Goal: Task Accomplishment & Management: Complete application form

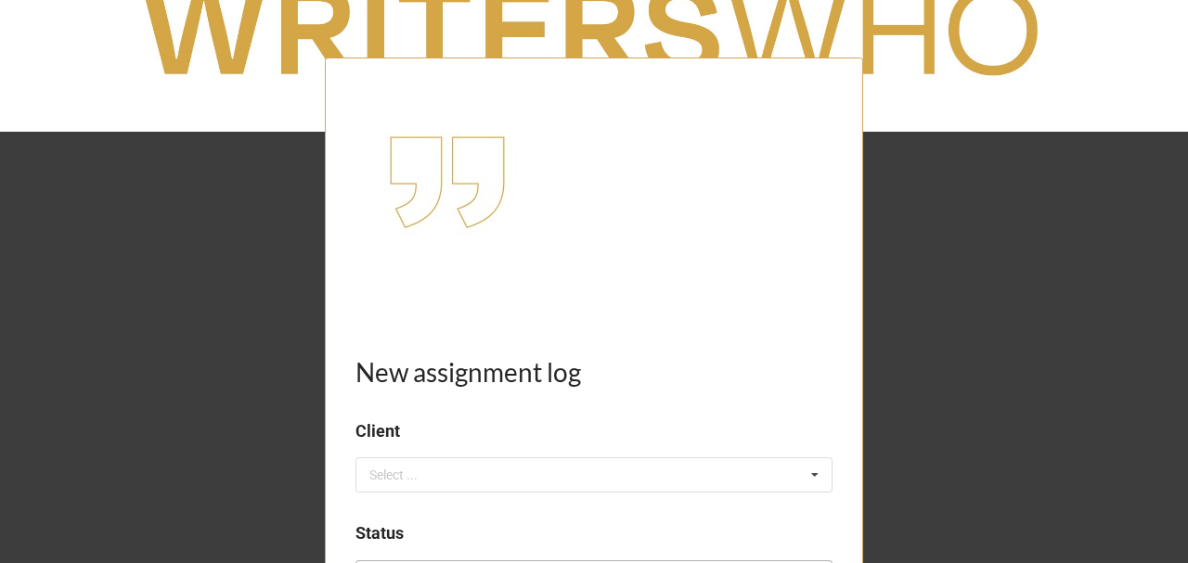
scroll to position [247, 0]
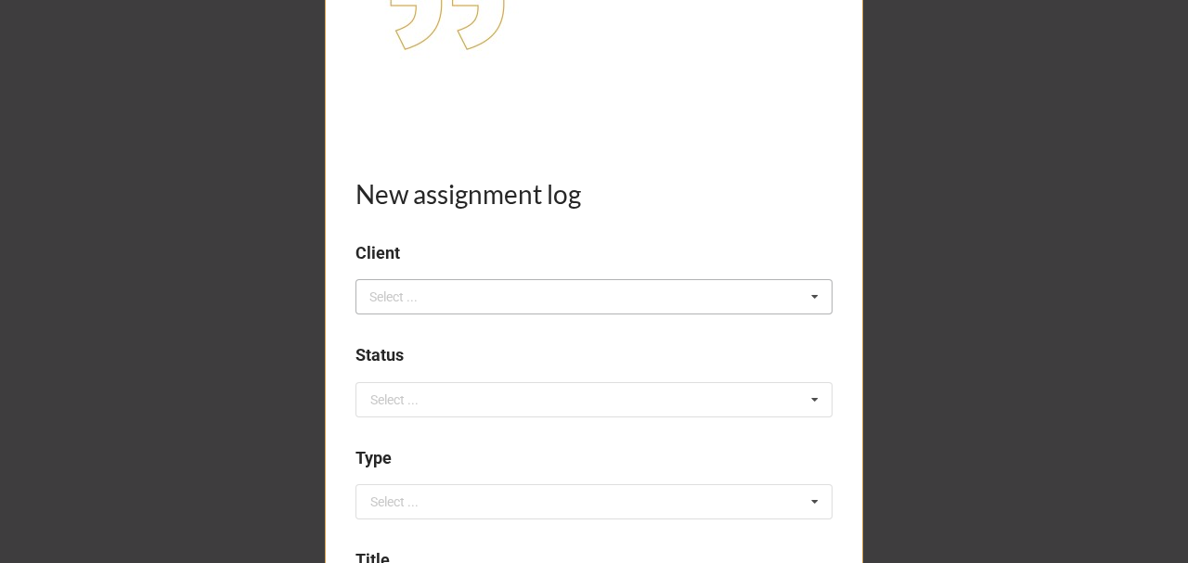
click at [421, 295] on div "Select ..." at bounding box center [405, 297] width 80 height 21
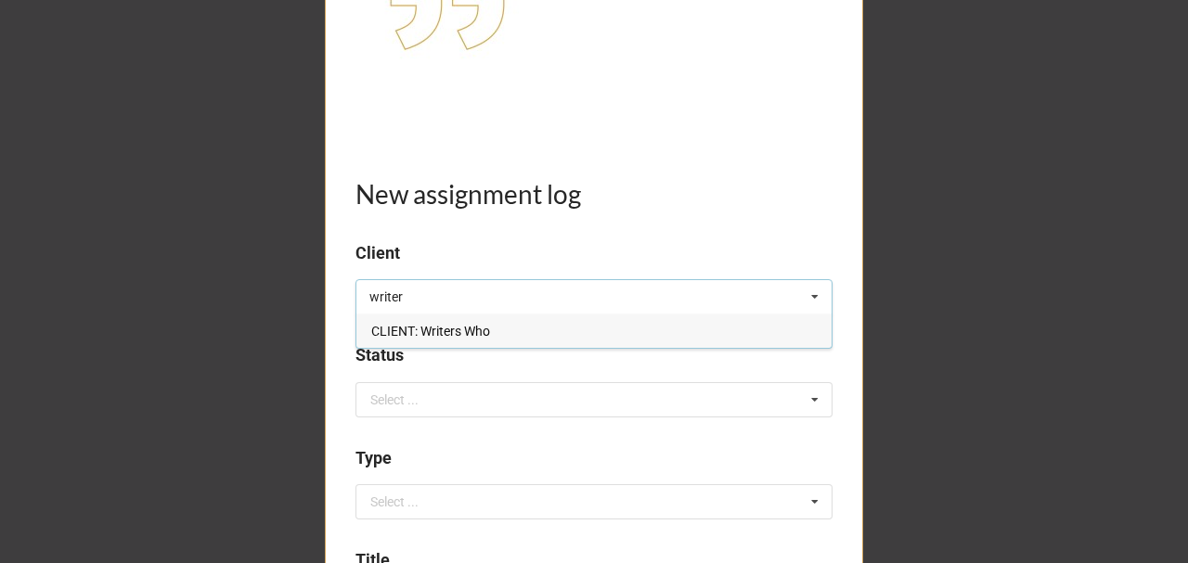
type input "writer"
click at [463, 329] on span "CLIENT: Writers Who" at bounding box center [430, 331] width 119 height 15
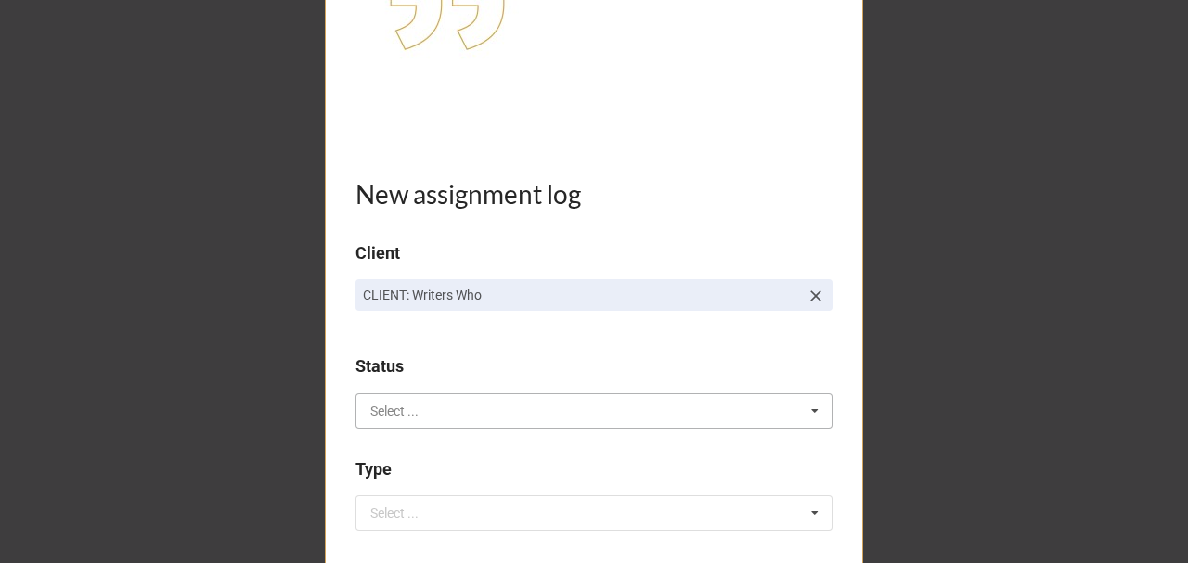
click at [453, 395] on input "text" at bounding box center [594, 411] width 475 height 33
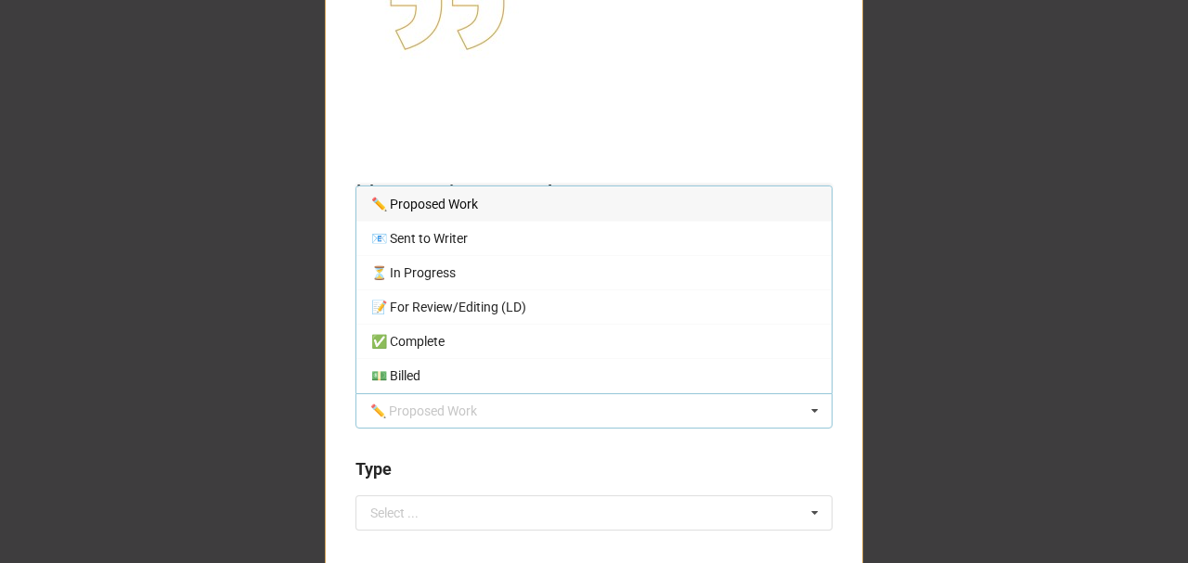
click at [449, 210] on span "✏️ Proposed Work" at bounding box center [424, 204] width 107 height 15
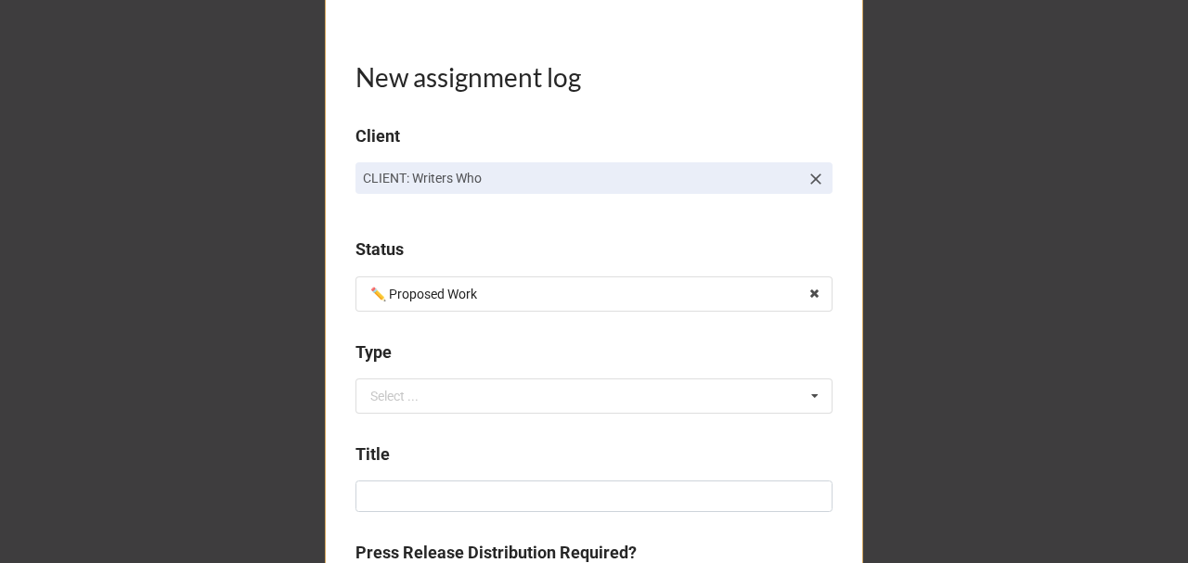
scroll to position [495, 0]
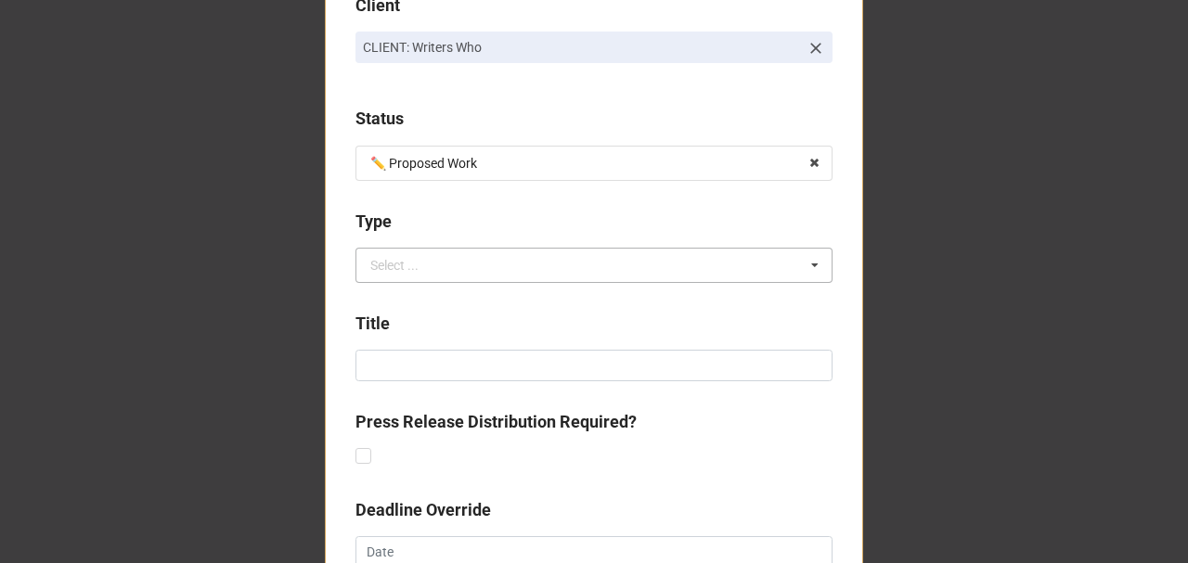
click at [382, 269] on div "Select ..." at bounding box center [394, 265] width 48 height 13
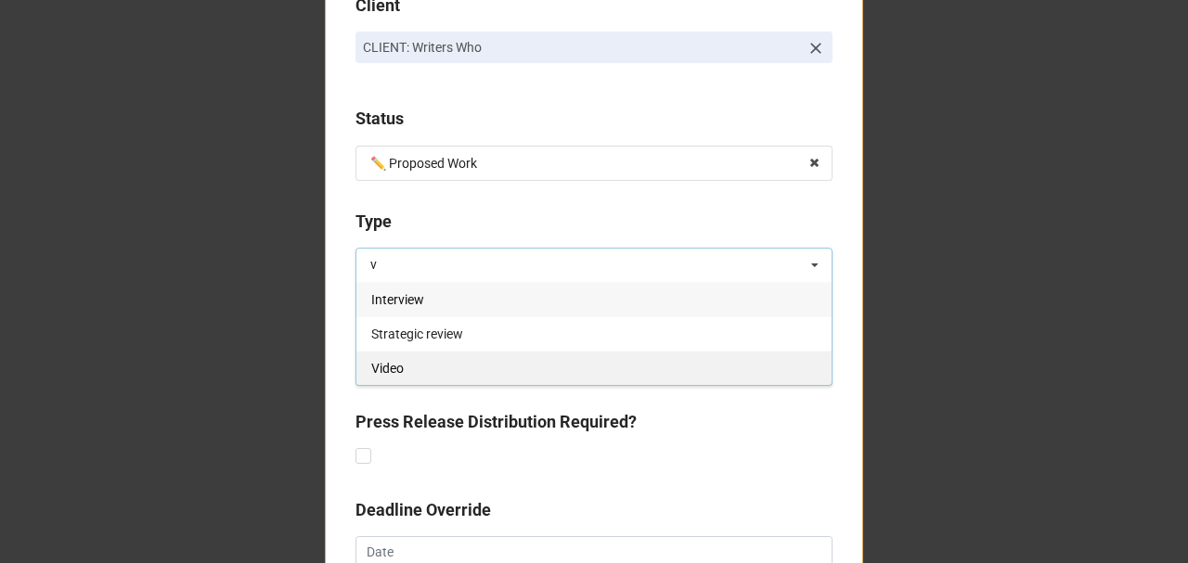
type input "v"
click at [403, 373] on div "Video" at bounding box center [593, 368] width 475 height 34
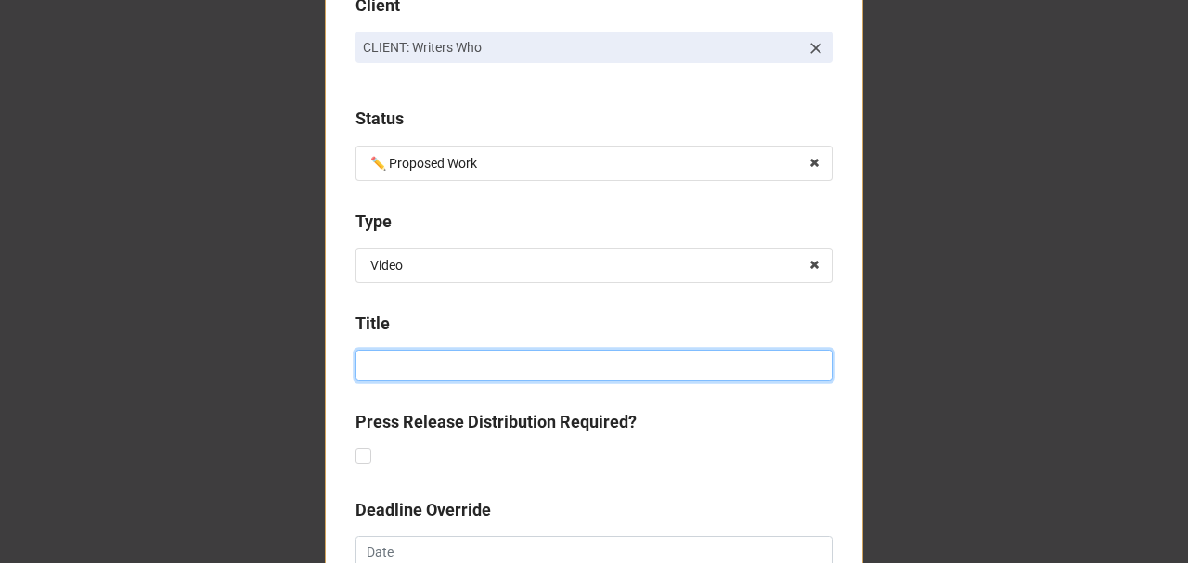
click at [395, 373] on input at bounding box center [594, 366] width 477 height 32
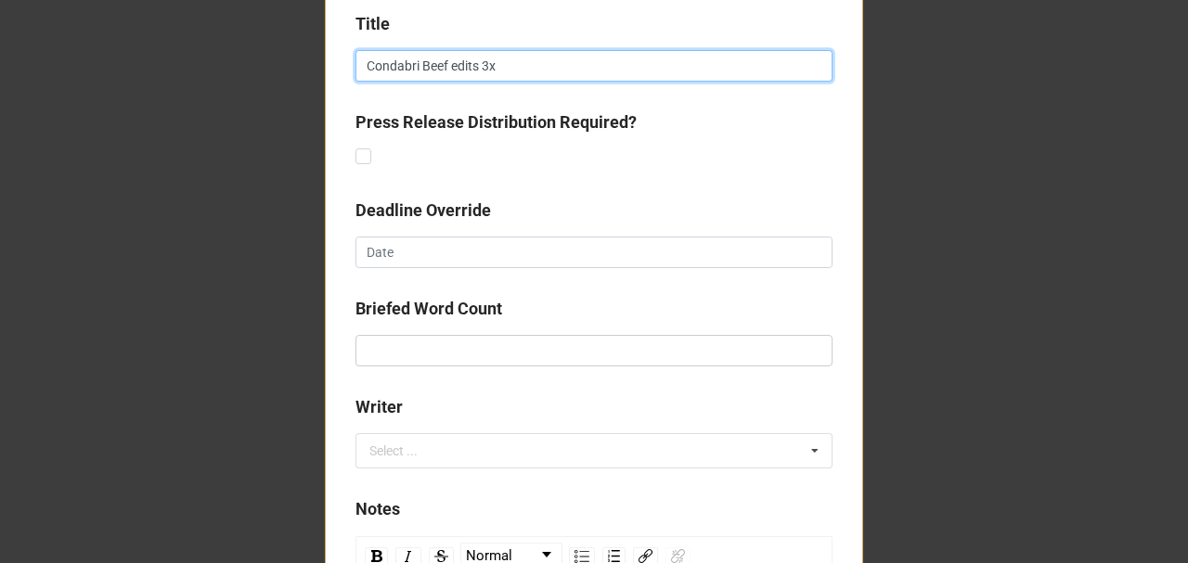
scroll to position [804, 0]
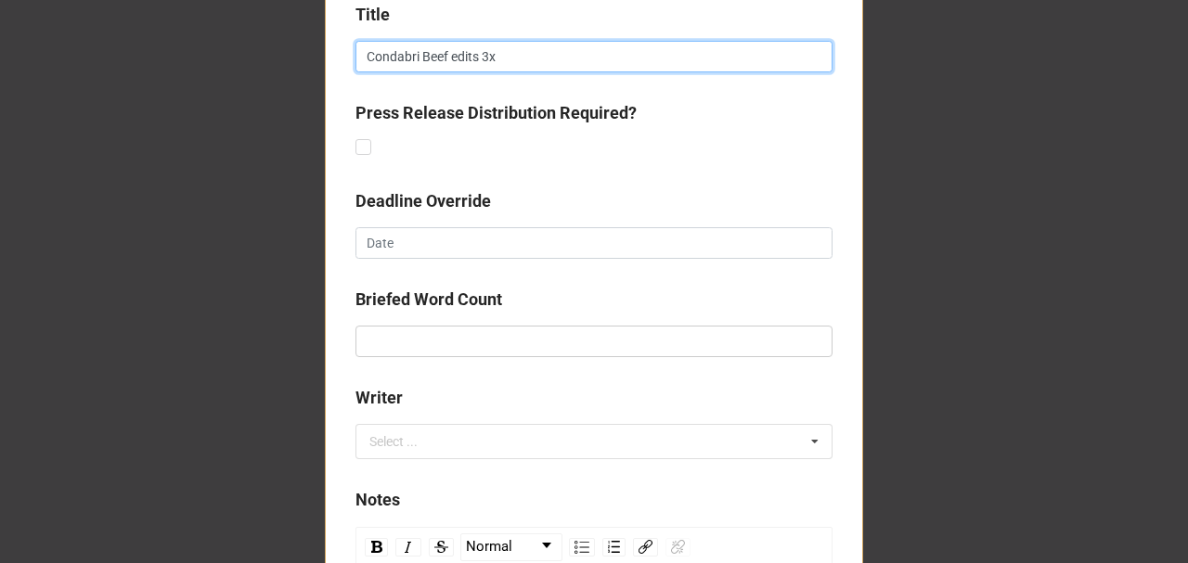
type input "Condabri Beef edits 3x"
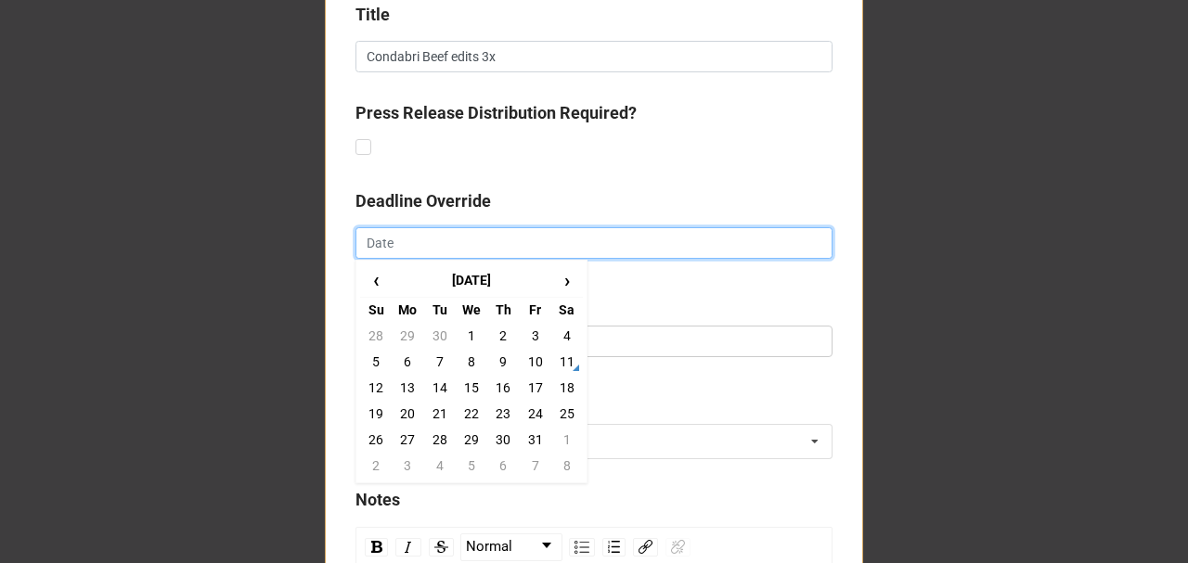
click at [405, 241] on input "text" at bounding box center [594, 243] width 477 height 32
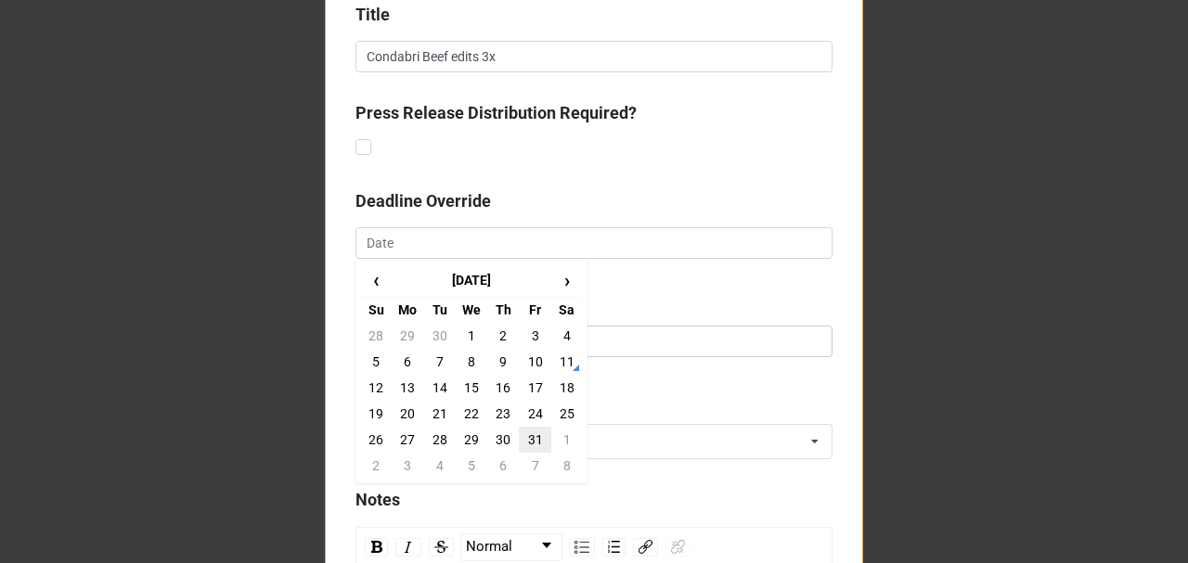
click at [533, 436] on td "31" at bounding box center [535, 440] width 32 height 26
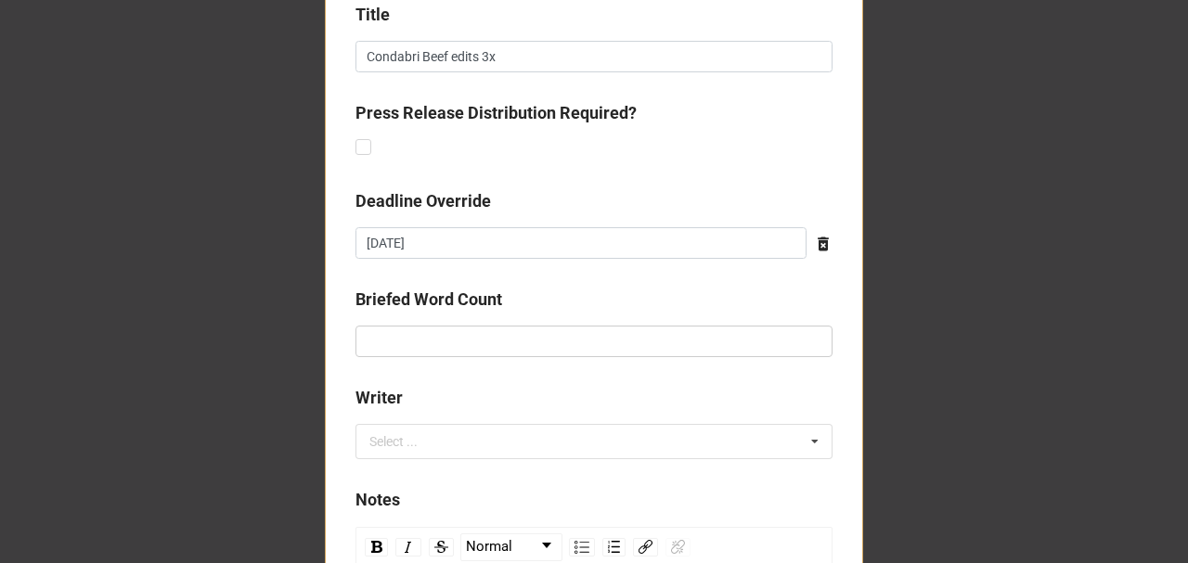
type input "31/10/2025"
click at [447, 338] on input "text" at bounding box center [594, 342] width 477 height 32
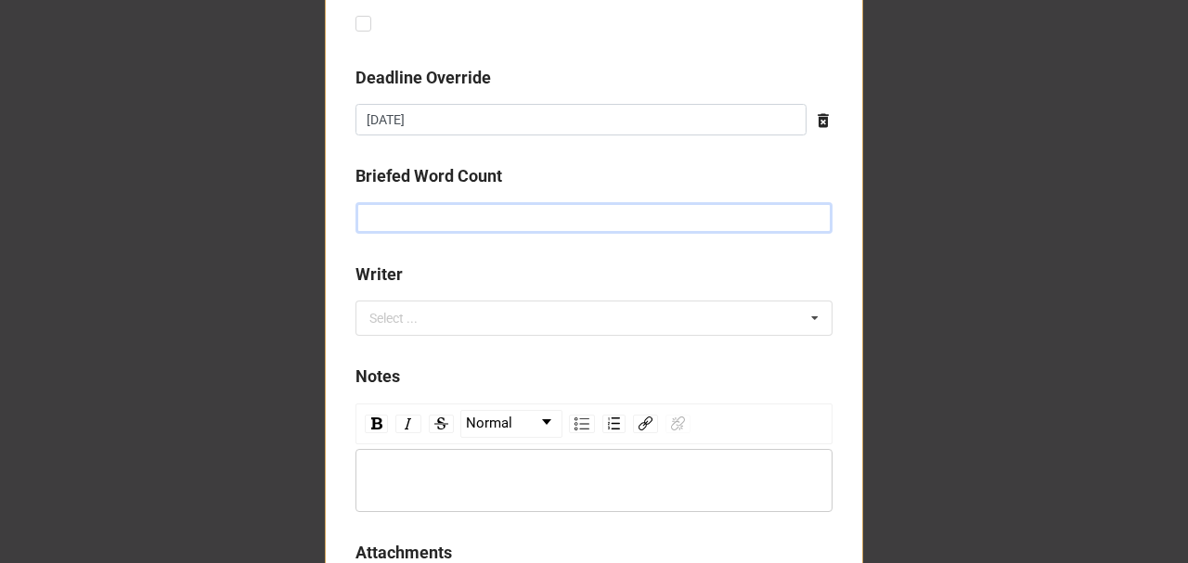
scroll to position [928, 0]
click at [403, 325] on div "Select ..." at bounding box center [405, 317] width 80 height 21
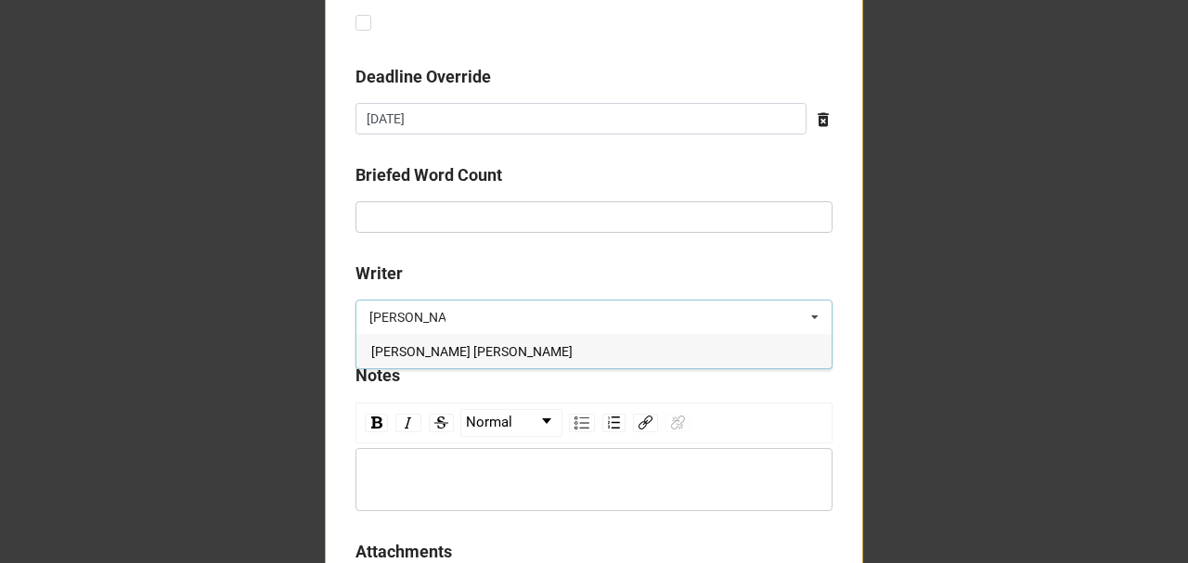
type input "emma"
click at [421, 347] on span "Emma Irene" at bounding box center [471, 351] width 201 height 15
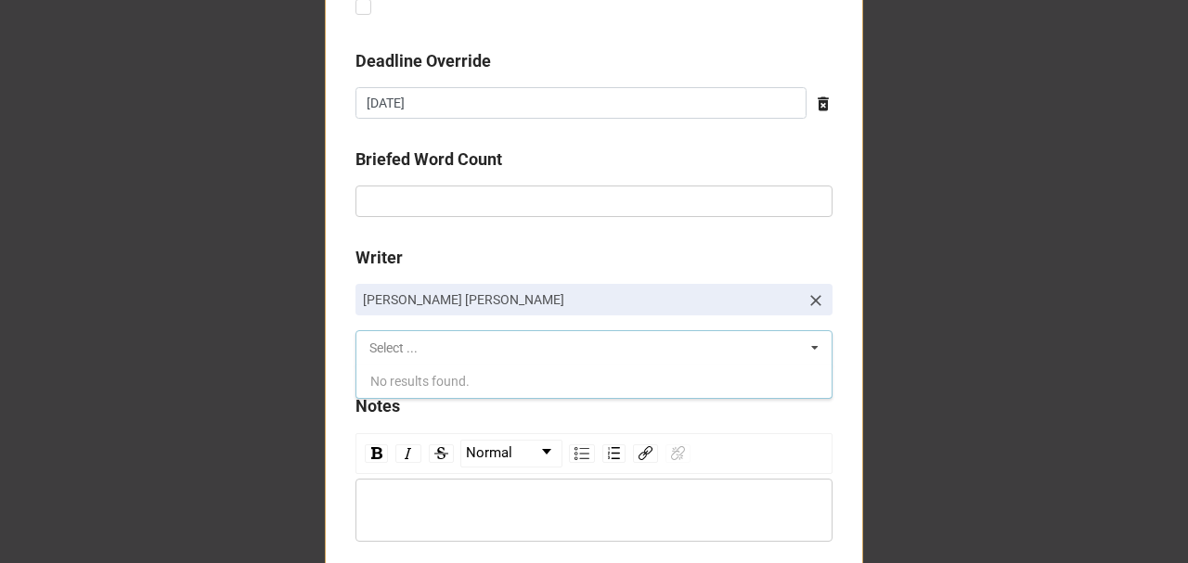
scroll to position [990, 0]
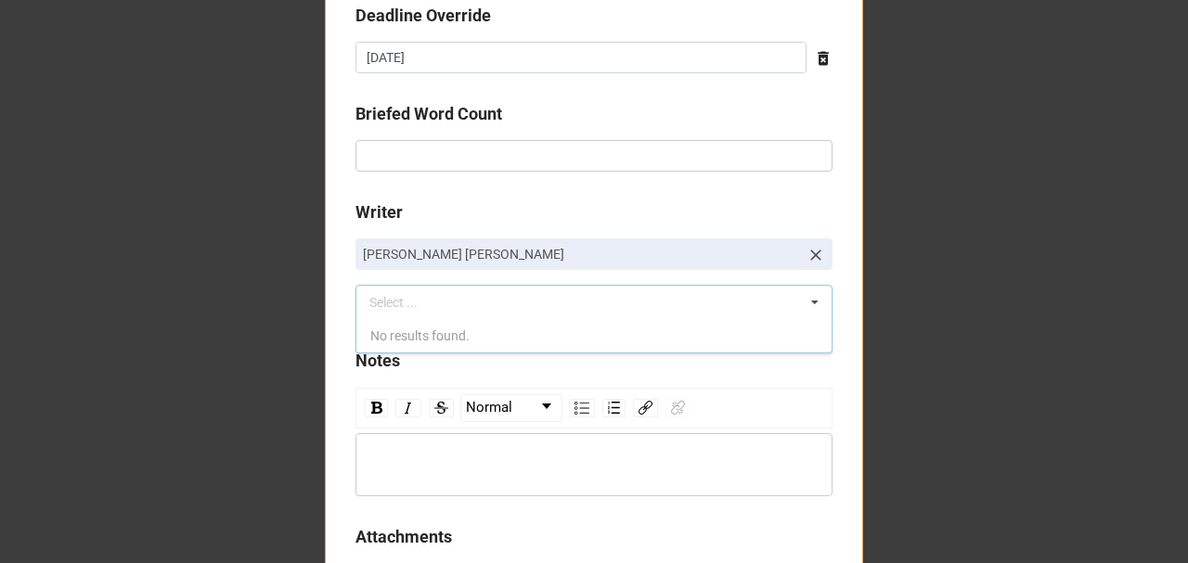
click at [392, 445] on div "rdw-wrapper" at bounding box center [594, 465] width 477 height 63
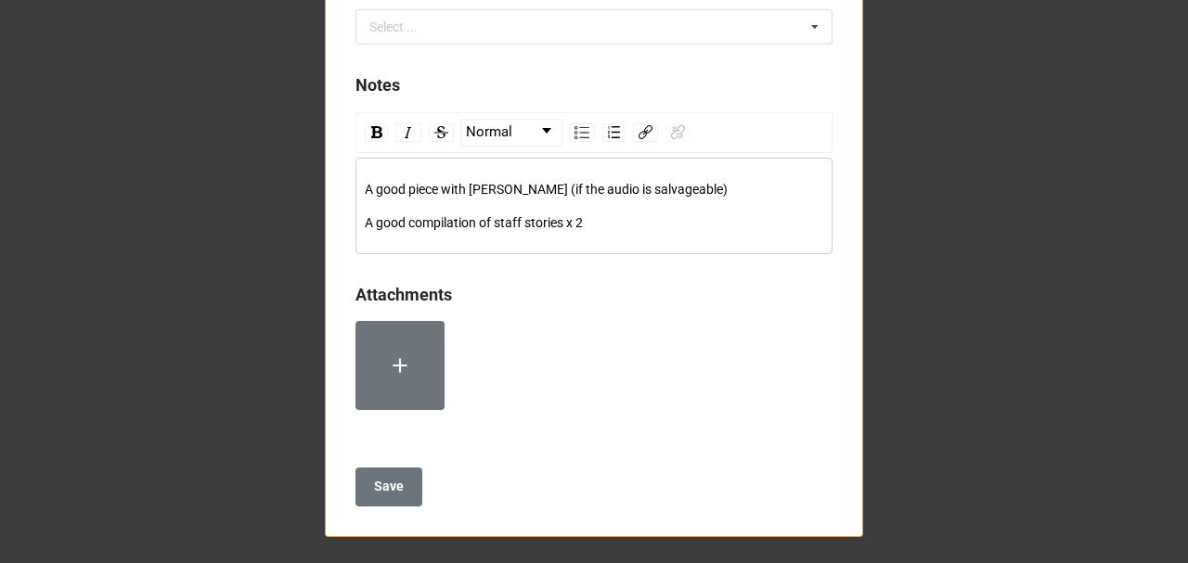
scroll to position [1266, 0]
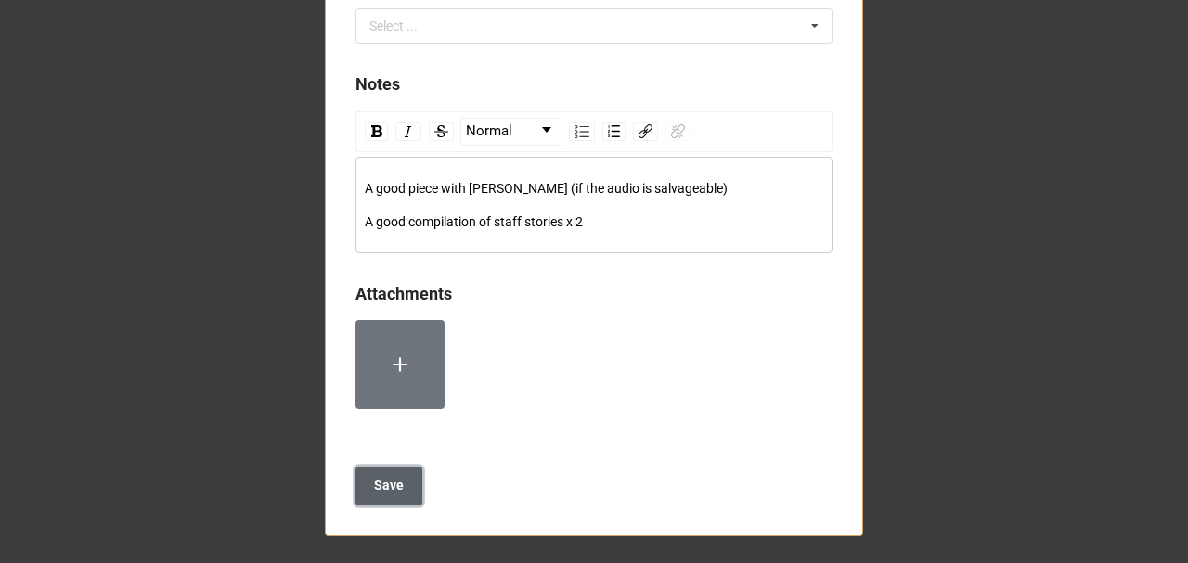
click at [384, 481] on b "Save" at bounding box center [389, 485] width 30 height 19
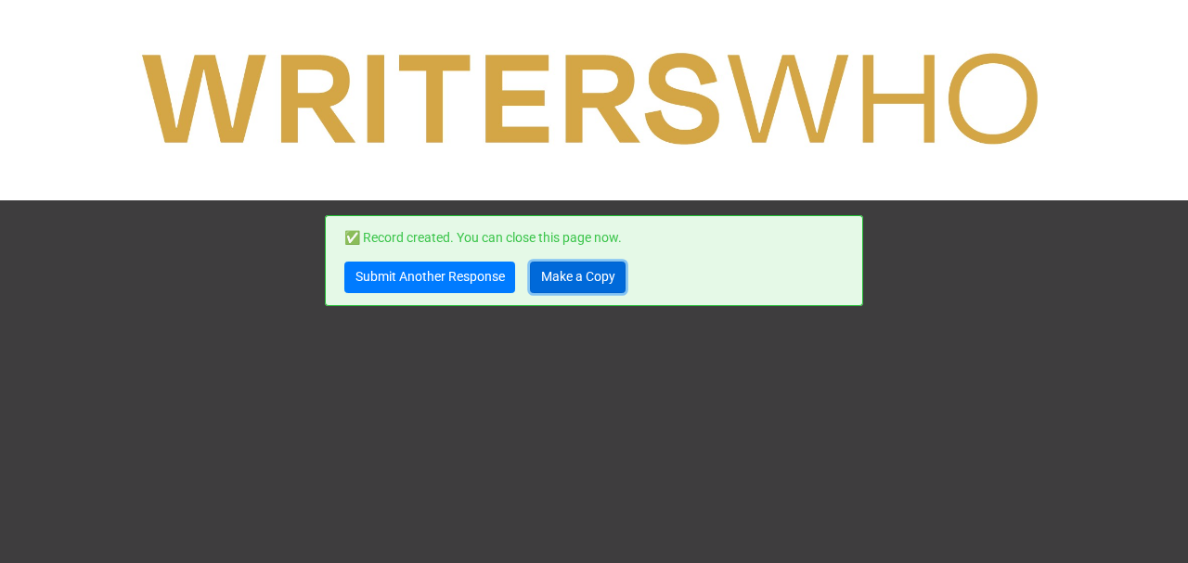
click at [603, 282] on link "Make a Copy" at bounding box center [578, 278] width 96 height 32
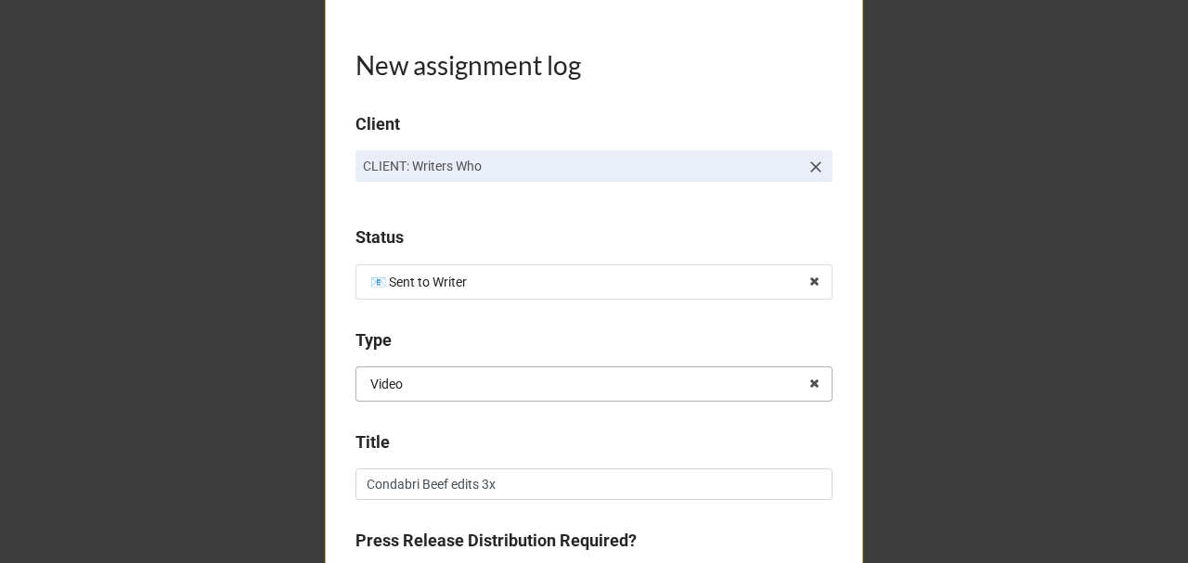
scroll to position [495, 0]
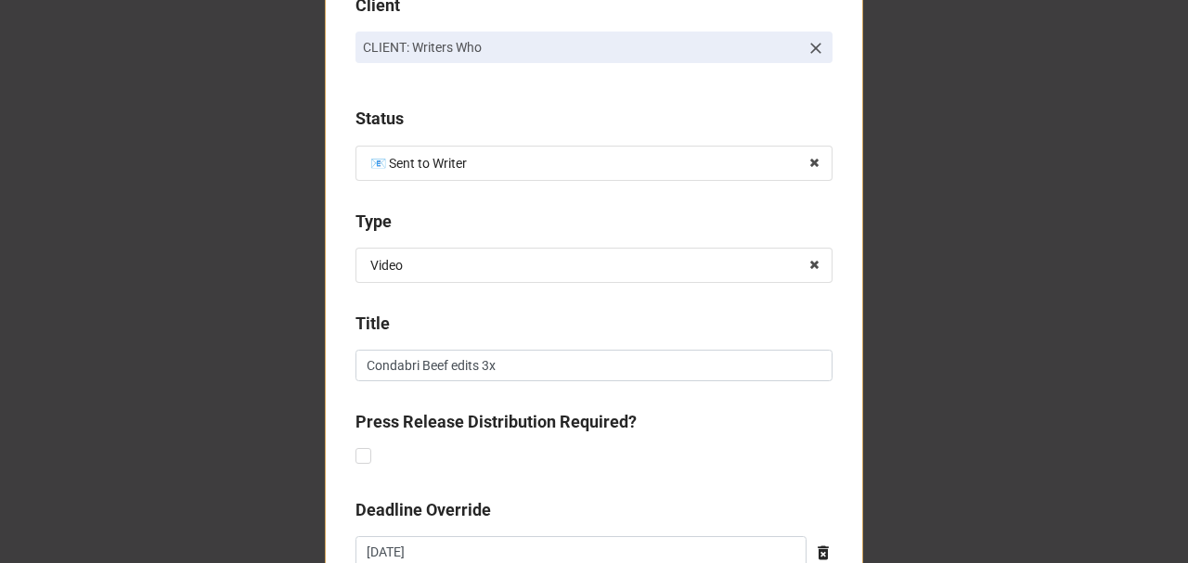
click at [813, 48] on icon at bounding box center [816, 48] width 19 height 19
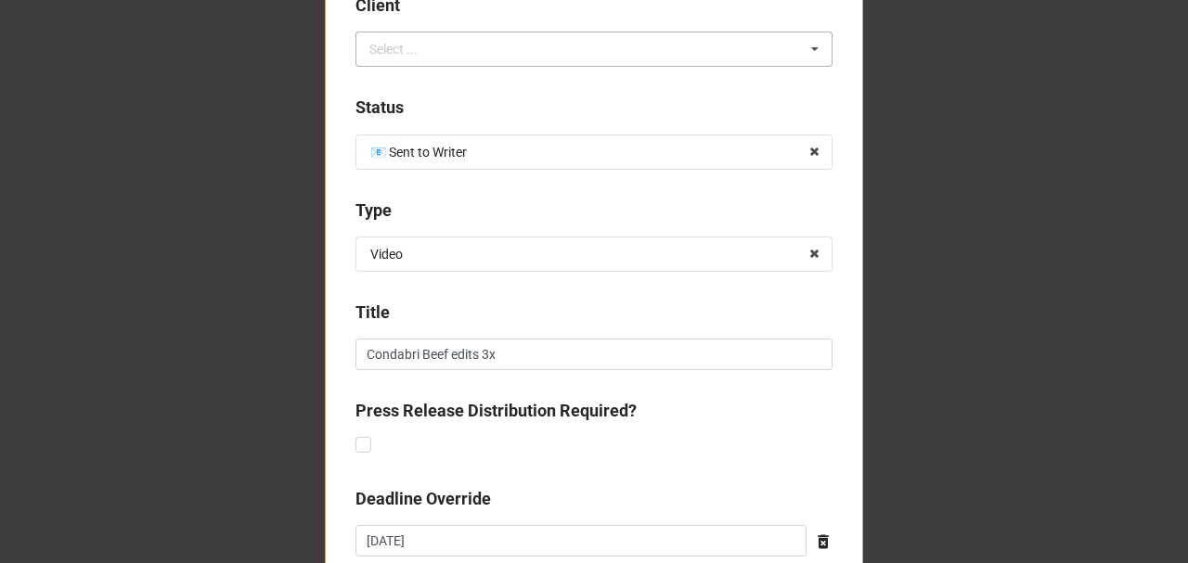
click at [602, 50] on div "Select ... No results found." at bounding box center [594, 49] width 477 height 35
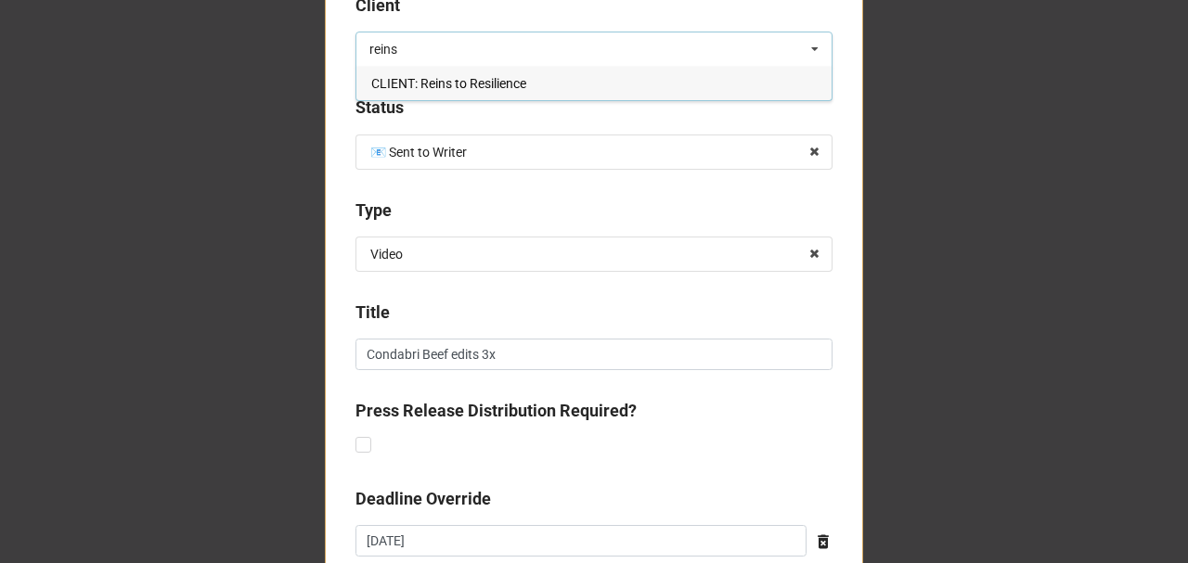
type input "reins"
click at [507, 82] on span "CLIENT: Reins to Resilience" at bounding box center [448, 83] width 155 height 15
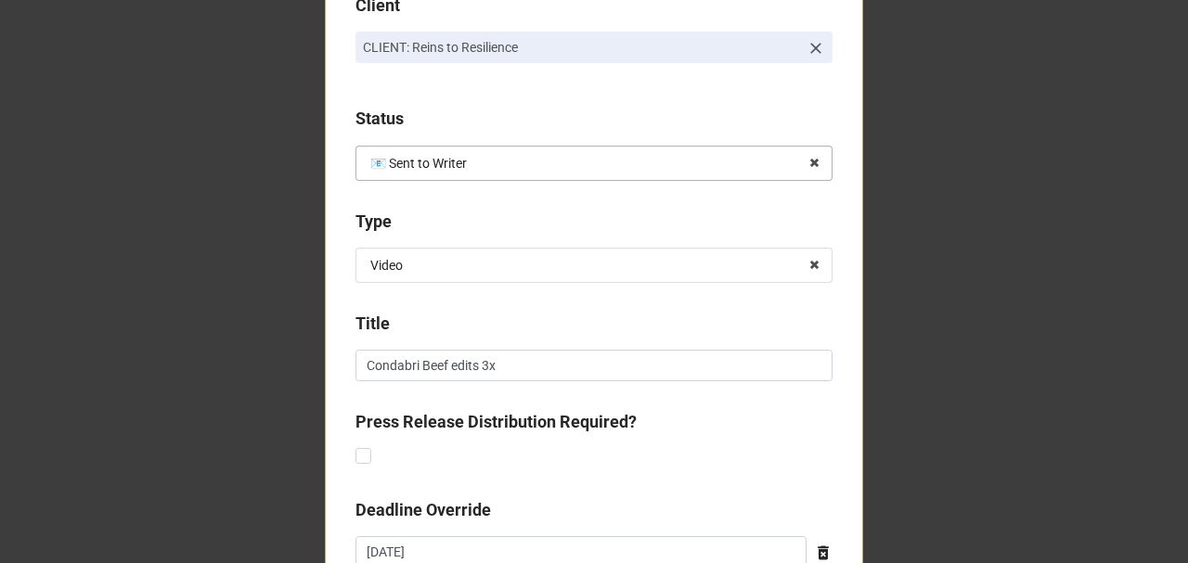
click at [473, 170] on input "text" at bounding box center [594, 163] width 475 height 33
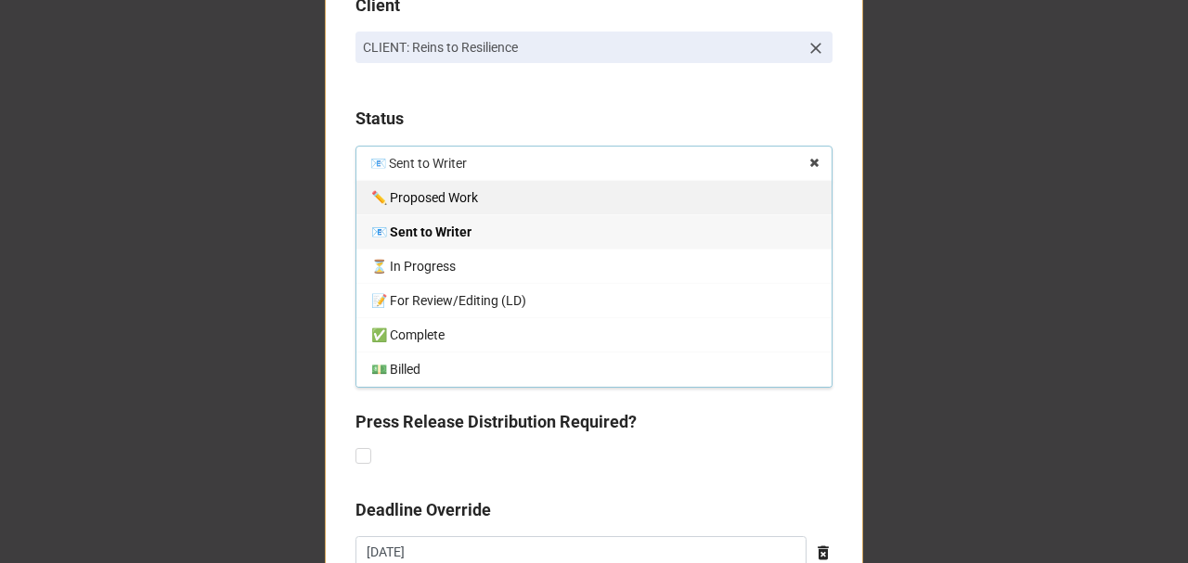
click at [477, 194] on div "✏️ Proposed Work" at bounding box center [593, 197] width 475 height 34
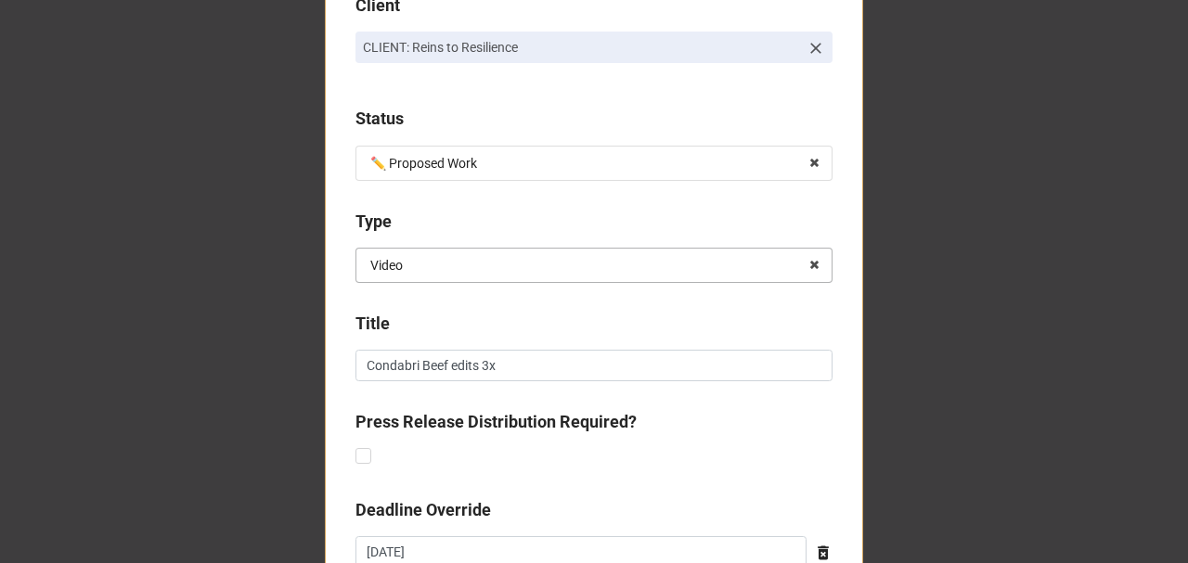
click at [429, 257] on input "text" at bounding box center [594, 265] width 475 height 33
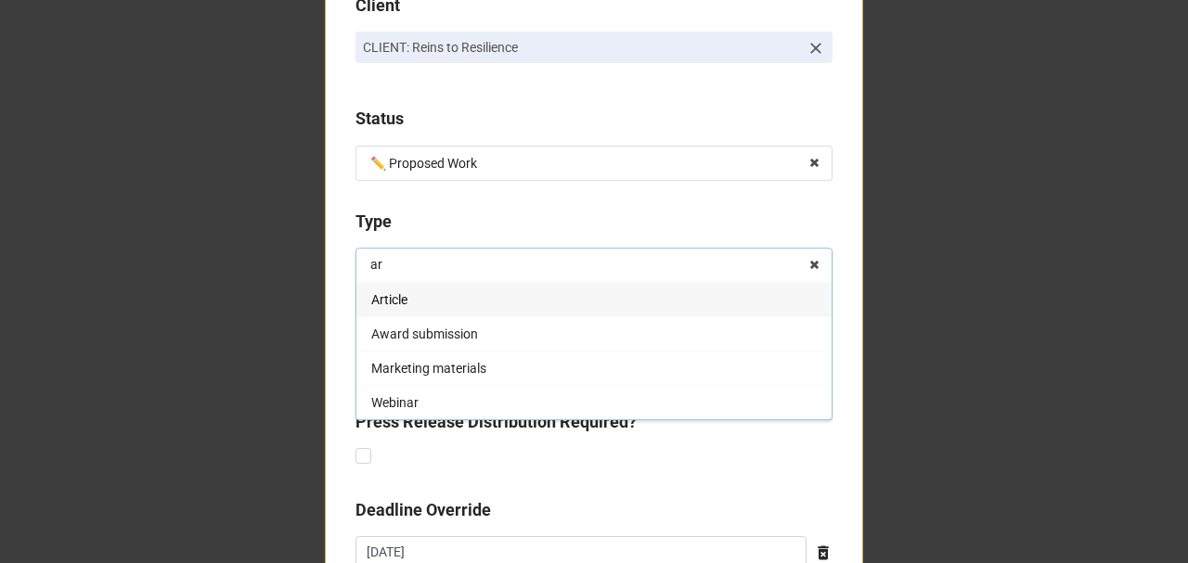
scroll to position [0, 0]
type input "ar"
click at [429, 304] on div "Article" at bounding box center [593, 299] width 475 height 34
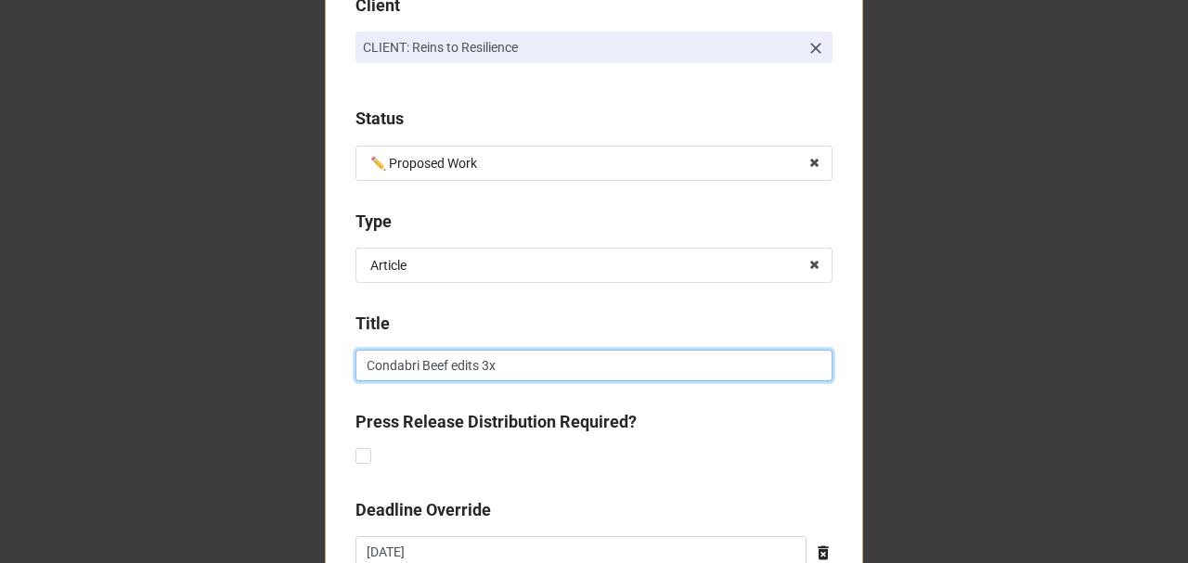
drag, startPoint x: 512, startPoint y: 364, endPoint x: 282, endPoint y: 373, distance: 230.4
click at [282, 373] on div "New assignment log Client CLIENT: Reins to Resilience Status ✏️ Proposed Work ✏…" at bounding box center [594, 421] width 1188 height 1833
click at [427, 356] on input at bounding box center [594, 366] width 477 height 32
paste input "Why We Do What We D"
click at [402, 367] on input "Why We Do What We D" at bounding box center [594, 366] width 477 height 32
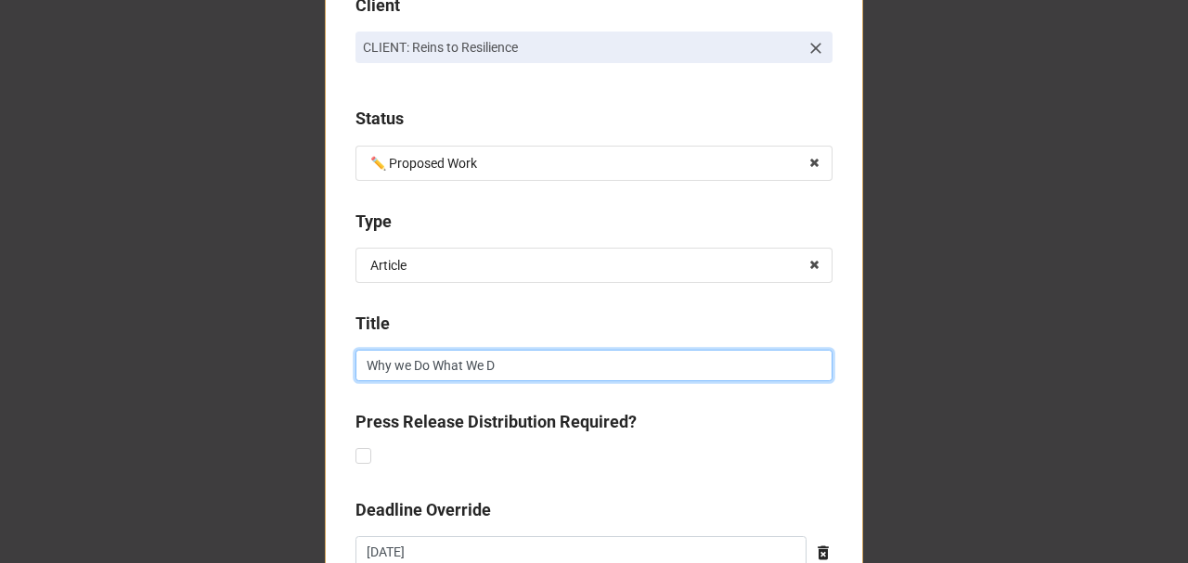
click at [418, 367] on input "Why we Do What We D" at bounding box center [594, 366] width 477 height 32
click at [437, 365] on input "Why we do What We D" at bounding box center [594, 366] width 477 height 32
click at [468, 366] on input "Why we do what We D" at bounding box center [594, 366] width 477 height 32
click at [489, 371] on input "Why we do what we D" at bounding box center [594, 366] width 477 height 32
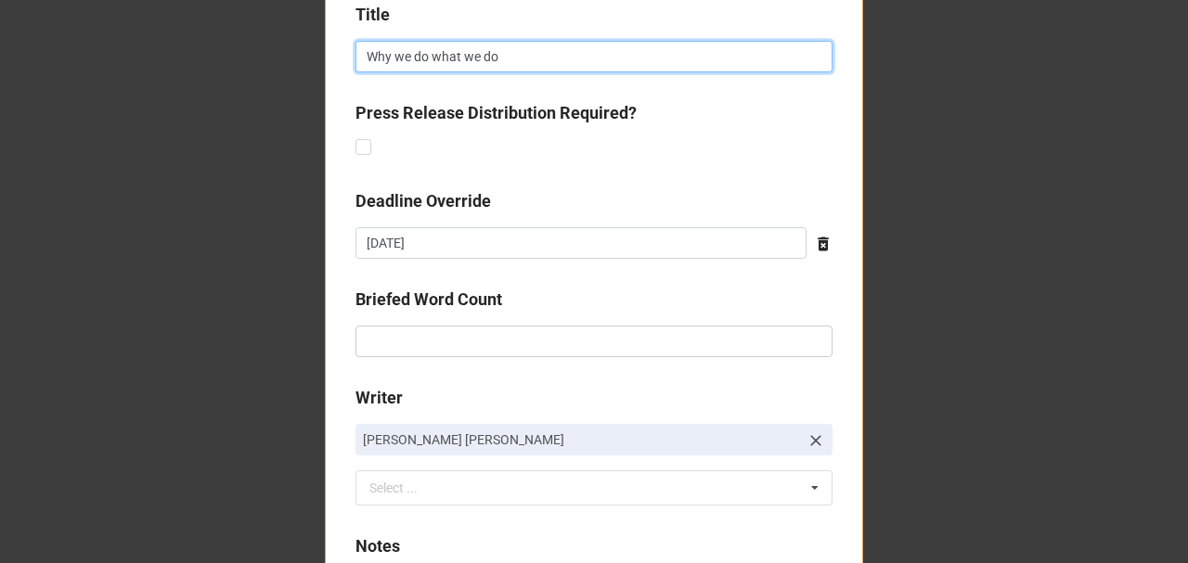
type input "Why we do what we do"
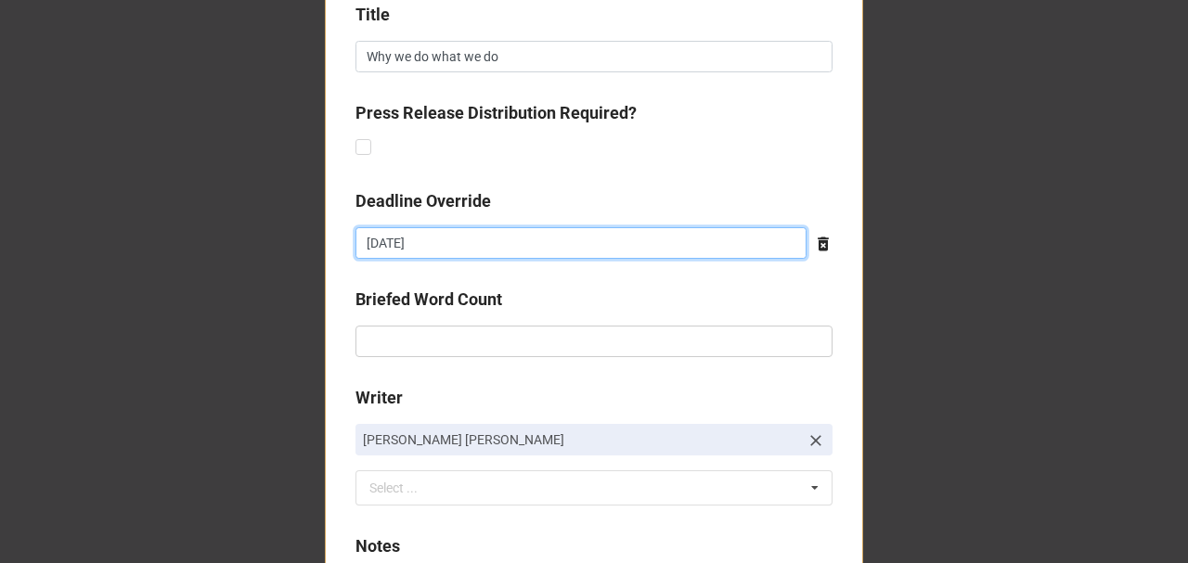
click at [462, 238] on input "31/10/2025" at bounding box center [581, 243] width 451 height 32
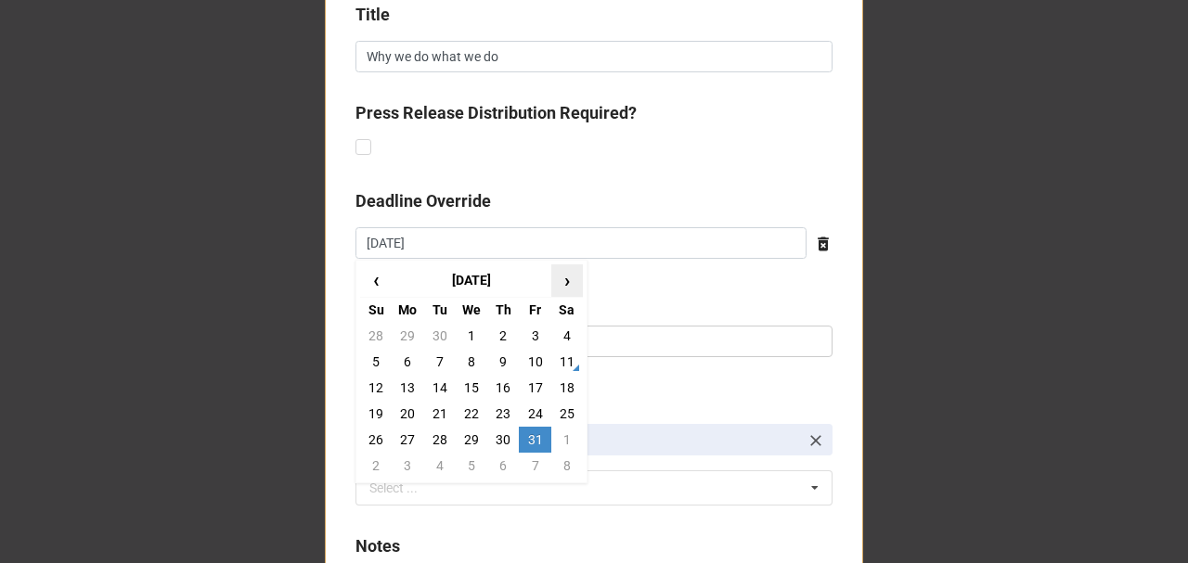
click at [566, 278] on span "›" at bounding box center [567, 280] width 30 height 31
click at [372, 466] on td "30" at bounding box center [376, 466] width 32 height 26
type input "[DATE]"
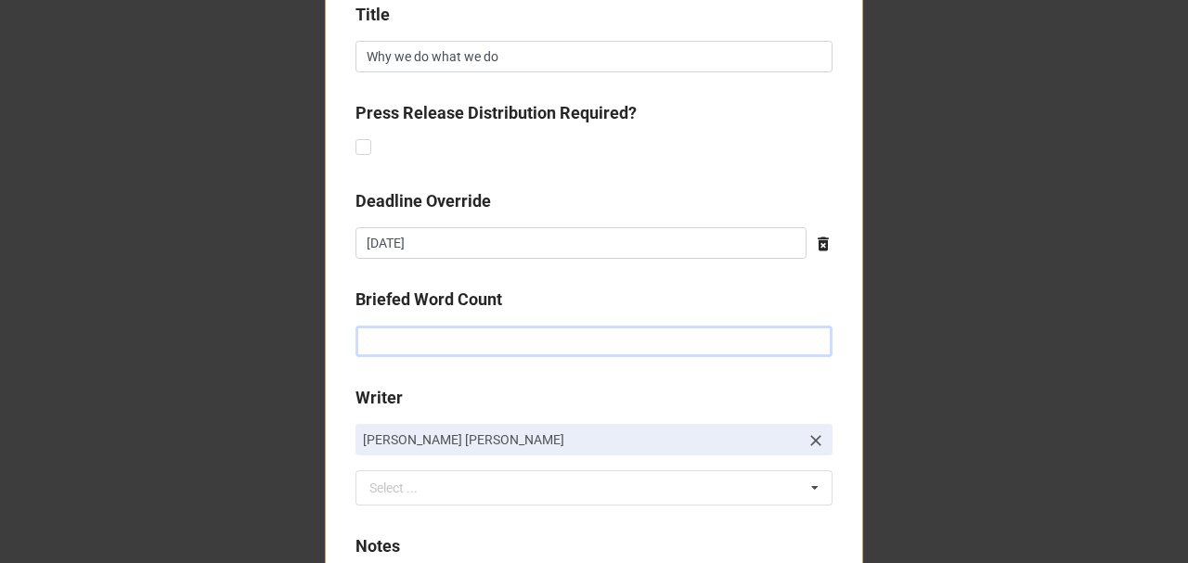
click at [399, 340] on input "text" at bounding box center [594, 342] width 477 height 32
type input "1000"
click at [395, 482] on div "Select ..." at bounding box center [405, 488] width 80 height 21
click at [811, 434] on icon at bounding box center [816, 441] width 19 height 19
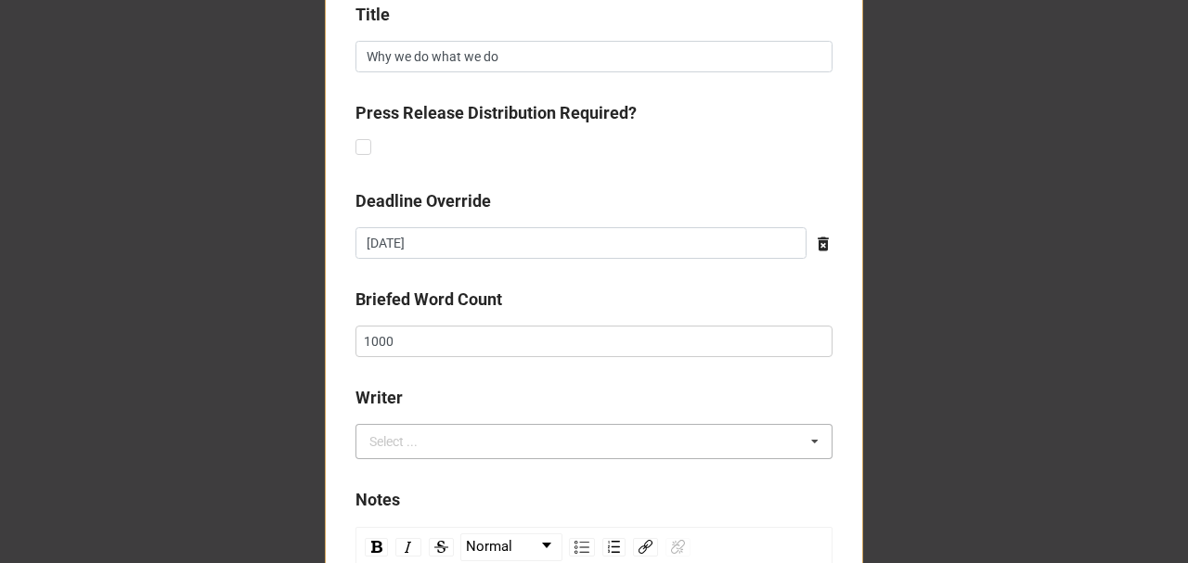
click at [498, 446] on div "Select ... Chloe Anderson Christina Pilkington Claire Delahunty Elise Mizzi Emm…" at bounding box center [594, 441] width 477 height 35
type input "nic"
click at [472, 408] on div "[PERSON_NAME]" at bounding box center [593, 408] width 475 height 34
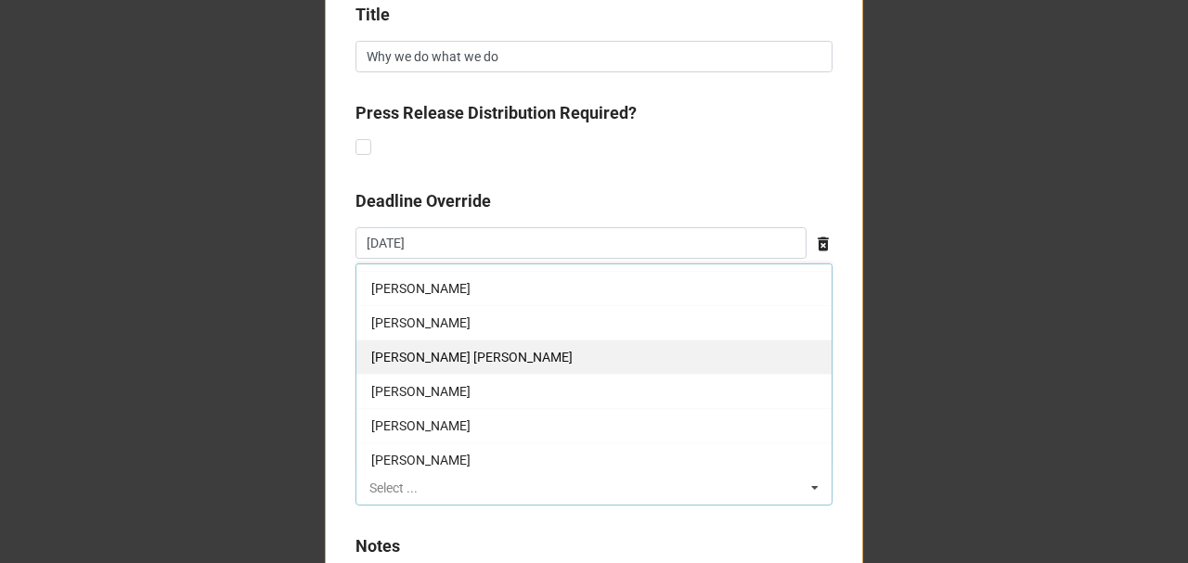
scroll to position [247, 0]
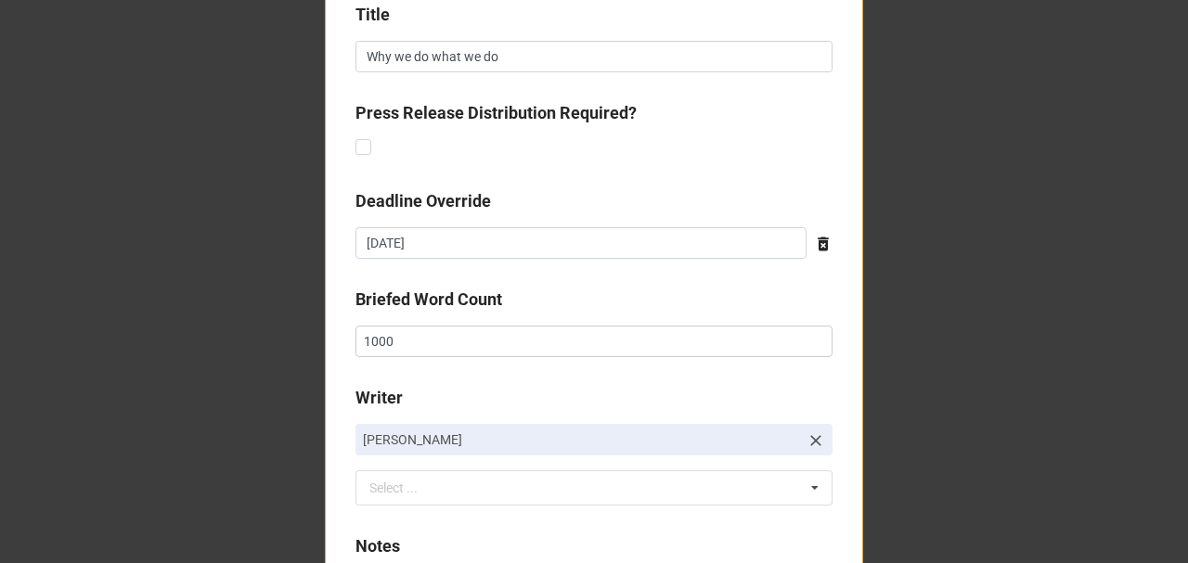
click at [258, 453] on div "New assignment log Client CLIENT: Reins to Resilience Status ✏️ Proposed Work ✏…" at bounding box center [594, 112] width 1188 height 1833
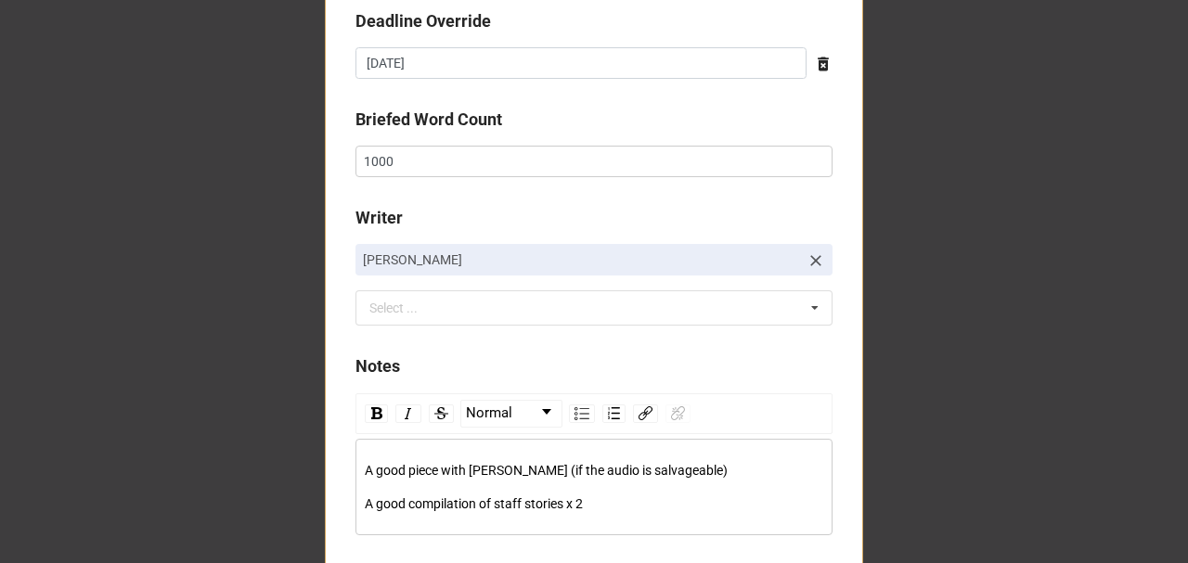
scroll to position [1175, 0]
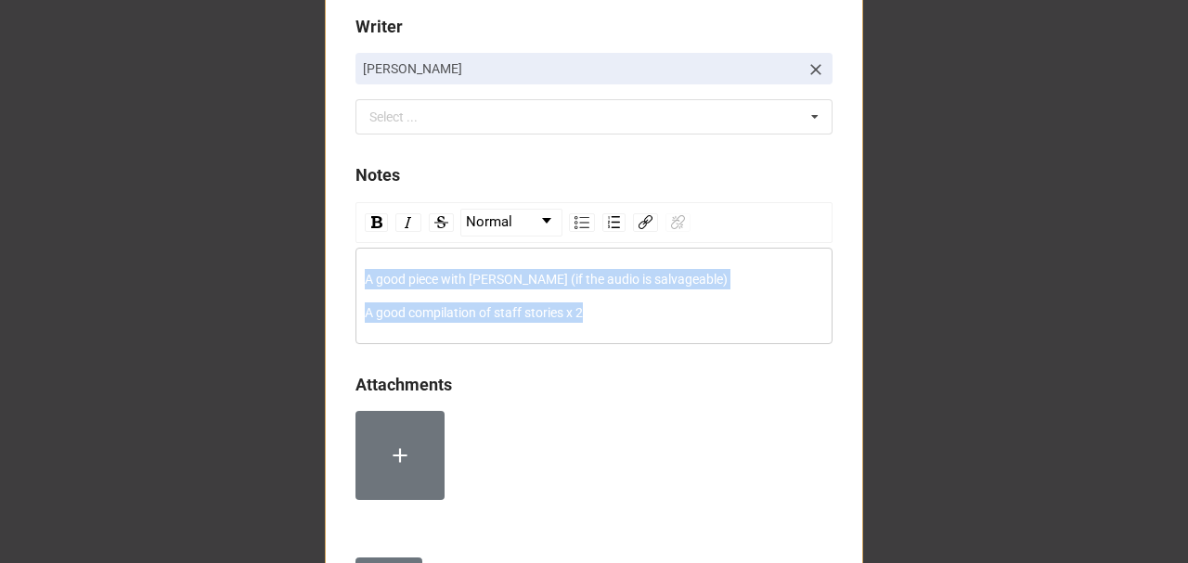
drag, startPoint x: 599, startPoint y: 304, endPoint x: 321, endPoint y: 267, distance: 279.9
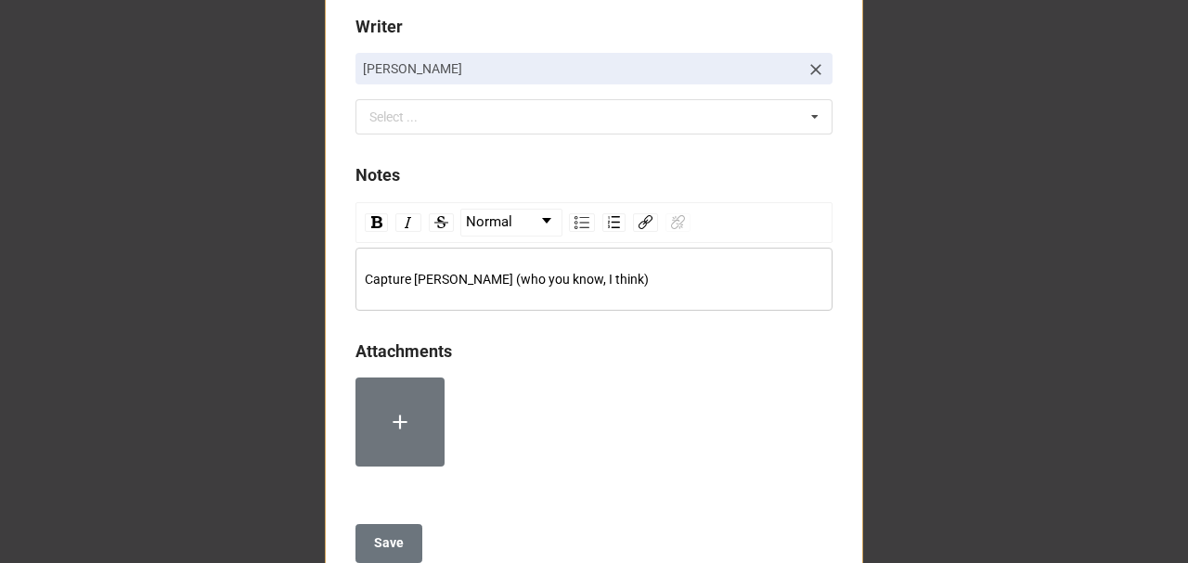
click at [408, 275] on span "Capture Genevieve (who you know, I think)" at bounding box center [507, 279] width 284 height 15
click at [706, 273] on div "Capture the story of Genevieve (who you know, I think)" at bounding box center [595, 279] width 460 height 20
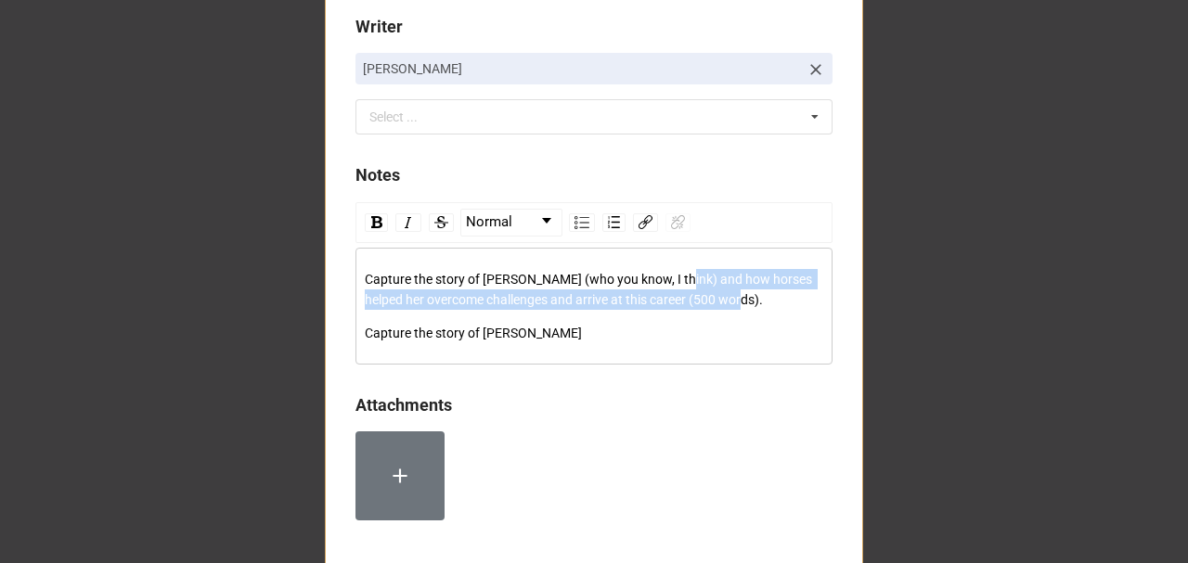
drag, startPoint x: 675, startPoint y: 278, endPoint x: 732, endPoint y: 293, distance: 59.4
click at [732, 293] on div "Capture the story of [PERSON_NAME] (who you know, I think) and how horses helpe…" at bounding box center [595, 289] width 460 height 41
copy span "and how horses helped her overcome challenges and arrive at this career (500 wo…"
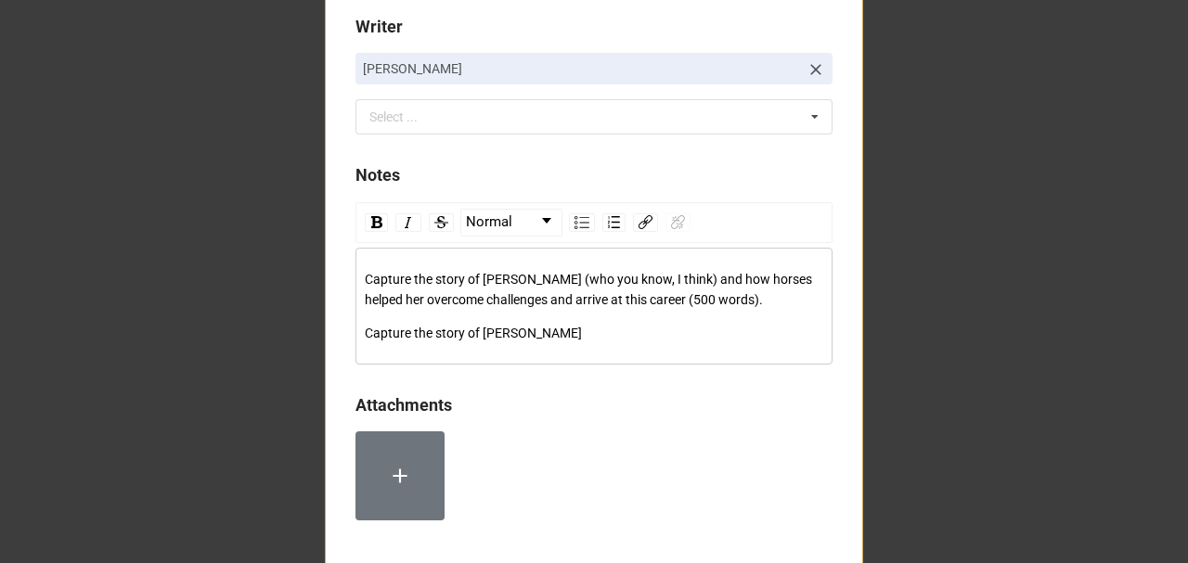
drag, startPoint x: 565, startPoint y: 354, endPoint x: 555, endPoint y: 314, distance: 41.2
click at [550, 336] on div "Capture the story of Sophie" at bounding box center [595, 333] width 460 height 20
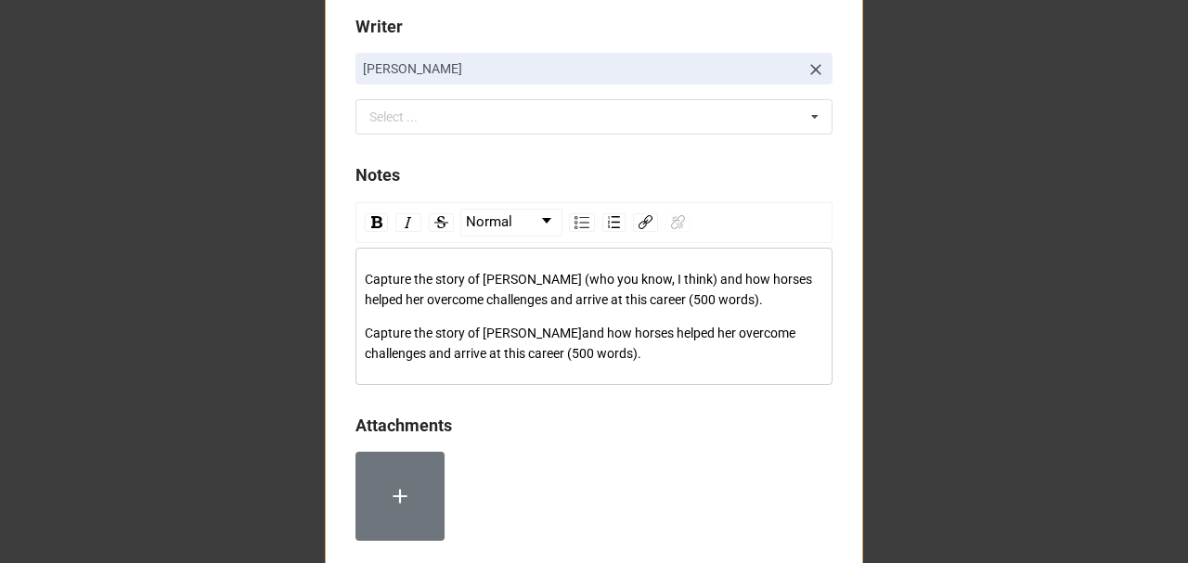
click at [526, 333] on span "and how horses helped her overcome challenges and arrive at this career (500 wo…" at bounding box center [582, 343] width 434 height 35
click at [607, 353] on div "Capture the story of Sophie and how horses helped her overcome challenges and a…" at bounding box center [595, 343] width 460 height 41
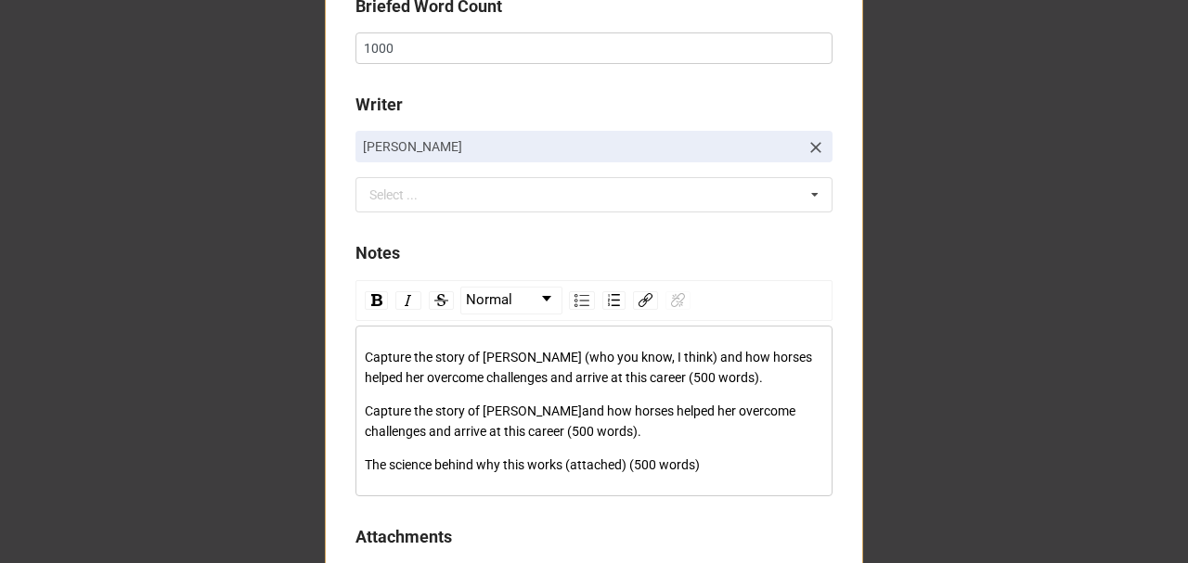
scroll to position [928, 0]
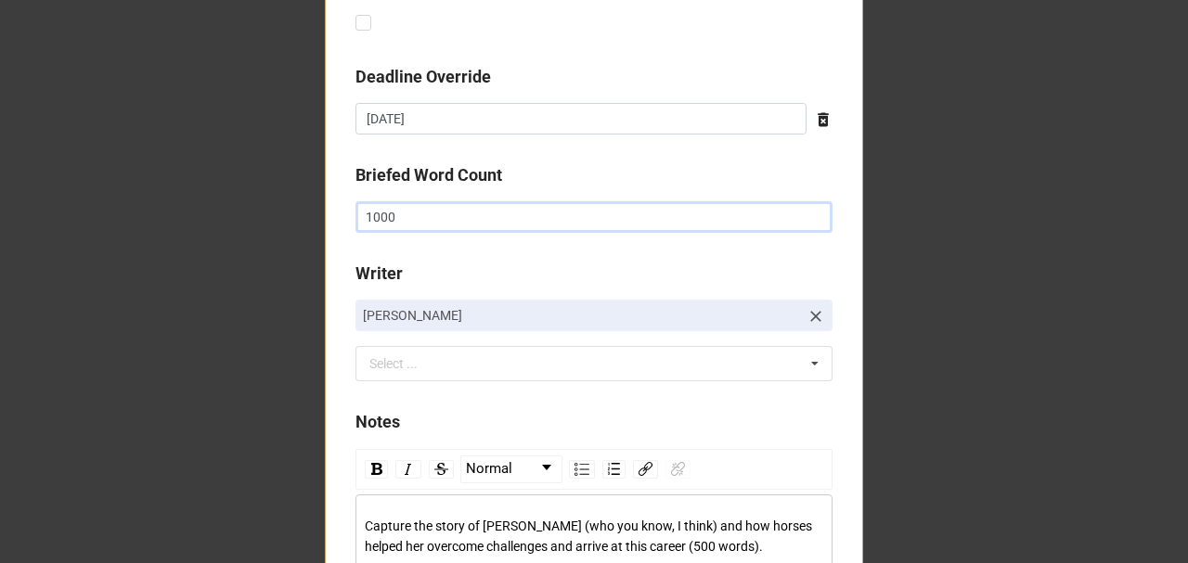
drag, startPoint x: 401, startPoint y: 225, endPoint x: 344, endPoint y: 215, distance: 57.4
click at [344, 215] on div "New assignment log Client CLIENT: Reins to Resilience Status ✏️ Proposed Work ✏…" at bounding box center [594, 73] width 538 height 1751
click at [339, 264] on div "New assignment log Client CLIENT: Reins to Resilience Status ✏️ Proposed Work ✏…" at bounding box center [594, 73] width 538 height 1751
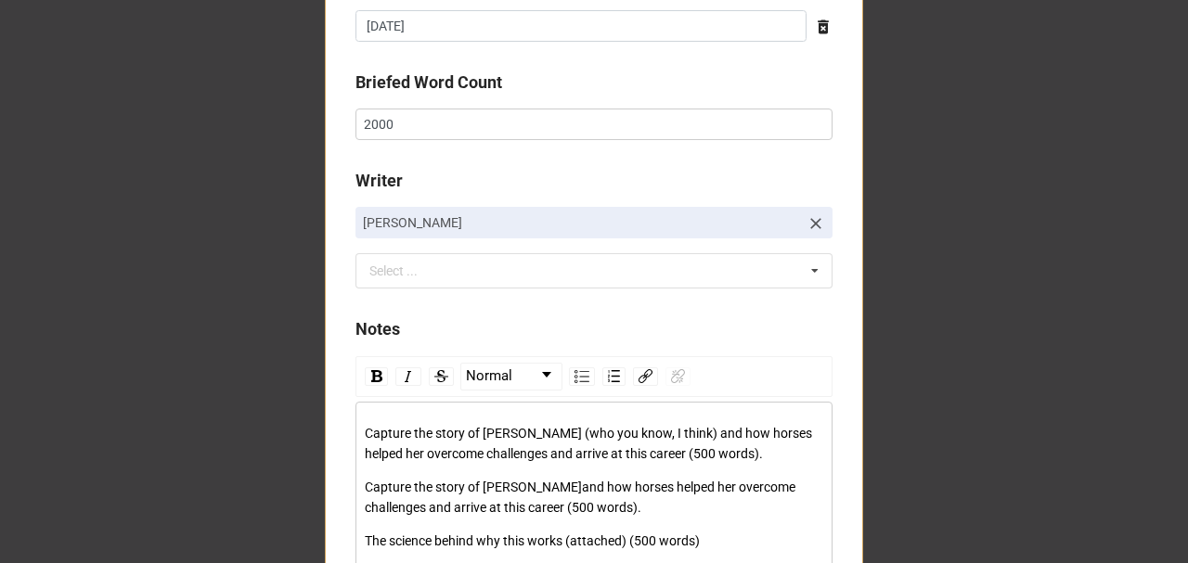
scroll to position [1175, 0]
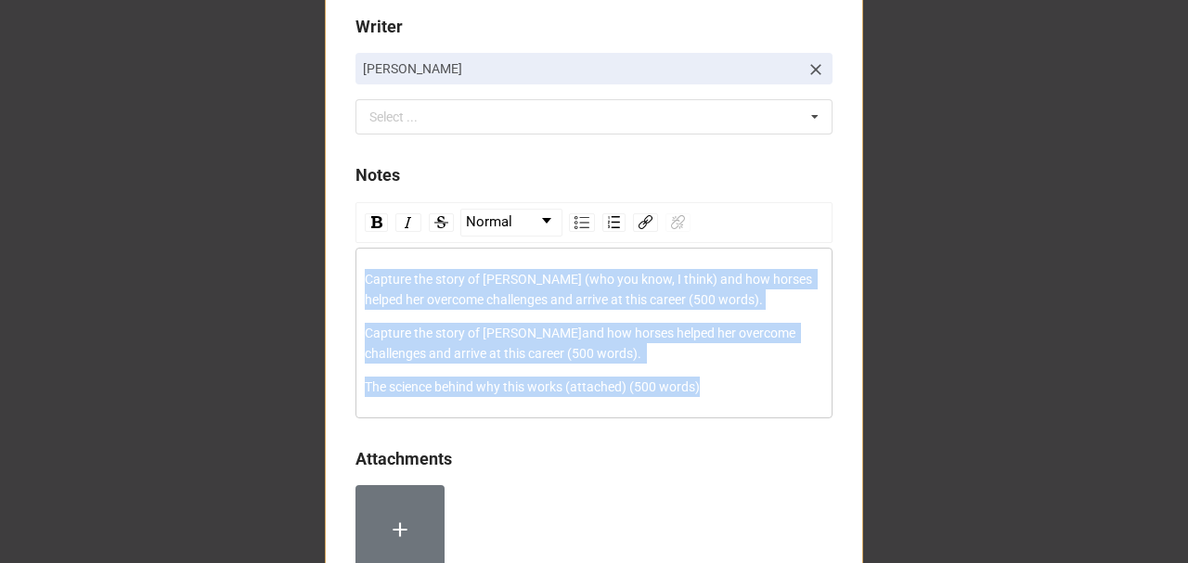
drag, startPoint x: 711, startPoint y: 383, endPoint x: 537, endPoint y: 246, distance: 222.1
click at [356, 264] on div "Capture the story of Genevieve (who you know, I think) and how horses helped he…" at bounding box center [594, 333] width 477 height 171
click at [577, 219] on img "rdw-list-control" at bounding box center [582, 222] width 15 height 13
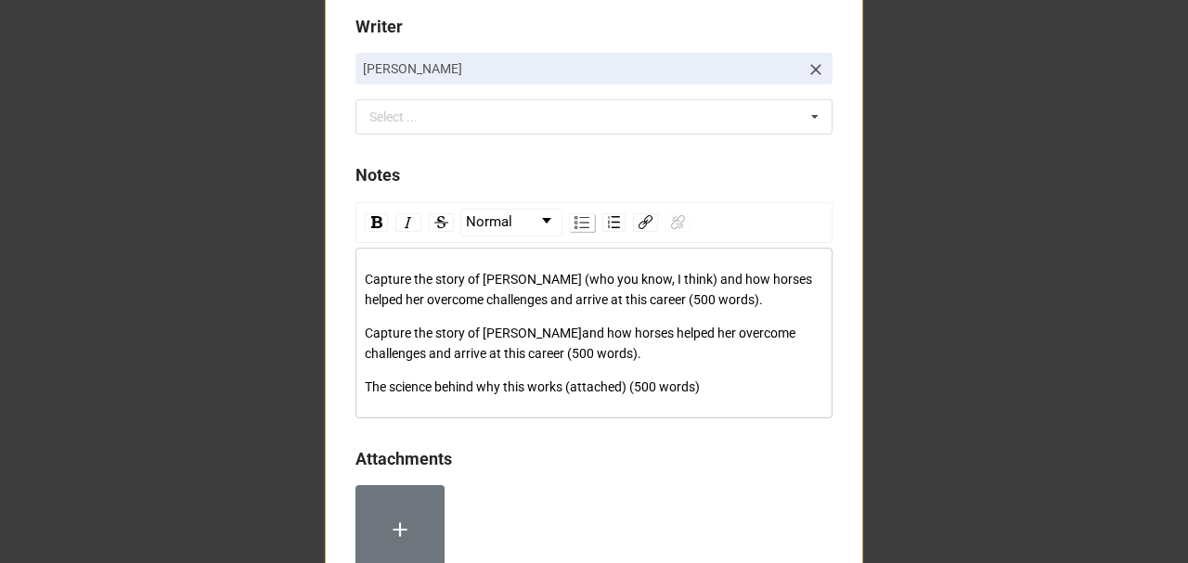
scroll to position [1177, 0]
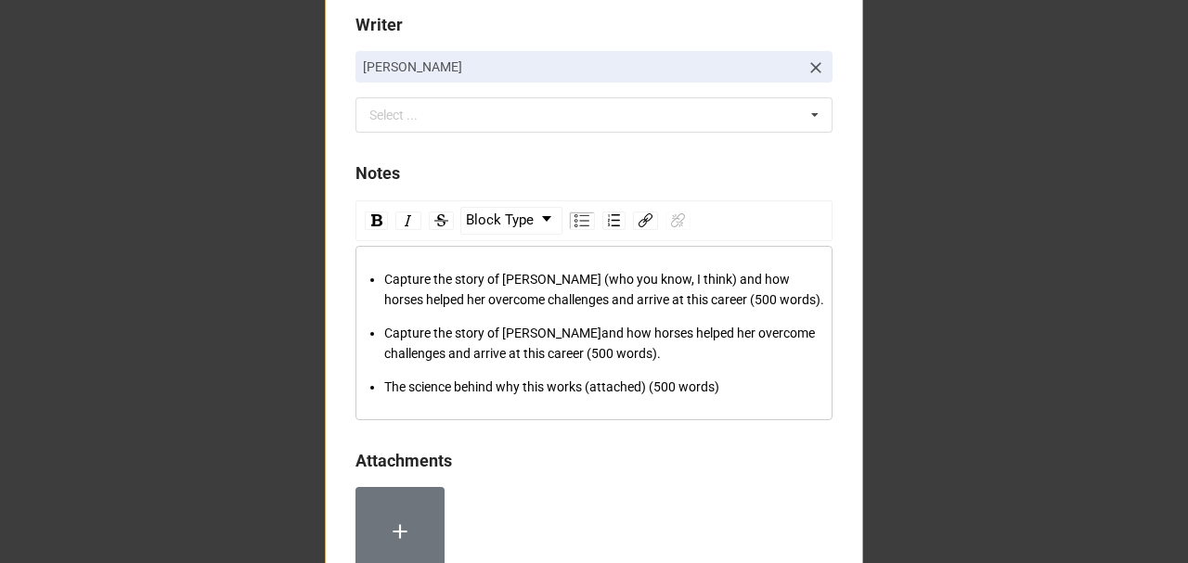
click at [730, 382] on div "The science behind why this works (attached) (500 words)" at bounding box center [604, 387] width 440 height 20
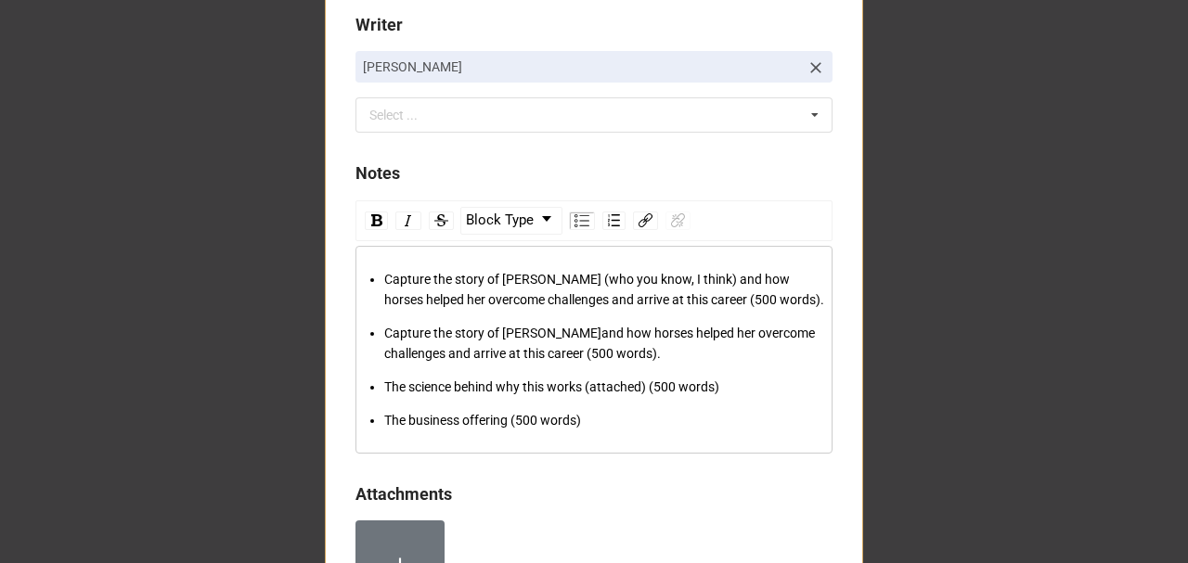
click at [605, 419] on div "The business offering (500 words)" at bounding box center [604, 420] width 440 height 20
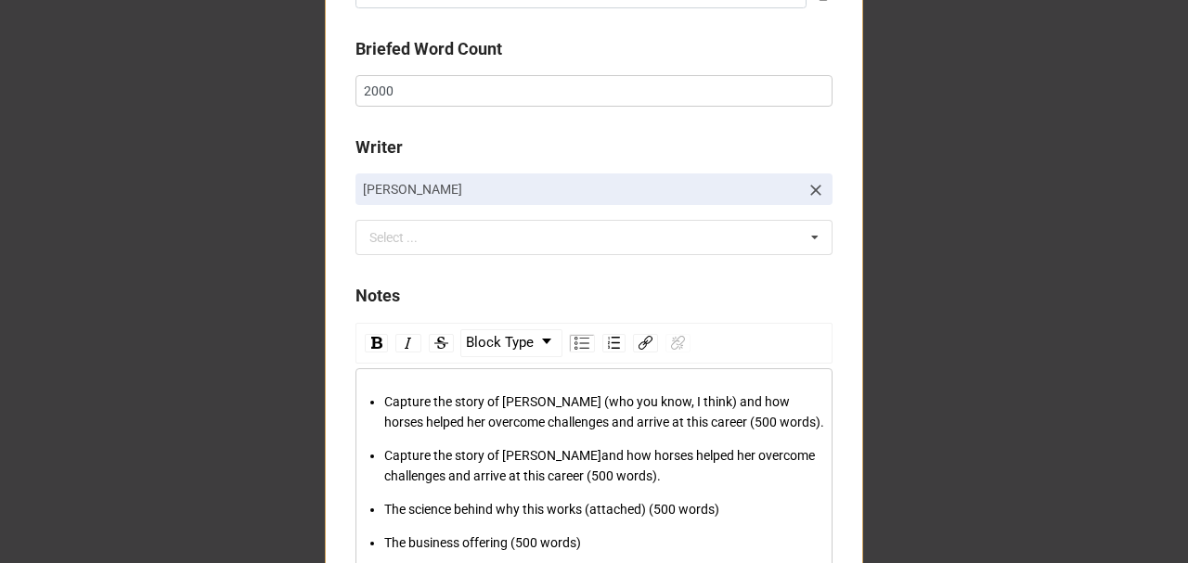
scroll to position [1054, 0]
drag, startPoint x: 397, startPoint y: 98, endPoint x: 362, endPoint y: 98, distance: 35.3
click at [362, 98] on input "2000" at bounding box center [594, 92] width 477 height 32
type input "1500"
click at [733, 505] on div "The science behind why this works (attached) (500 words)" at bounding box center [604, 510] width 440 height 20
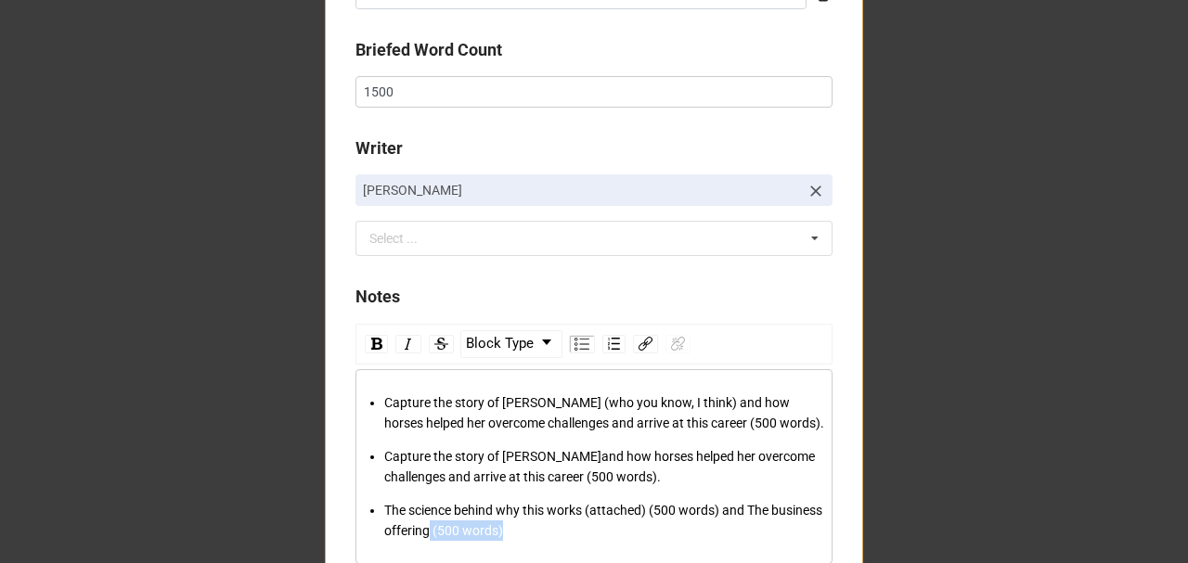
drag, startPoint x: 495, startPoint y: 524, endPoint x: 425, endPoint y: 529, distance: 69.8
click at [425, 529] on div "The science behind why this works (attached) (500 words) and The business offer…" at bounding box center [604, 520] width 440 height 41
click at [745, 507] on span "The science behind why this works (attached) (500 words) and The business offer…" at bounding box center [604, 520] width 441 height 35
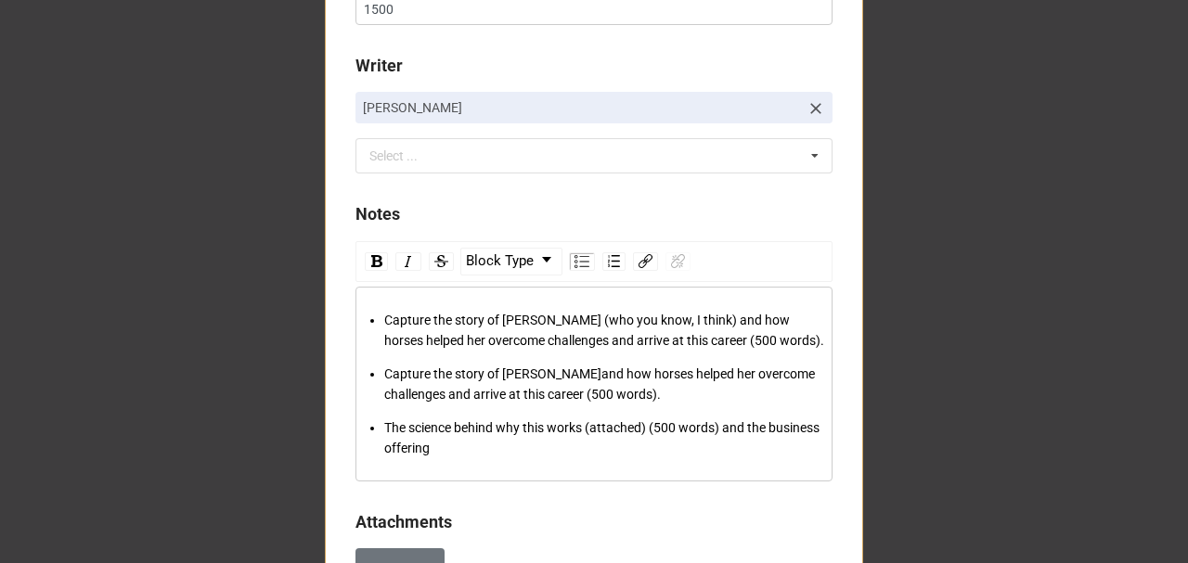
scroll to position [1365, 0]
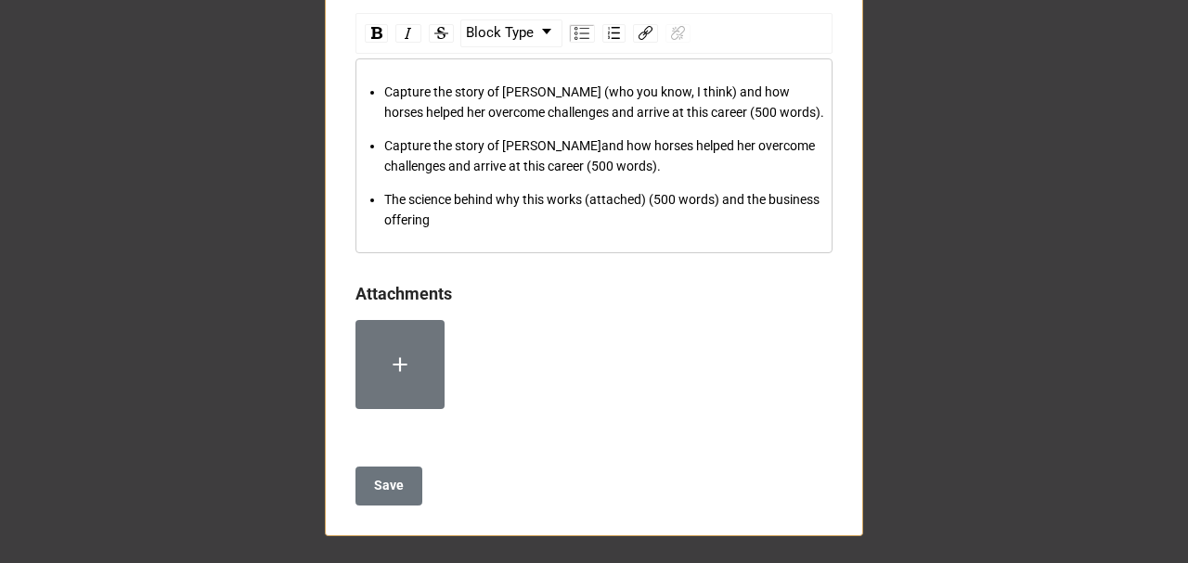
click at [360, 364] on label at bounding box center [400, 364] width 89 height 89
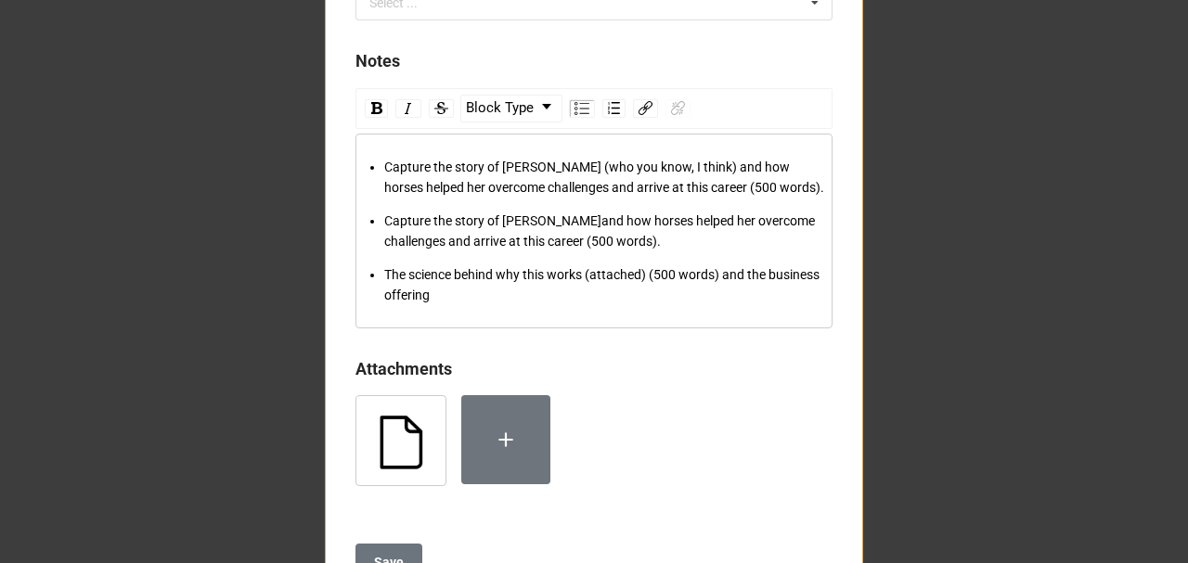
scroll to position [1179, 0]
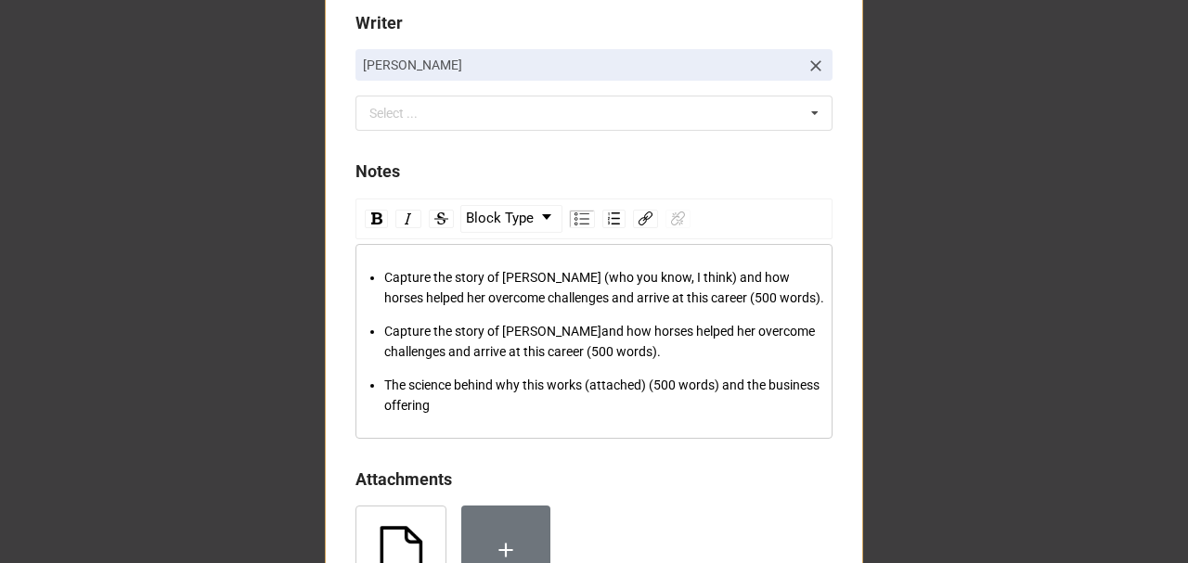
click at [469, 401] on div "The science behind why this works (attached) (500 words) and the business offer…" at bounding box center [604, 395] width 440 height 41
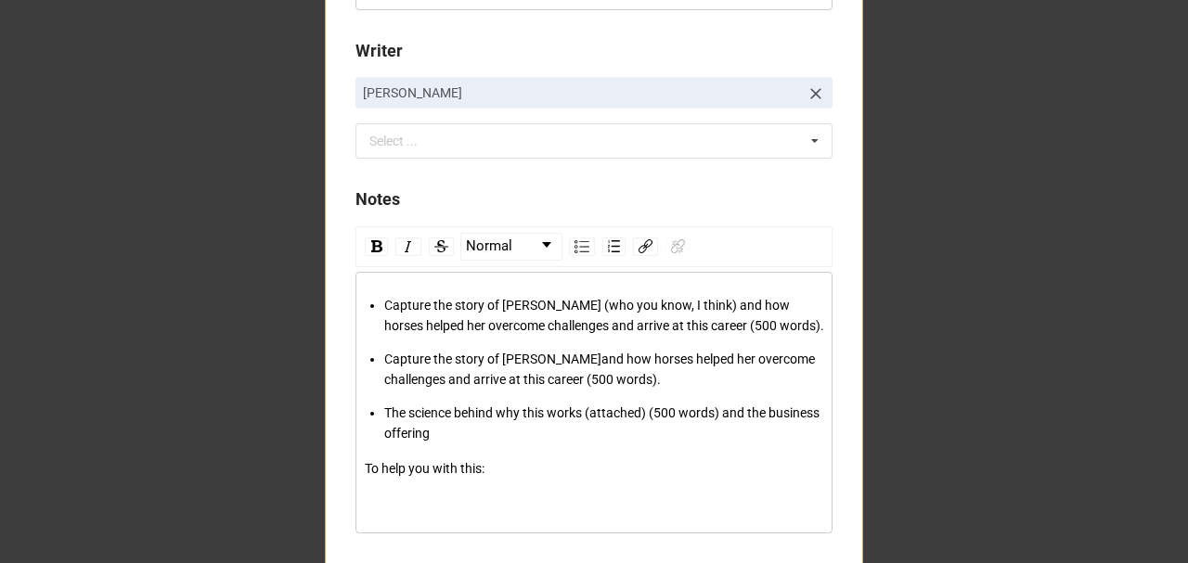
scroll to position [1240, 0]
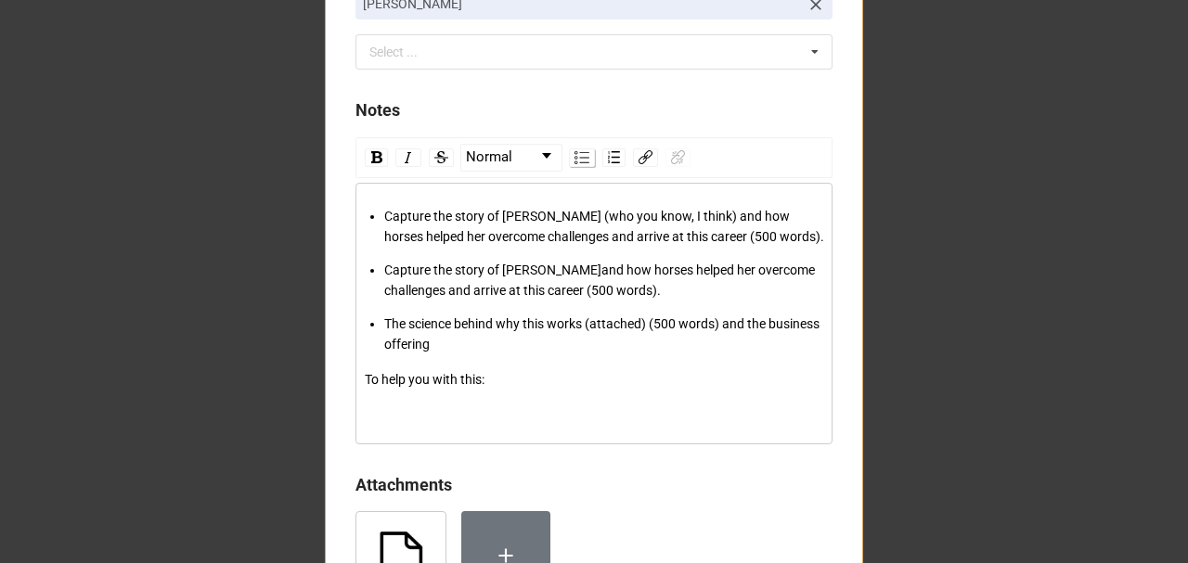
click at [575, 155] on img "rdw-list-control" at bounding box center [582, 157] width 15 height 13
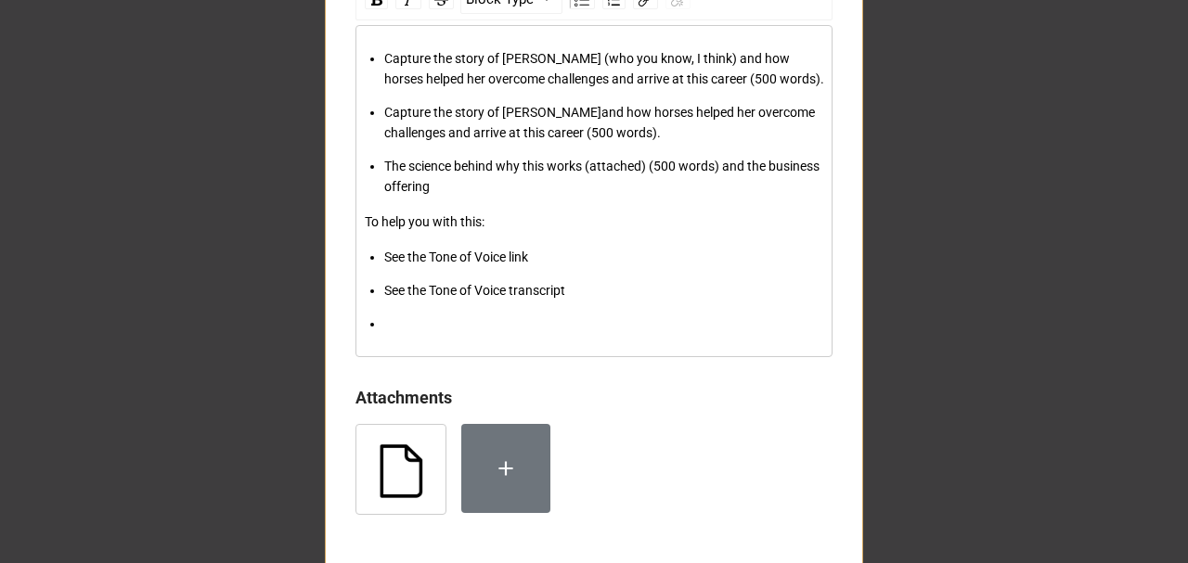
scroll to position [1426, 0]
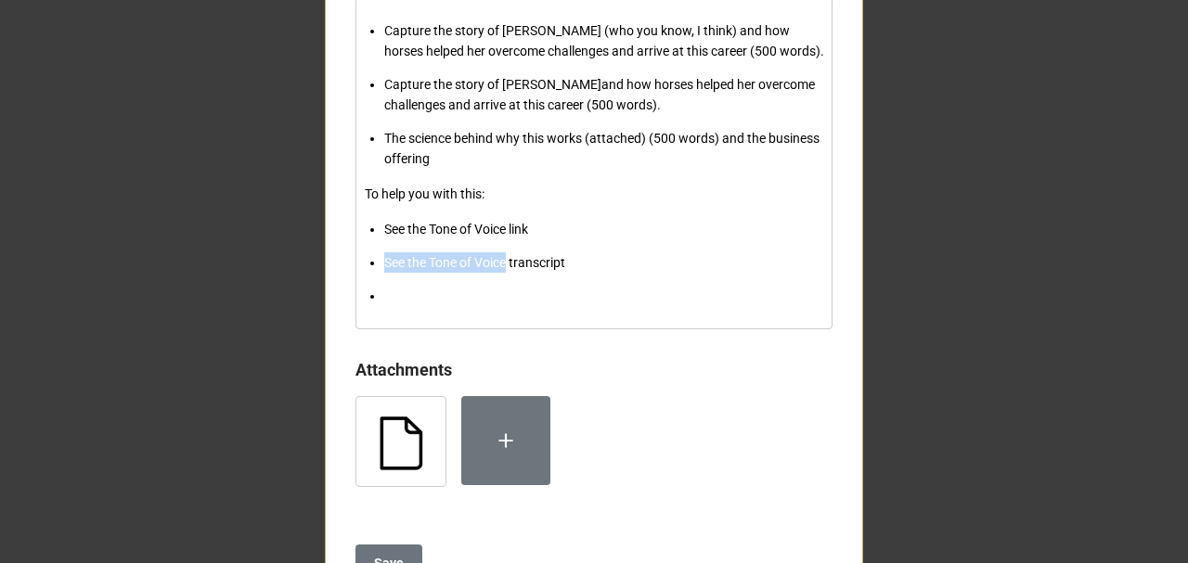
drag, startPoint x: 499, startPoint y: 260, endPoint x: 332, endPoint y: 263, distance: 167.1
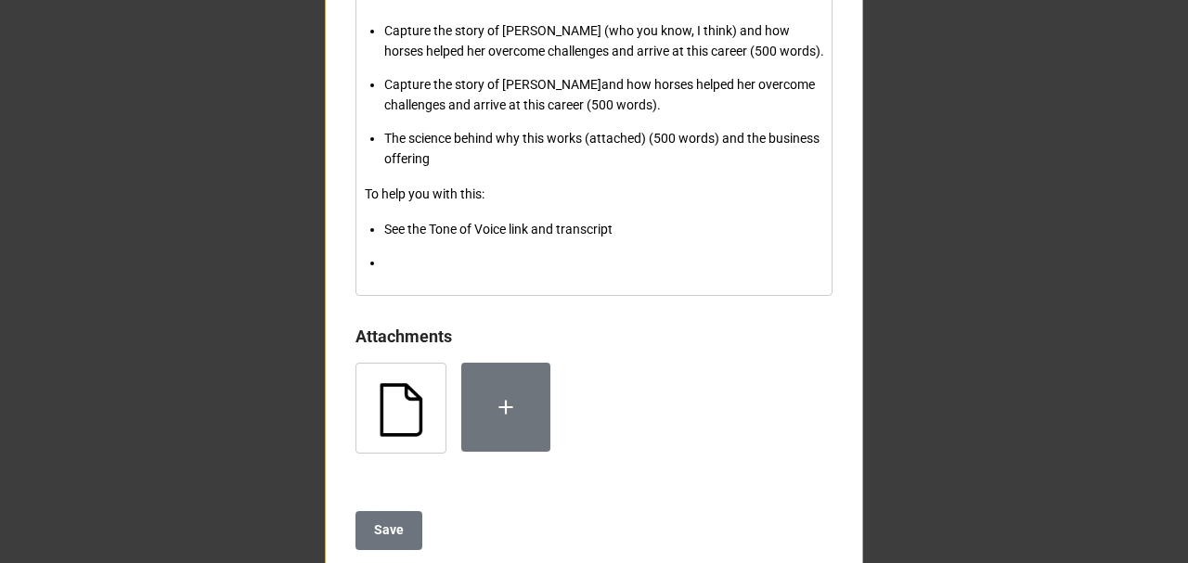
click at [396, 267] on div "rdw-editor" at bounding box center [604, 263] width 440 height 20
click at [503, 396] on icon at bounding box center [506, 407] width 24 height 24
click at [435, 261] on div "rdw-editor" at bounding box center [604, 263] width 440 height 20
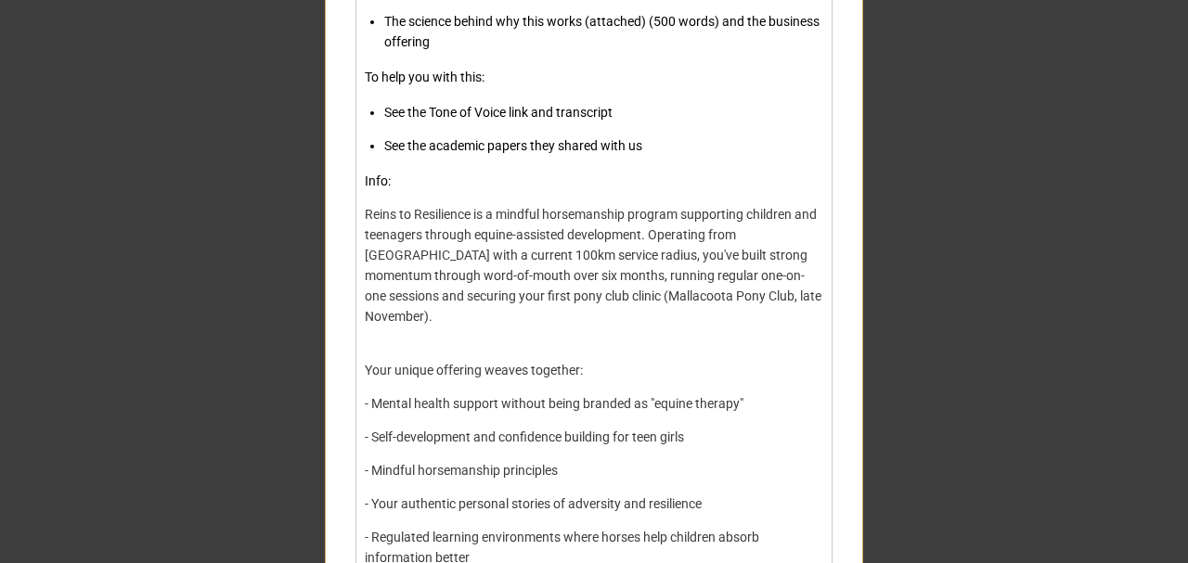
scroll to position [1550, 0]
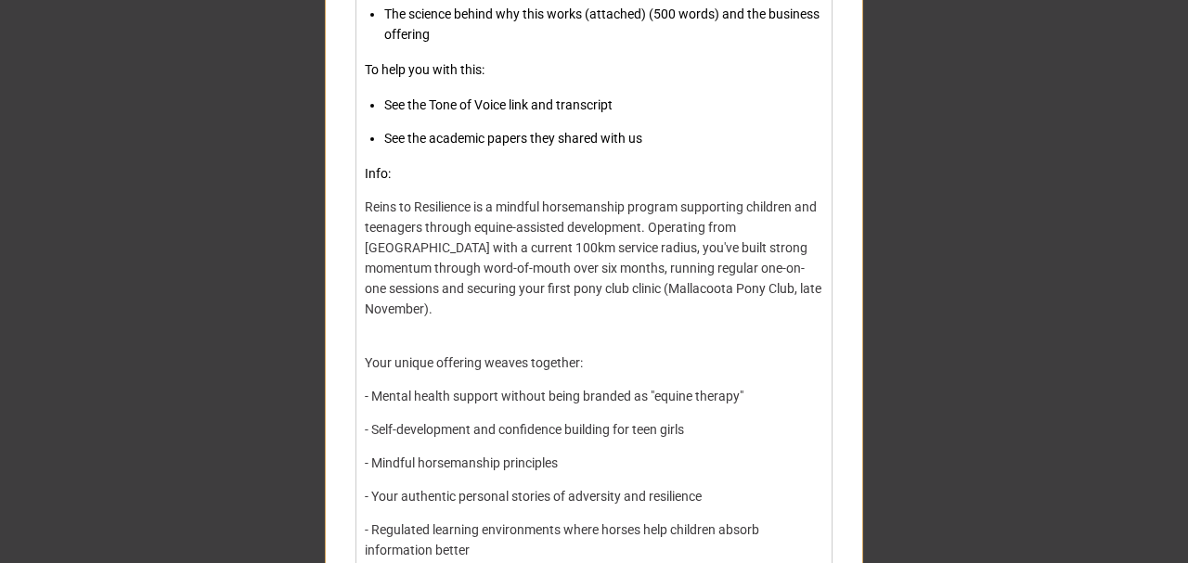
click at [481, 315] on div "Reins to Resilience is a mindful horsemanship program supporting children and t…" at bounding box center [595, 268] width 460 height 143
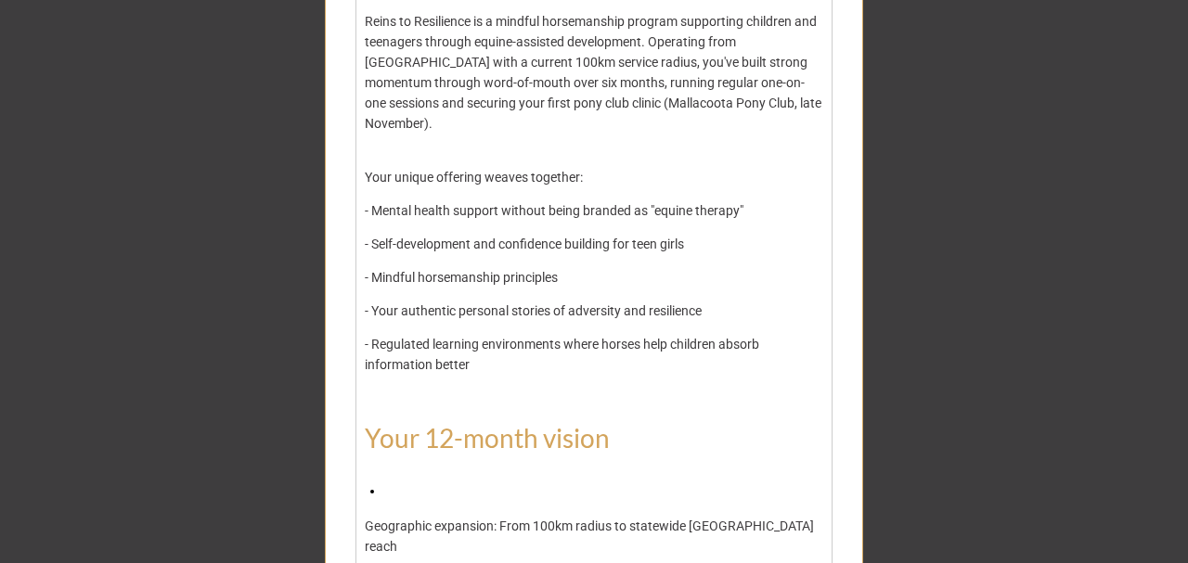
scroll to position [1797, 0]
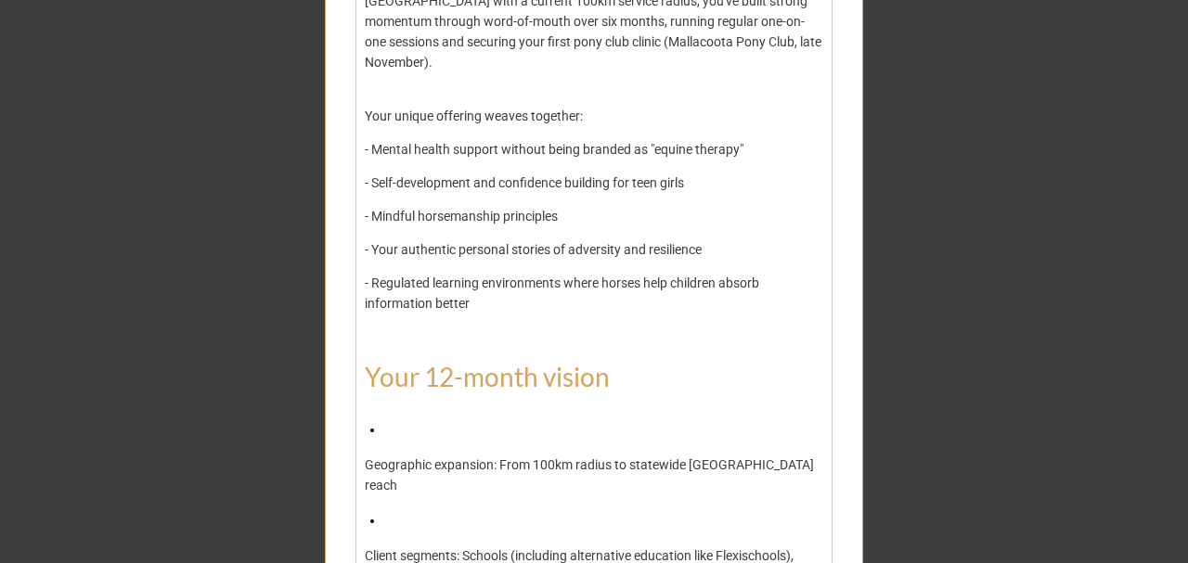
click at [432, 420] on div "rdw-editor" at bounding box center [604, 430] width 440 height 20
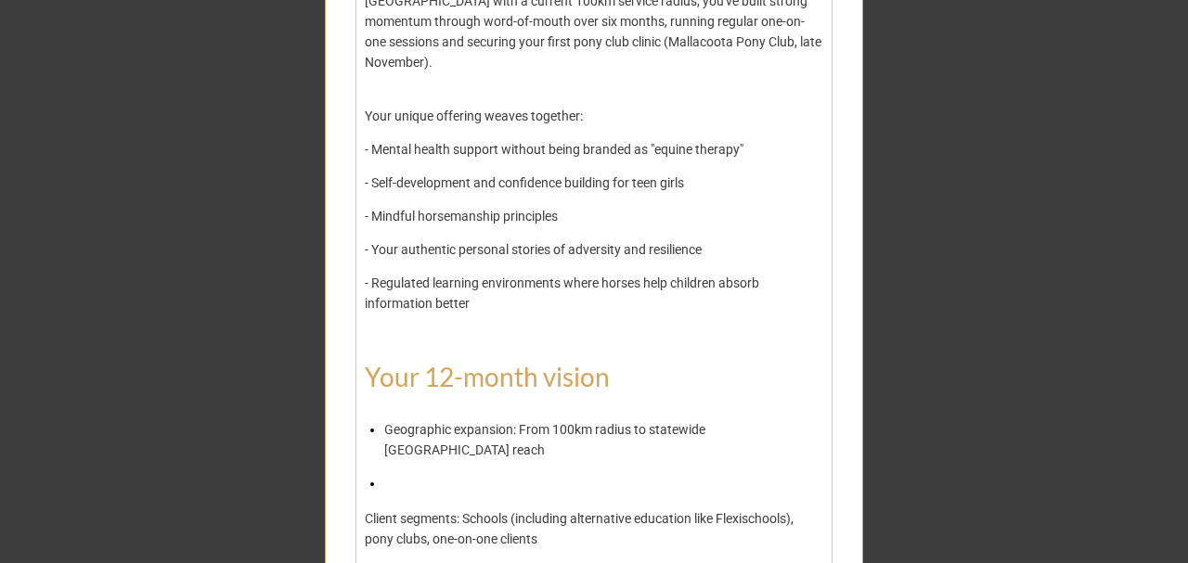
click at [414, 473] on div "rdw-editor" at bounding box center [604, 483] width 440 height 20
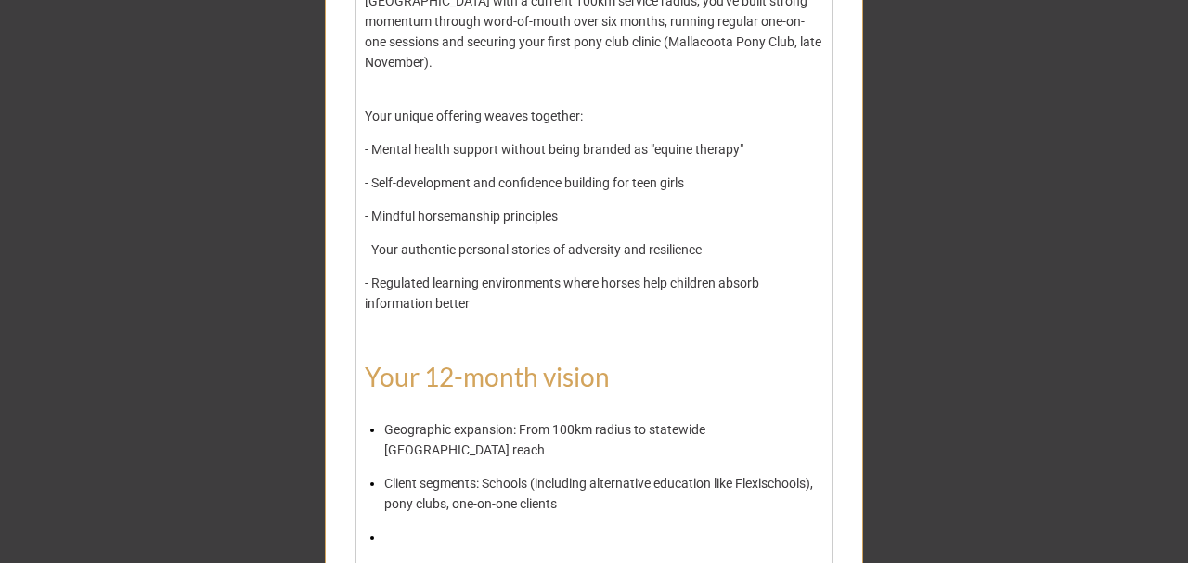
click at [422, 527] on div "rdw-editor" at bounding box center [604, 537] width 440 height 20
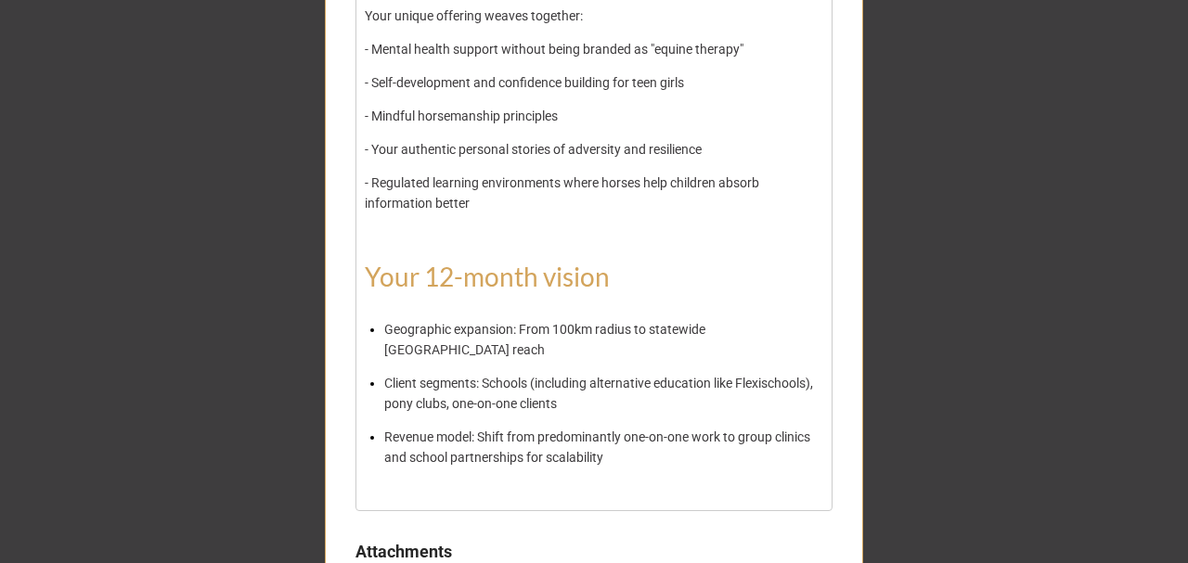
scroll to position [1922, 0]
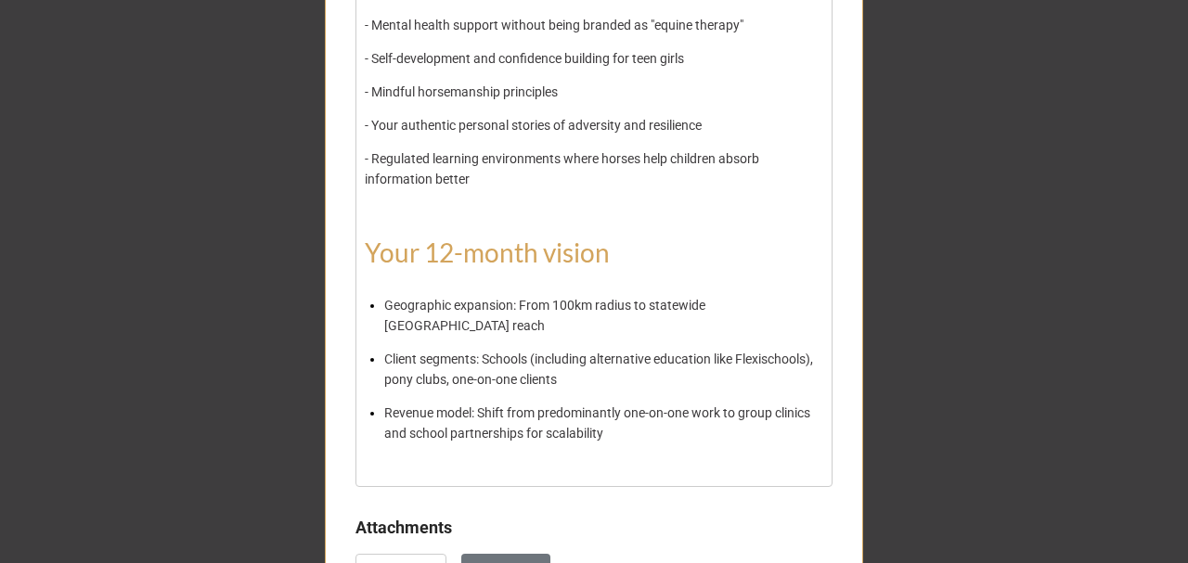
click at [624, 403] on div "Revenue model: Shift from predominantly one-on-one work to group clinics and sc…" at bounding box center [604, 433] width 440 height 61
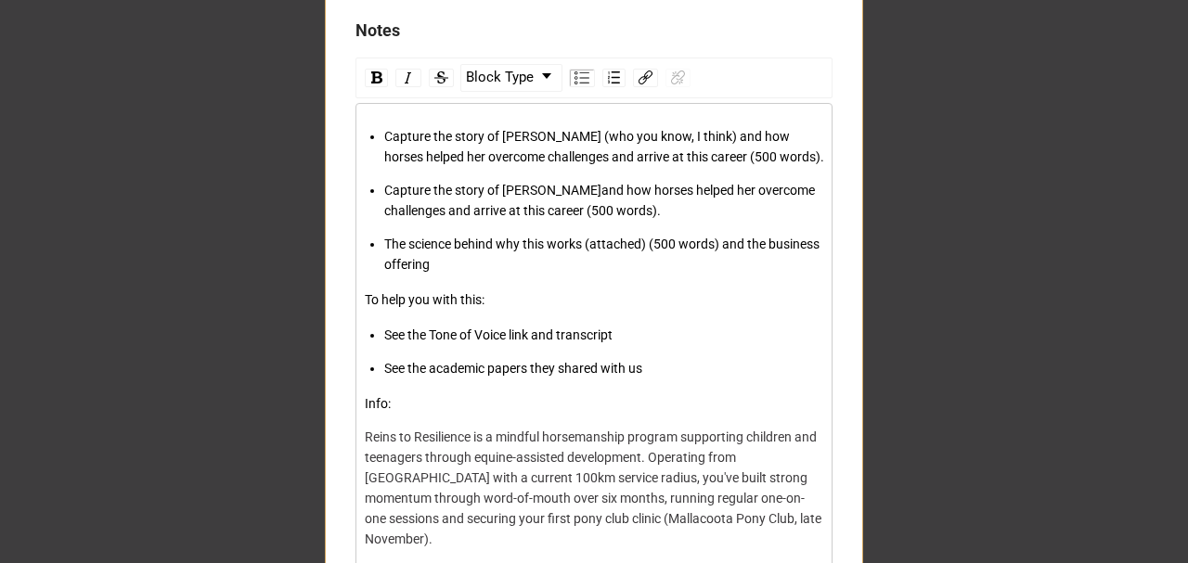
scroll to position [1302, 0]
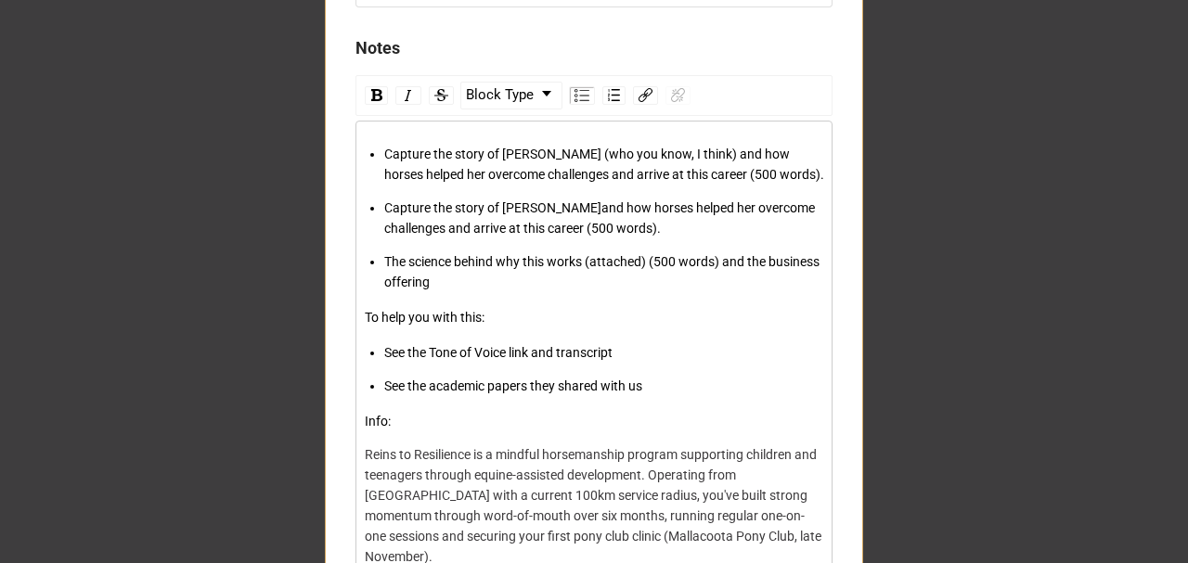
click at [442, 422] on div "Info:" at bounding box center [595, 421] width 460 height 20
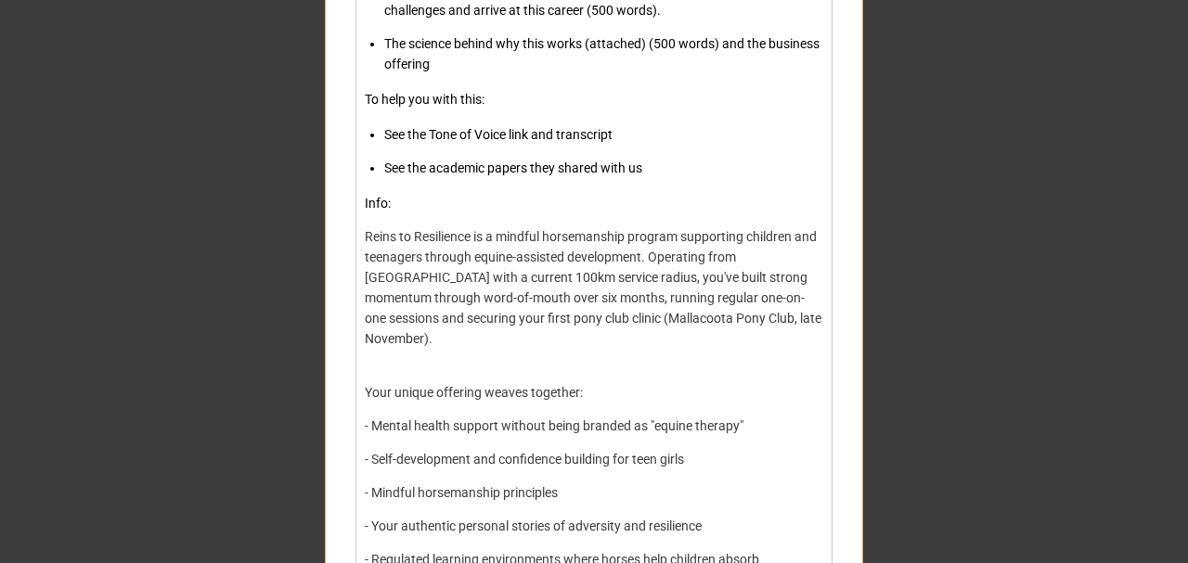
scroll to position [1550, 0]
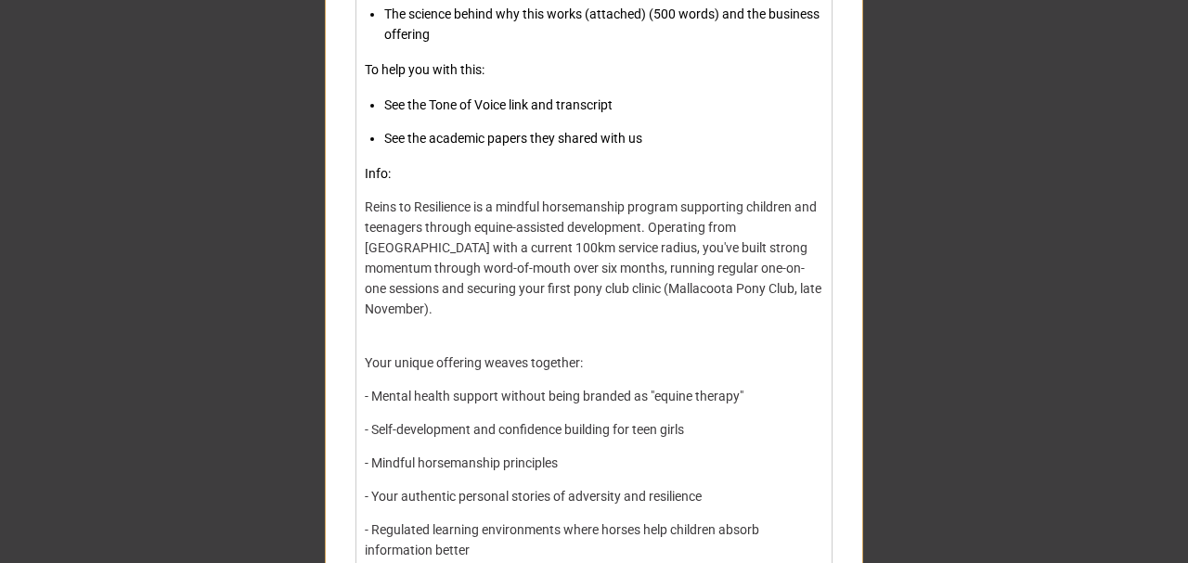
click at [716, 286] on div "Reins to Resilience is a mindful horsemanship program supporting children and t…" at bounding box center [595, 268] width 460 height 143
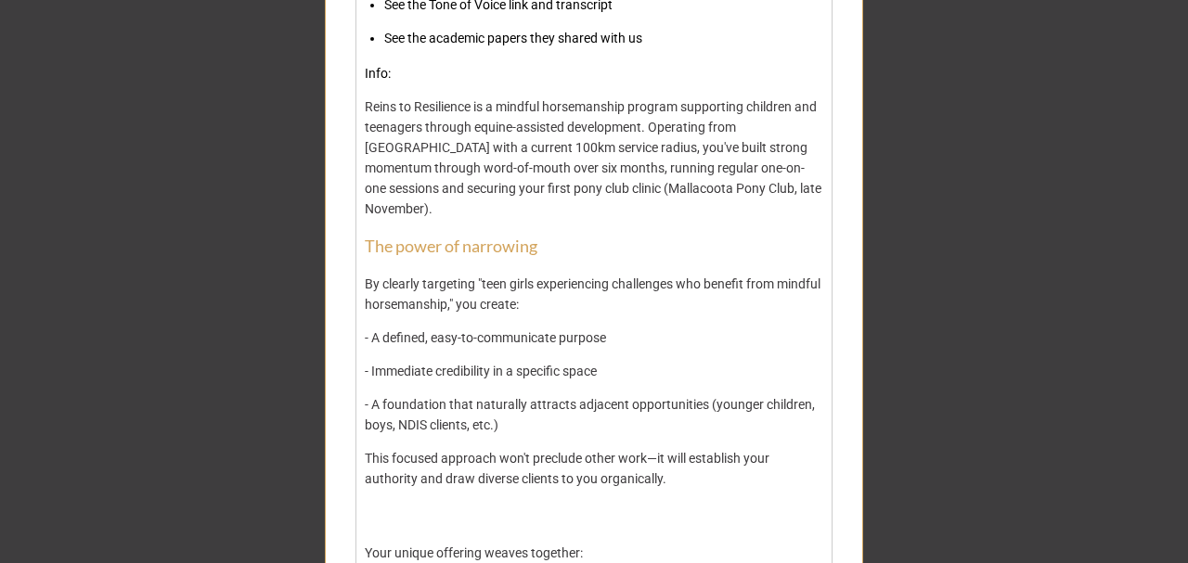
scroll to position [1674, 0]
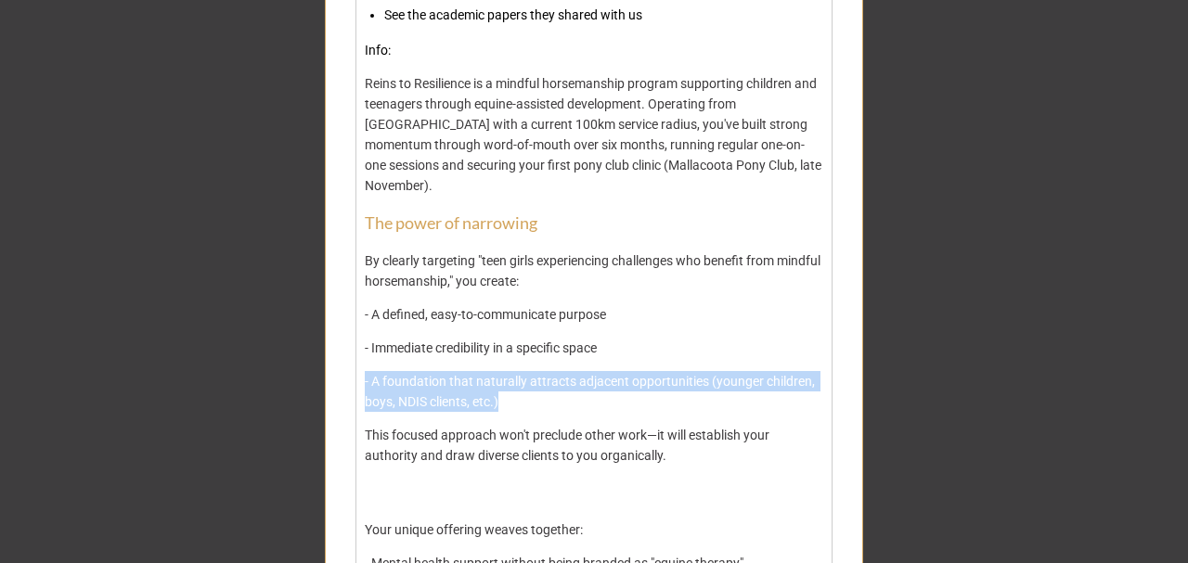
drag, startPoint x: 553, startPoint y: 379, endPoint x: 312, endPoint y: 353, distance: 242.8
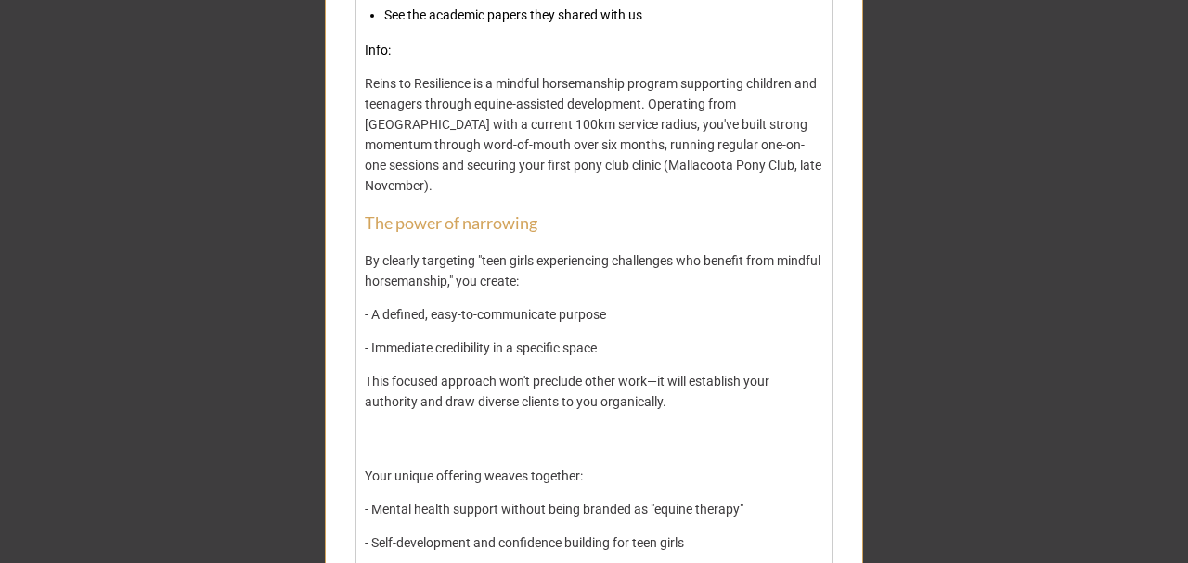
click at [516, 408] on div "This focused approach won't preclude other work—it will establish your authorit…" at bounding box center [595, 412] width 460 height 82
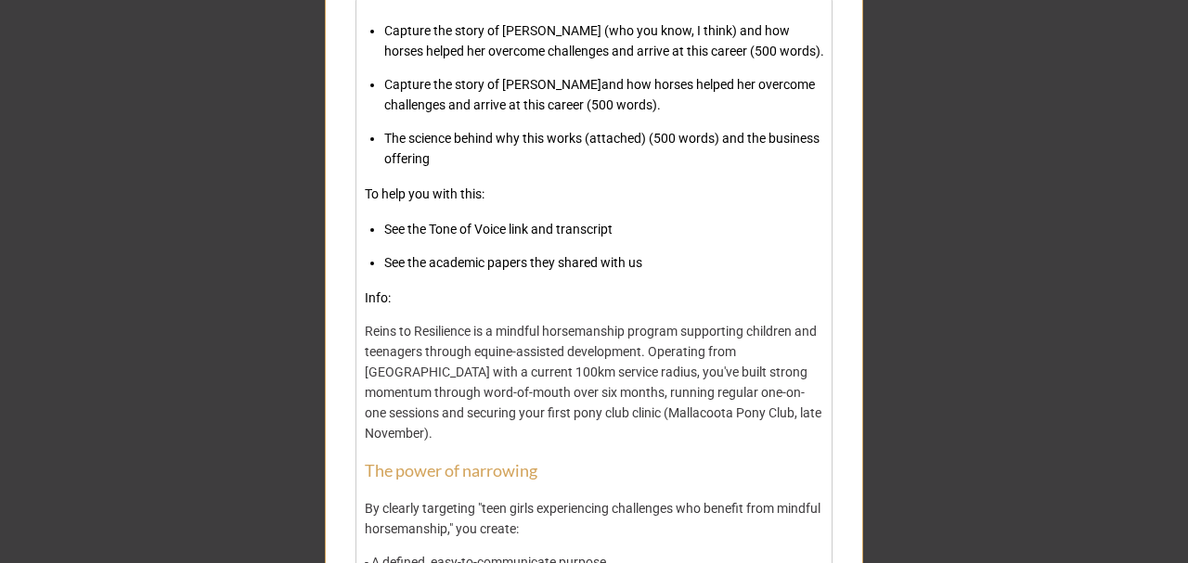
scroll to position [1240, 0]
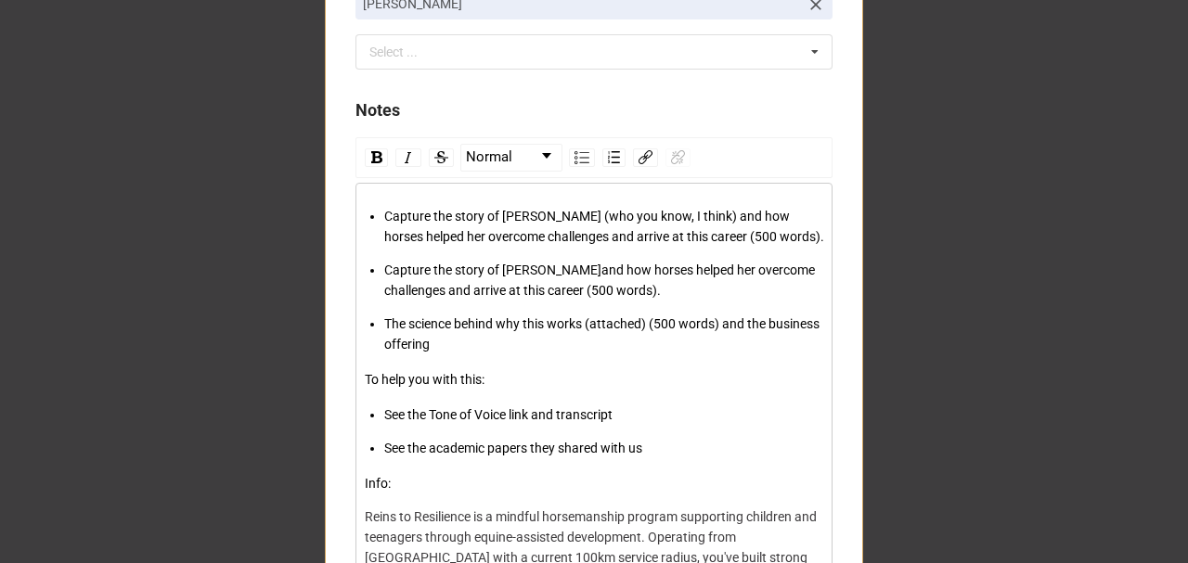
click at [657, 445] on div "See the academic papers they shared with us" at bounding box center [604, 448] width 440 height 20
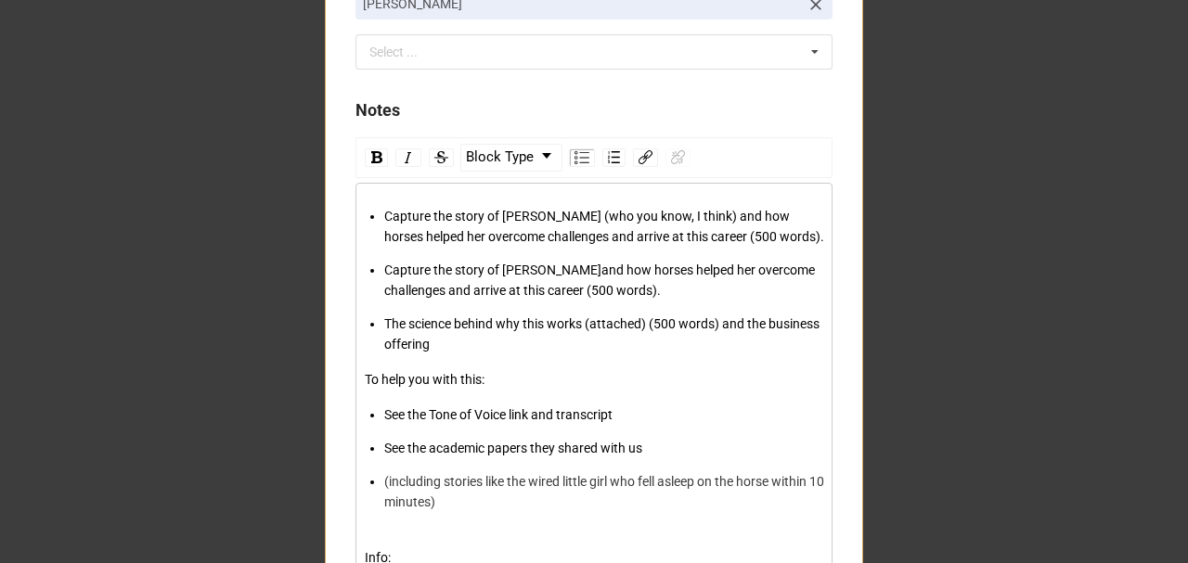
click at [483, 501] on div "(including stories like the wired little girl who fell asleep on the horse with…" at bounding box center [604, 502] width 440 height 61
click at [462, 479] on span "(including stories like the wired little girl who fell asleep on the horse with…" at bounding box center [605, 491] width 443 height 35
click at [622, 503] on div "(including anecdotes from Gen and Soph like the wired little girl who fell asle…" at bounding box center [604, 502] width 440 height 61
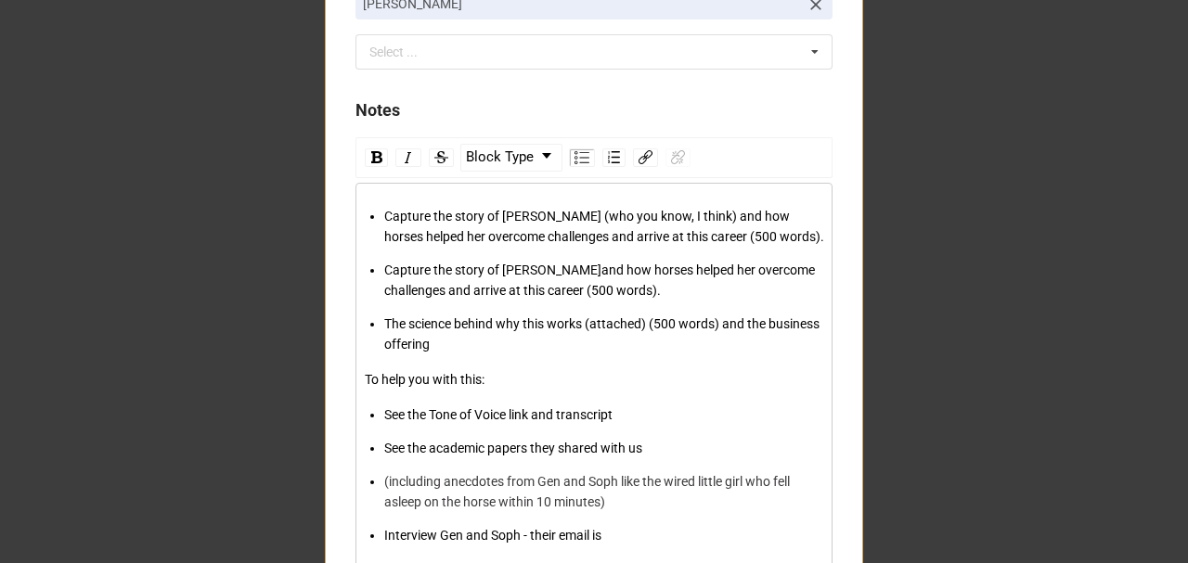
click at [661, 541] on div "Interview Gen and Soph - their email is" at bounding box center [604, 535] width 440 height 20
click at [629, 456] on ul "See the Tone of Voice link and transcript See the academic papers they shared w…" at bounding box center [595, 475] width 460 height 141
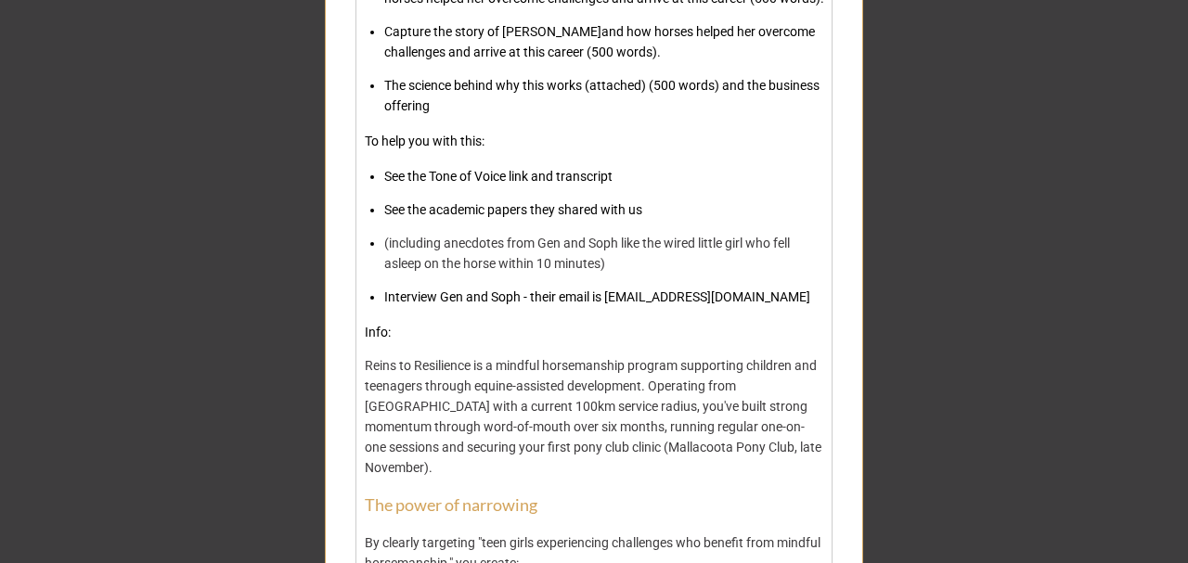
scroll to position [1407, 0]
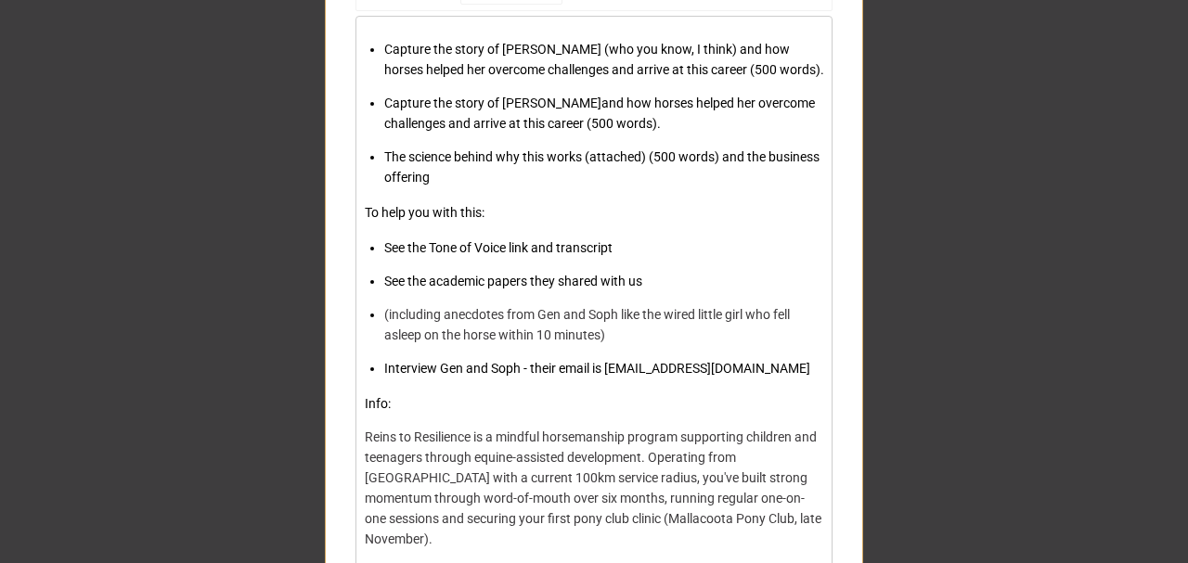
click at [660, 275] on div "See the academic papers they shared with us" at bounding box center [604, 281] width 440 height 20
drag, startPoint x: 646, startPoint y: 277, endPoint x: 432, endPoint y: 275, distance: 214.4
click at [426, 277] on div "See the academic papers they shared with us" at bounding box center [604, 281] width 440 height 20
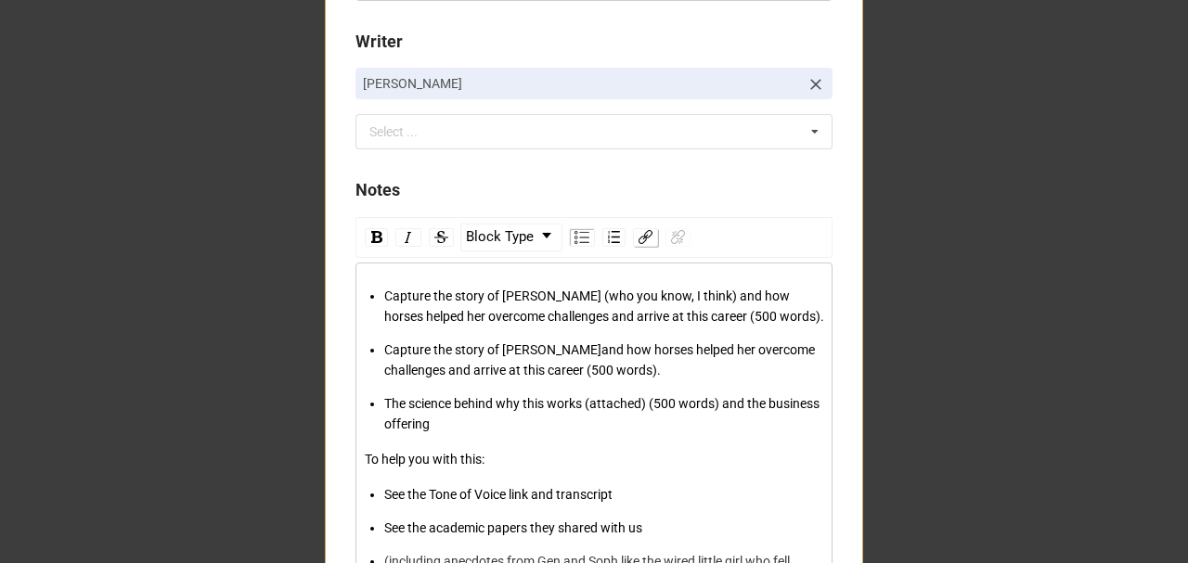
click at [635, 238] on div "rdw-link-control" at bounding box center [645, 237] width 25 height 19
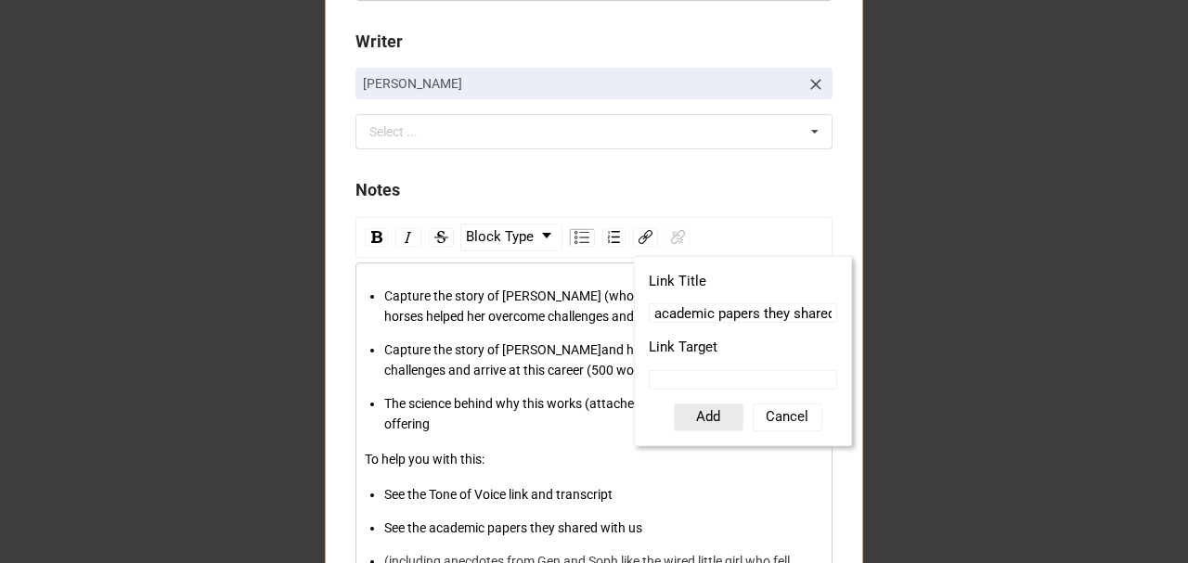
click at [694, 371] on input "Link Target" at bounding box center [743, 379] width 188 height 19
paste input "https://drive.google.com/drive/folders/1MifDlIk8geM4qFDGtEu9rtdqWsf8xqSZ?usp=sh…"
type input "https://drive.google.com/drive/folders/1MifDlIk8geM4qFDGtEu9rtdqWsf8xqSZ?usp=sh…"
click at [702, 414] on button "Add" at bounding box center [709, 418] width 70 height 28
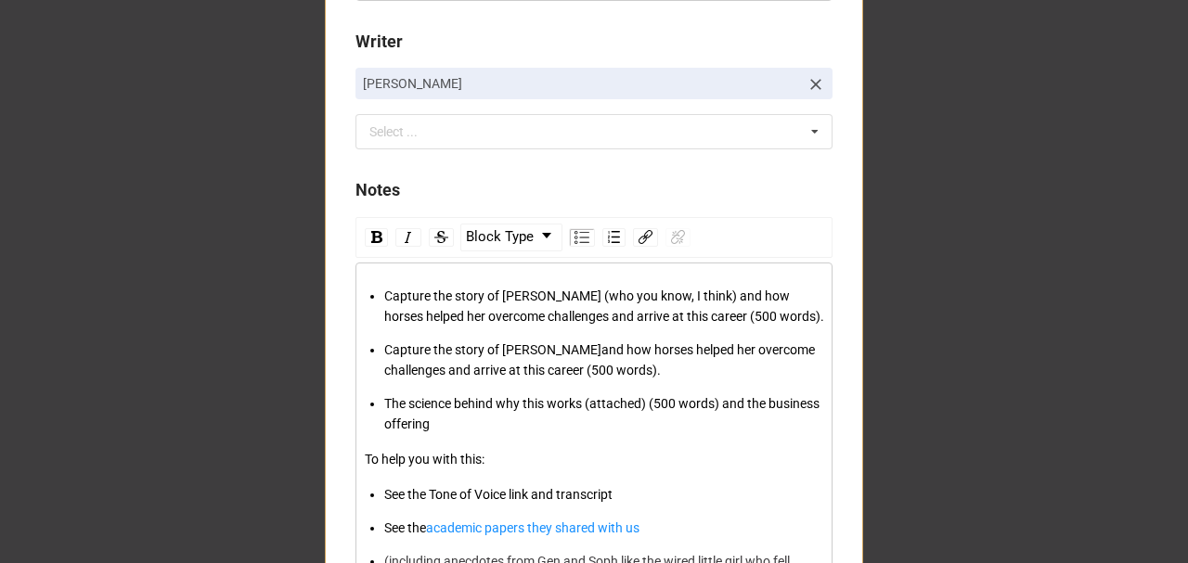
click at [583, 410] on div "The science behind why this works (attached) (500 words) and the business offer…" at bounding box center [604, 414] width 440 height 41
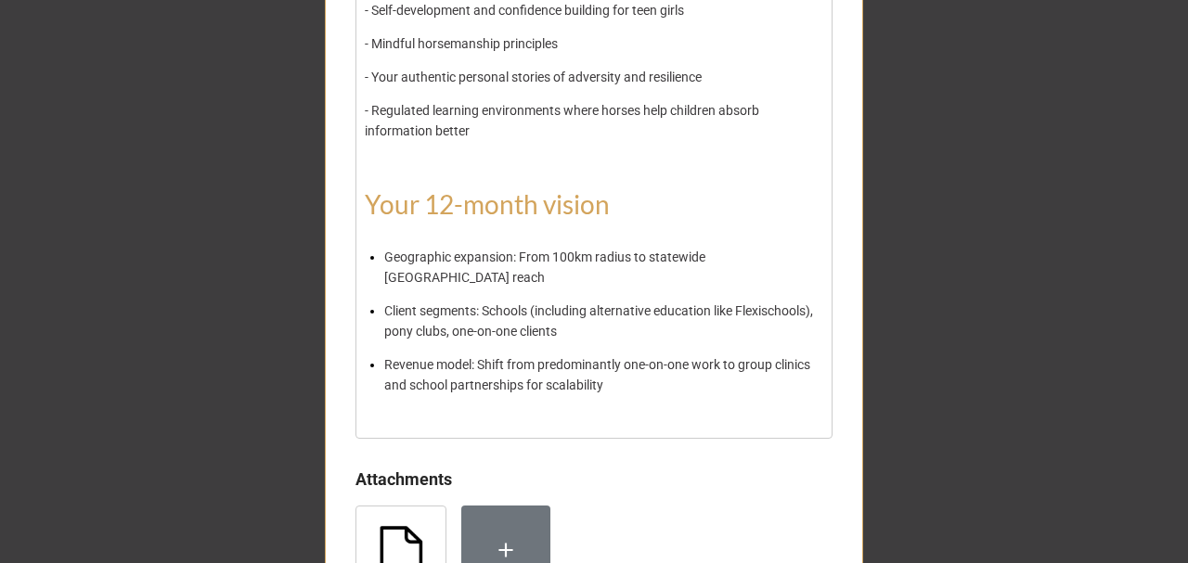
scroll to position [2460, 0]
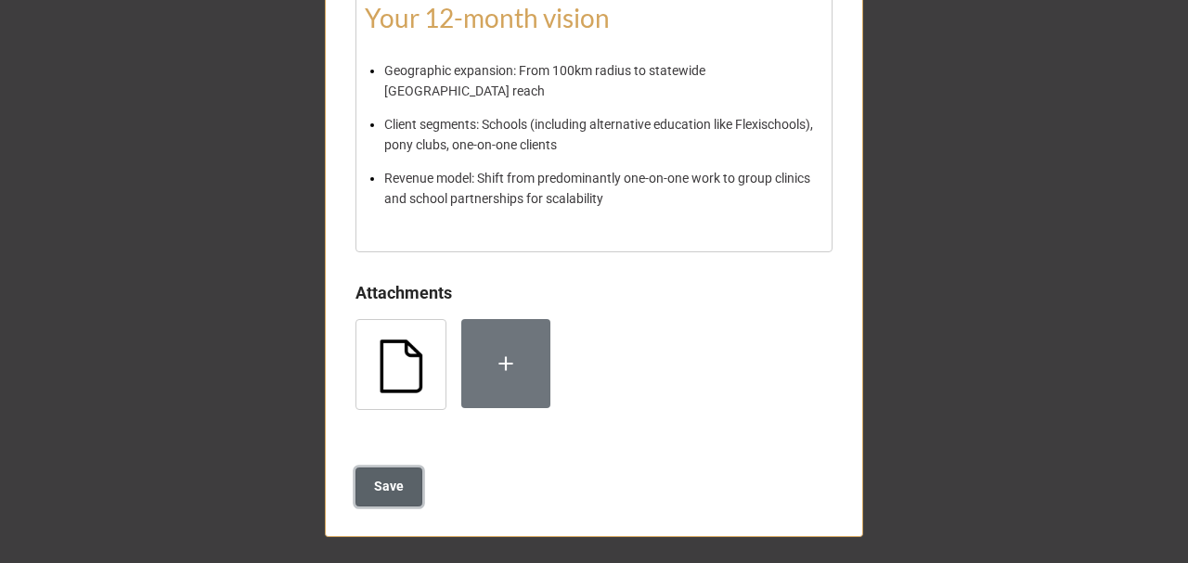
click at [392, 485] on b "Save" at bounding box center [389, 486] width 30 height 19
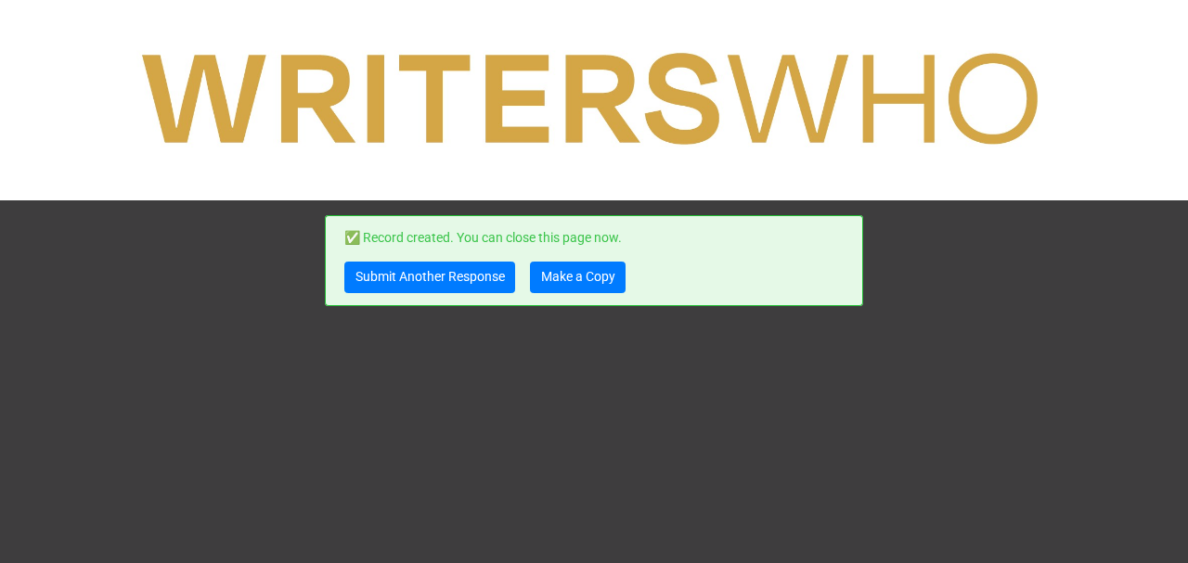
scroll to position [0, 0]
click at [608, 281] on link "Make a Copy" at bounding box center [578, 278] width 96 height 32
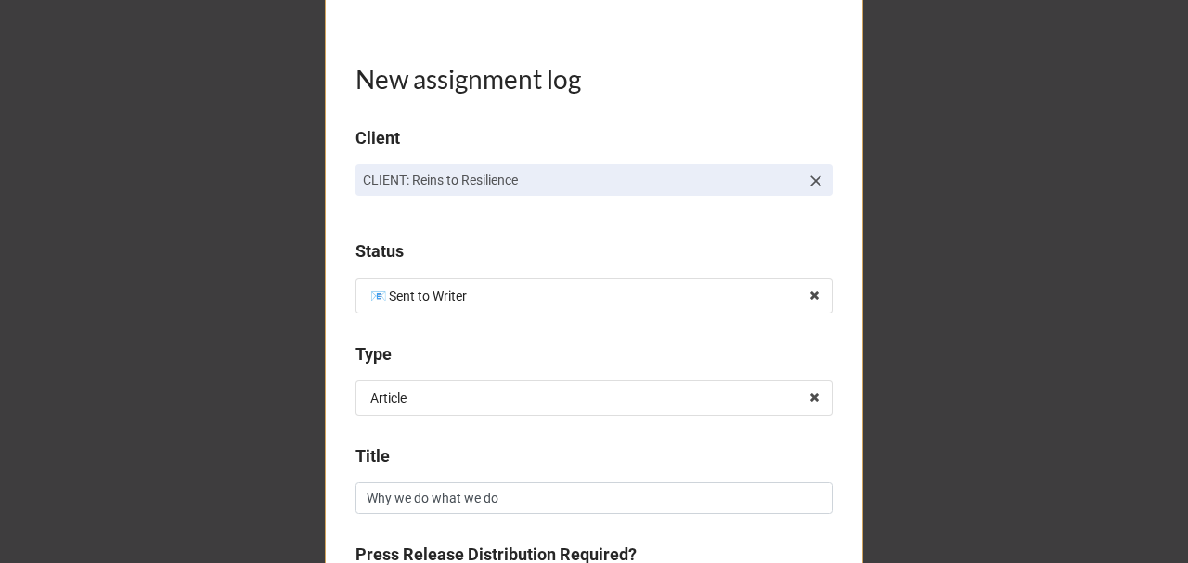
scroll to position [433, 0]
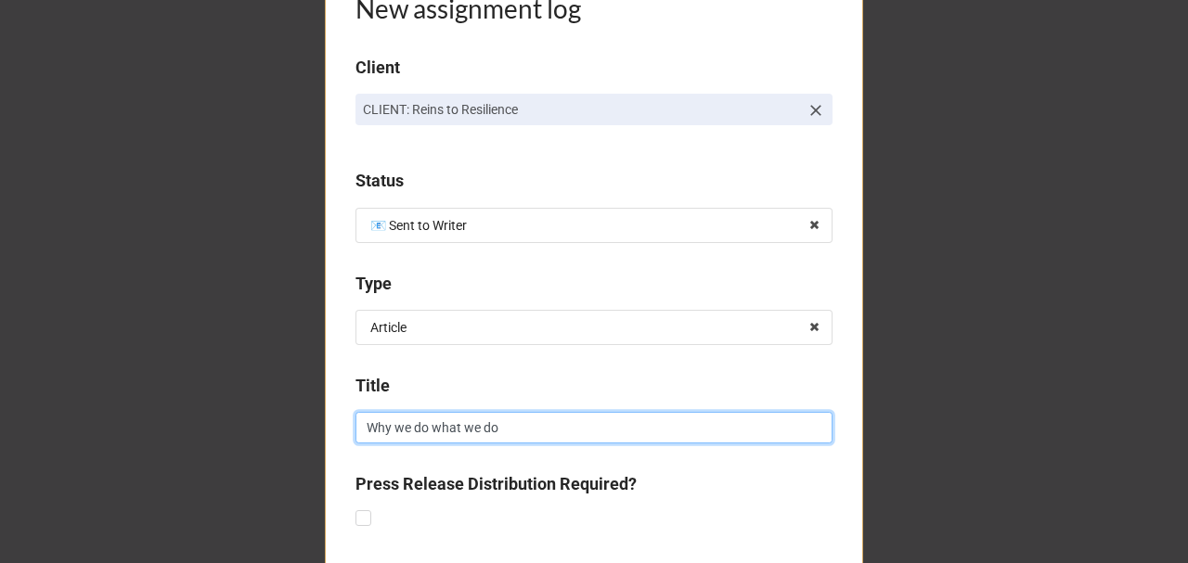
drag, startPoint x: 514, startPoint y: 429, endPoint x: 295, endPoint y: 429, distance: 219.1
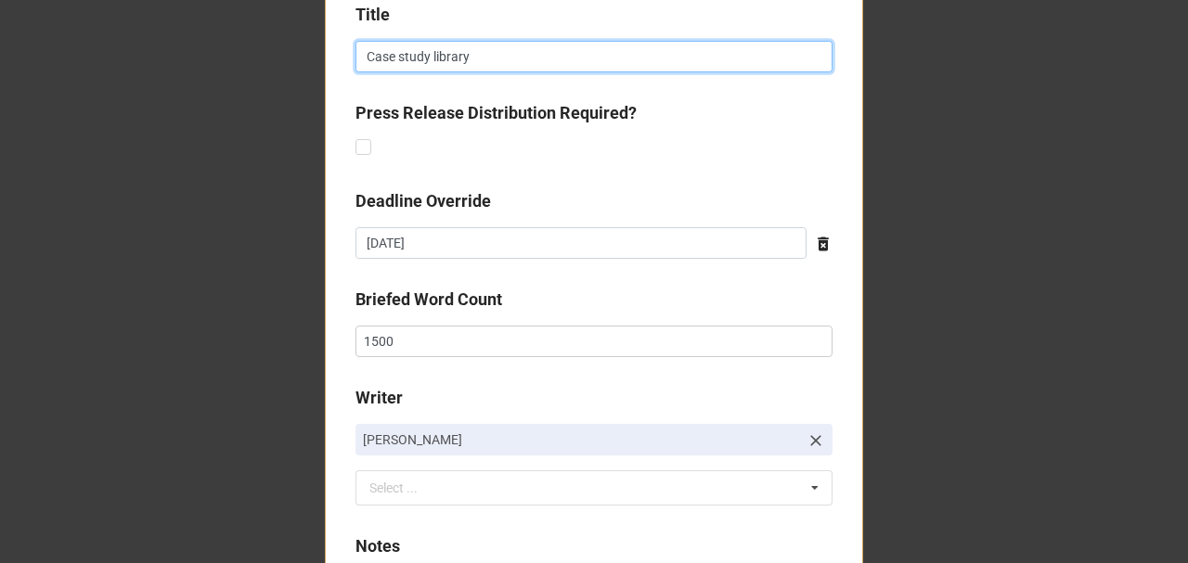
scroll to position [928, 0]
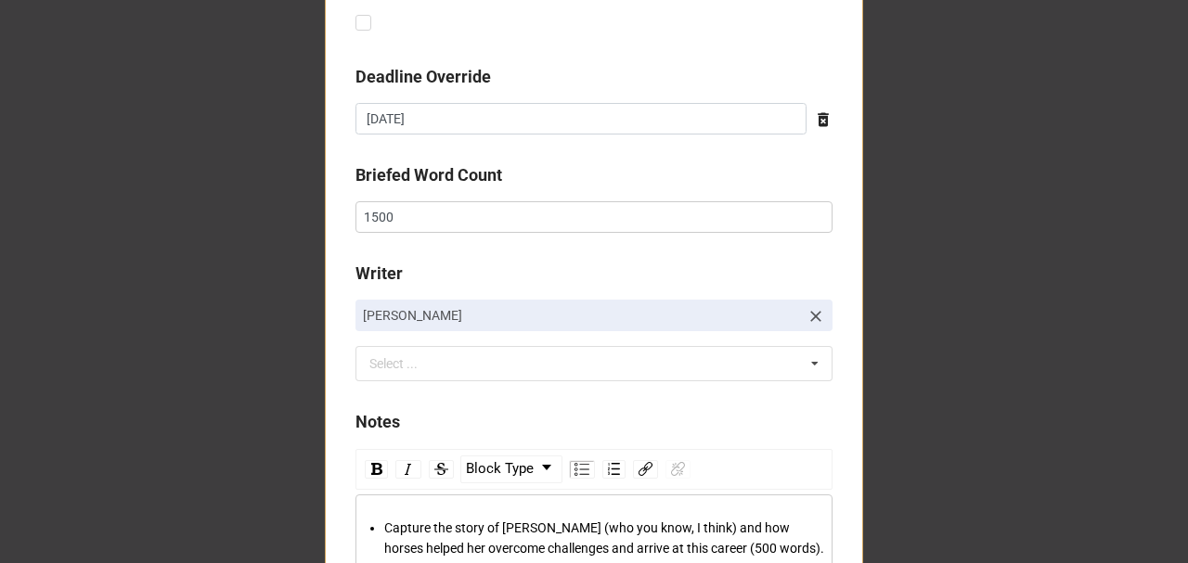
type input "Case study library"
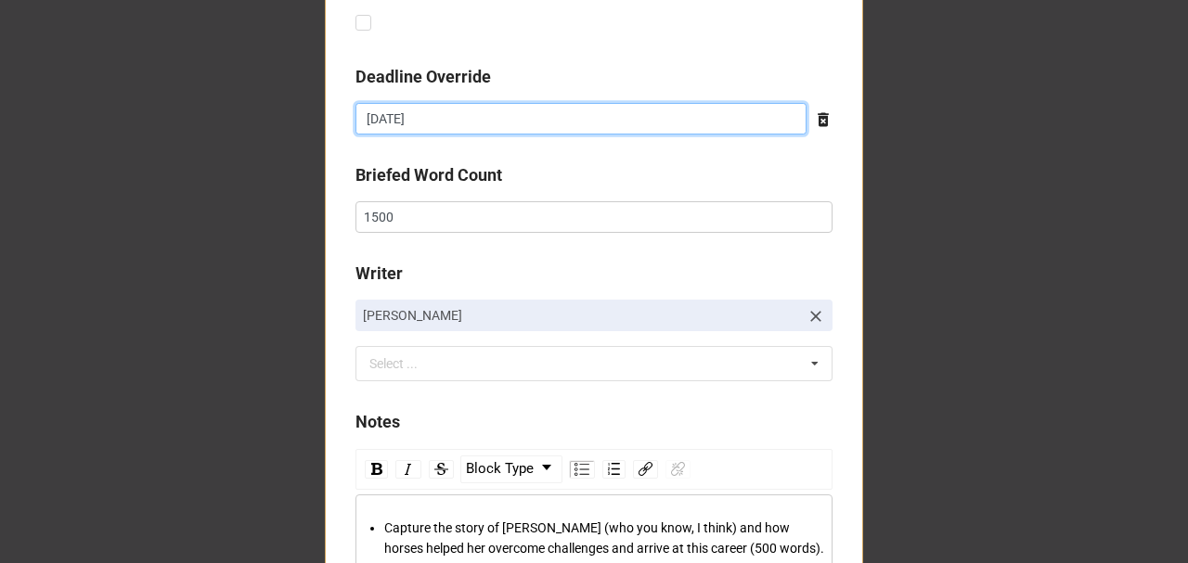
click at [446, 120] on input "[DATE]" at bounding box center [581, 119] width 451 height 32
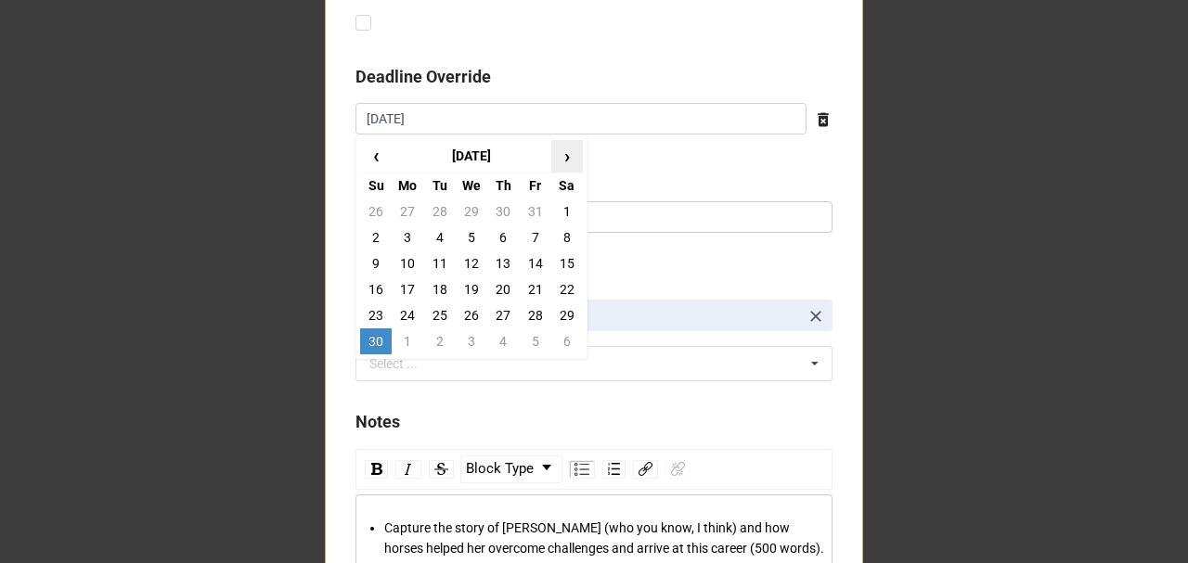
click at [557, 156] on span "›" at bounding box center [567, 156] width 30 height 31
click at [559, 156] on span "›" at bounding box center [567, 156] width 30 height 31
click at [562, 312] on td "31" at bounding box center [567, 316] width 32 height 26
type input "[DATE]"
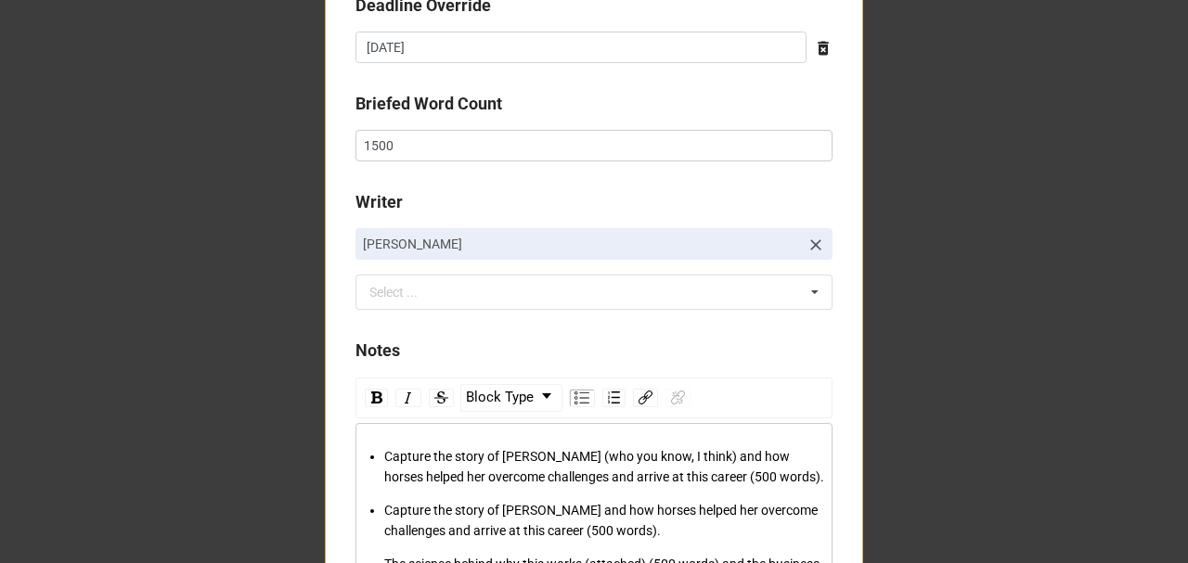
scroll to position [1114, 0]
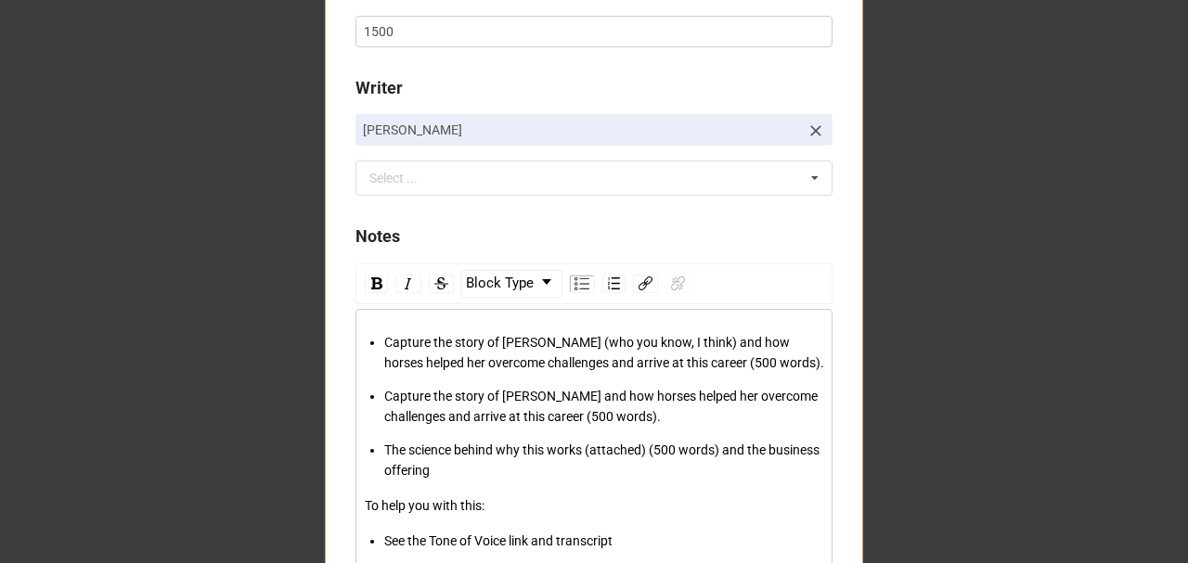
click at [499, 390] on span "Capture the story of [PERSON_NAME] and how horses helped her overcome challenge…" at bounding box center [602, 406] width 436 height 35
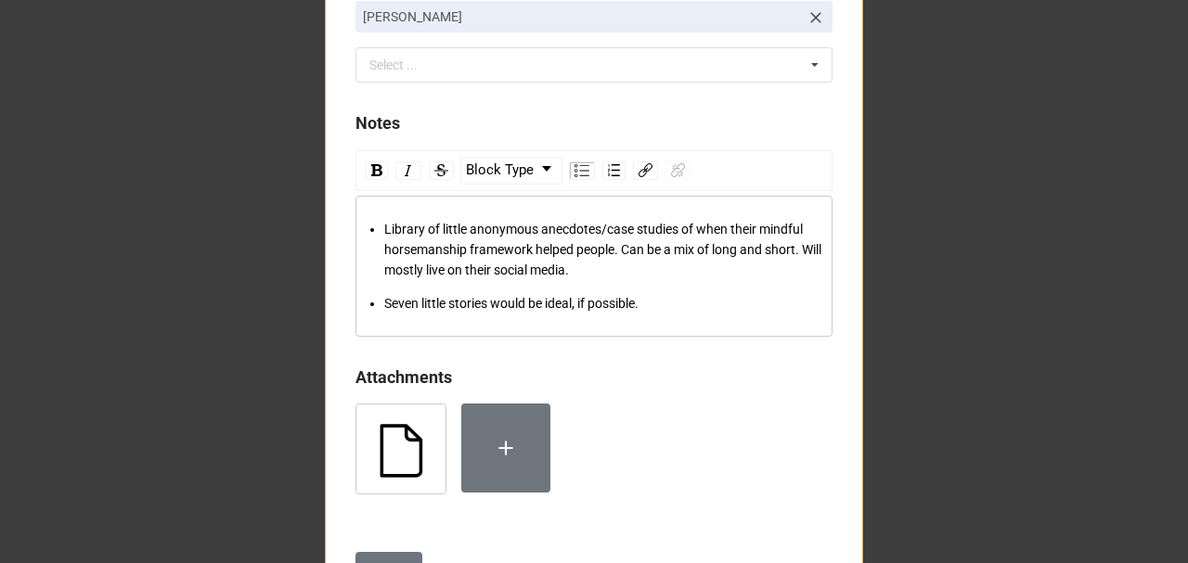
scroll to position [1312, 0]
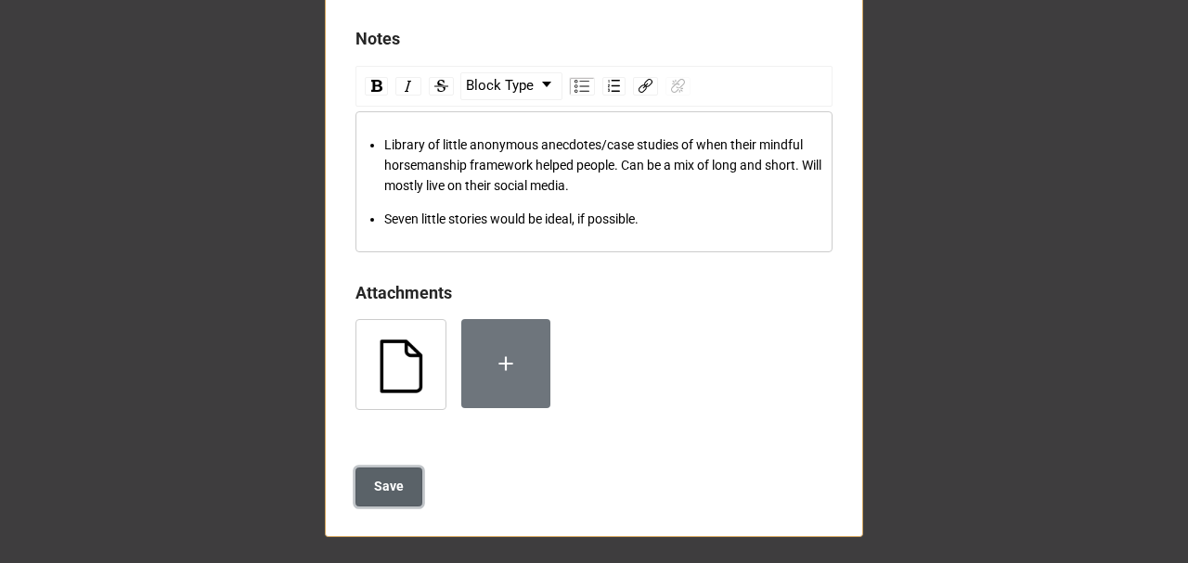
click at [386, 490] on b "Save" at bounding box center [389, 486] width 30 height 19
